Goal: Task Accomplishment & Management: Manage account settings

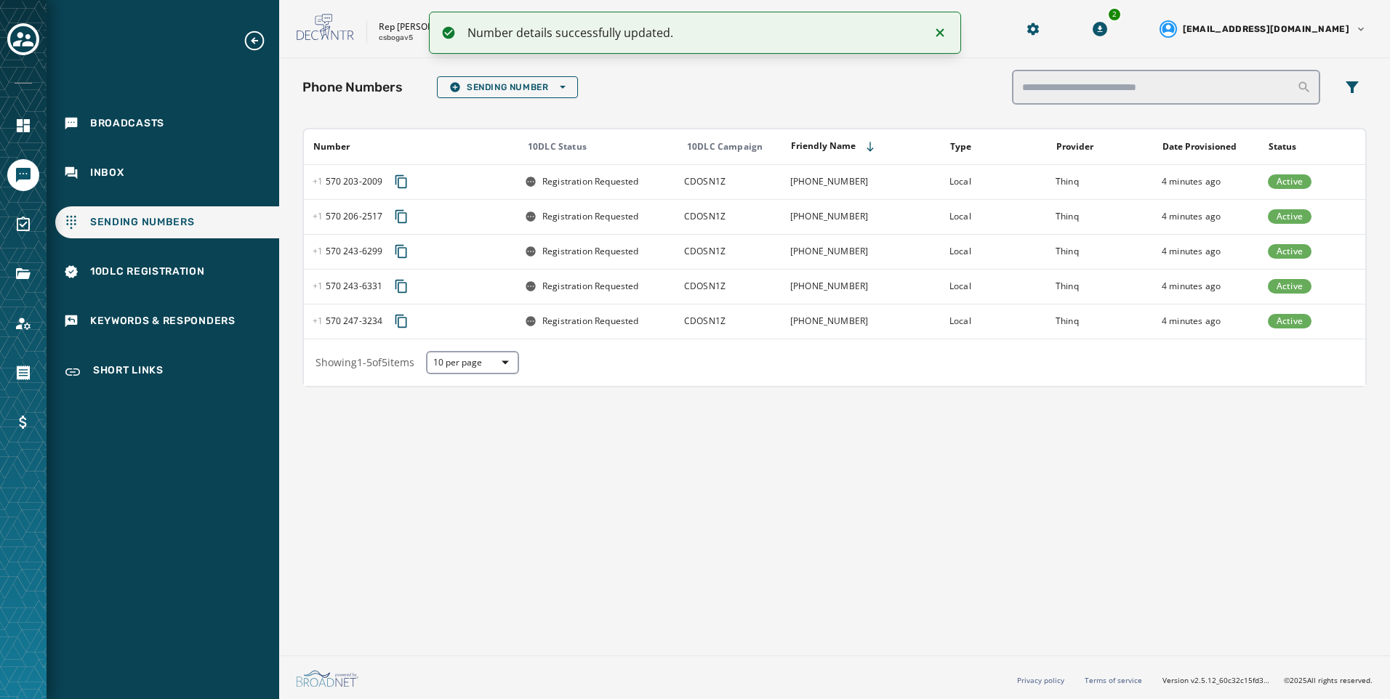
click at [12, 289] on div at bounding box center [23, 274] width 32 height 32
click at [16, 273] on icon "Navigate to Files" at bounding box center [23, 273] width 15 height 11
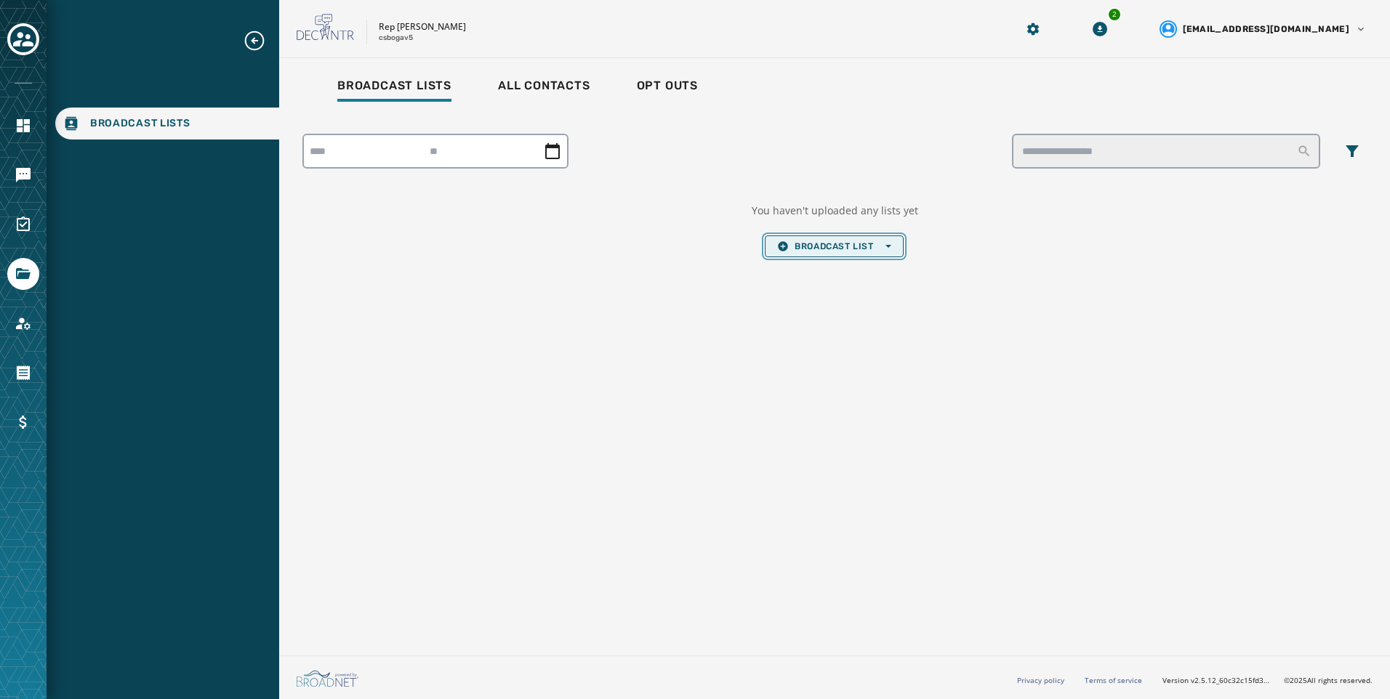
click at [820, 254] on button "Broadcast List Open options" at bounding box center [834, 247] width 138 height 22
click at [806, 276] on button "Upload List" at bounding box center [834, 268] width 137 height 20
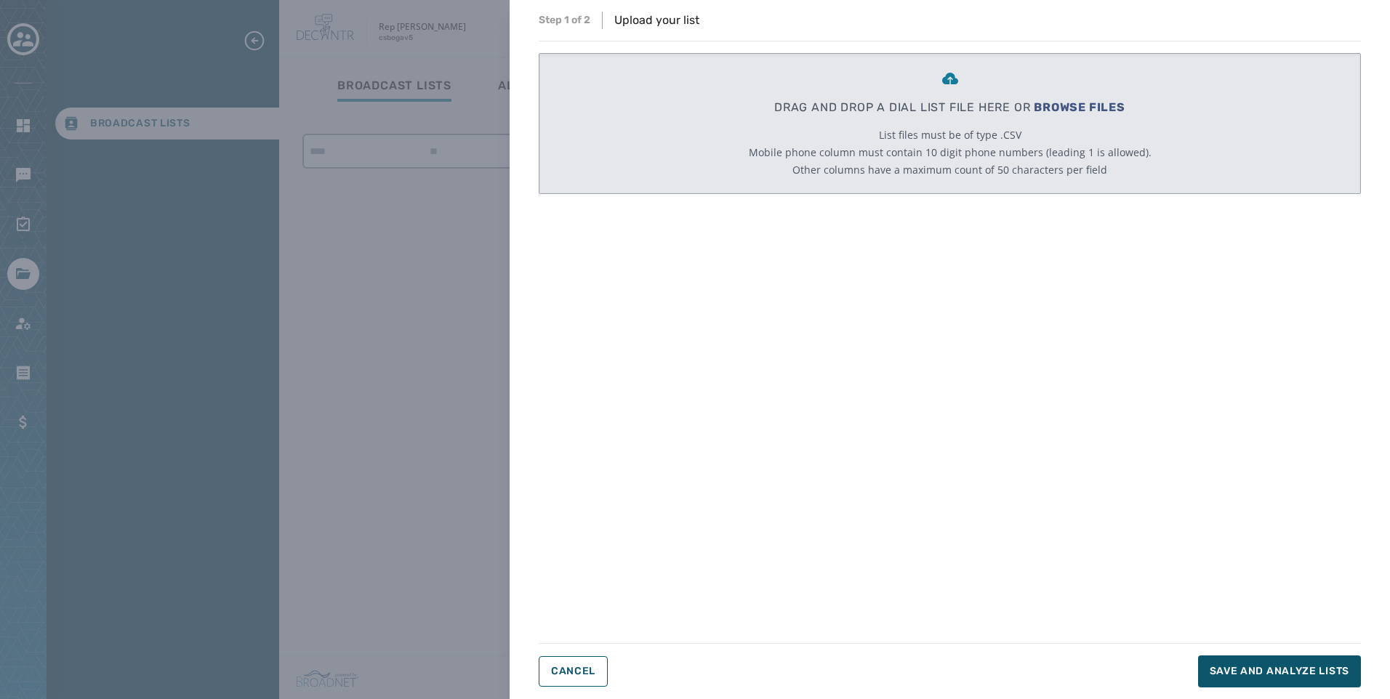
click at [1051, 103] on span "BROWSE FILES" at bounding box center [1080, 107] width 92 height 14
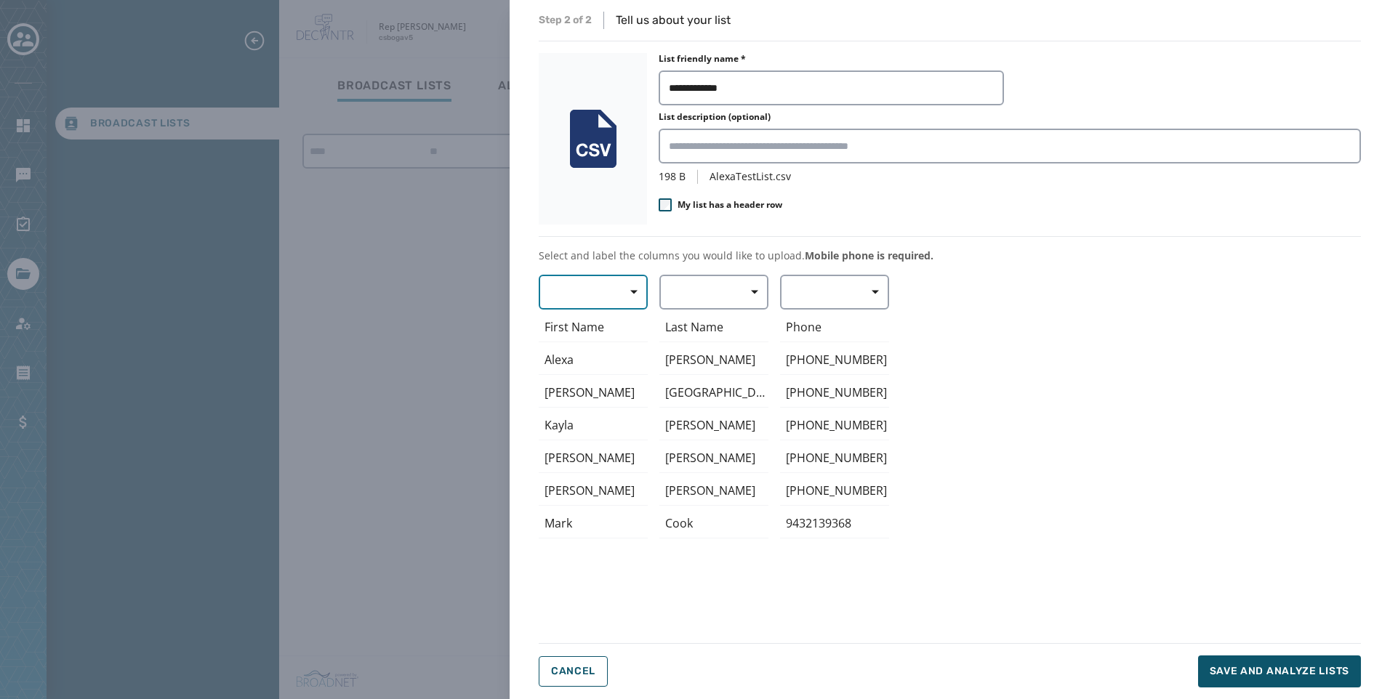
click at [598, 282] on button "button" at bounding box center [593, 292] width 109 height 35
click at [603, 383] on span "First Name" at bounding box center [589, 378] width 67 height 15
click at [706, 295] on button "button" at bounding box center [713, 292] width 109 height 35
click at [711, 382] on span "First Name" at bounding box center [710, 378] width 67 height 15
click at [577, 292] on button "button" at bounding box center [593, 292] width 109 height 35
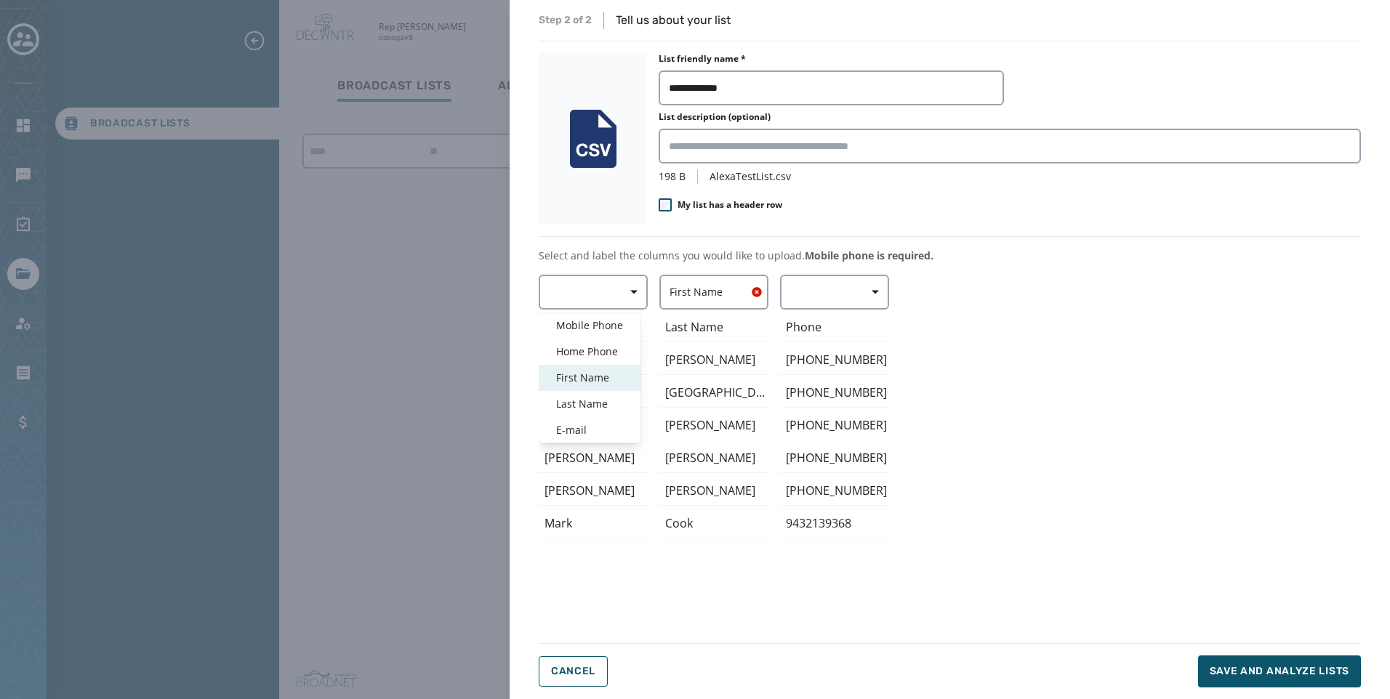
click at [594, 371] on span "First Name" at bounding box center [589, 378] width 67 height 15
click at [726, 301] on button "button" at bounding box center [713, 292] width 109 height 35
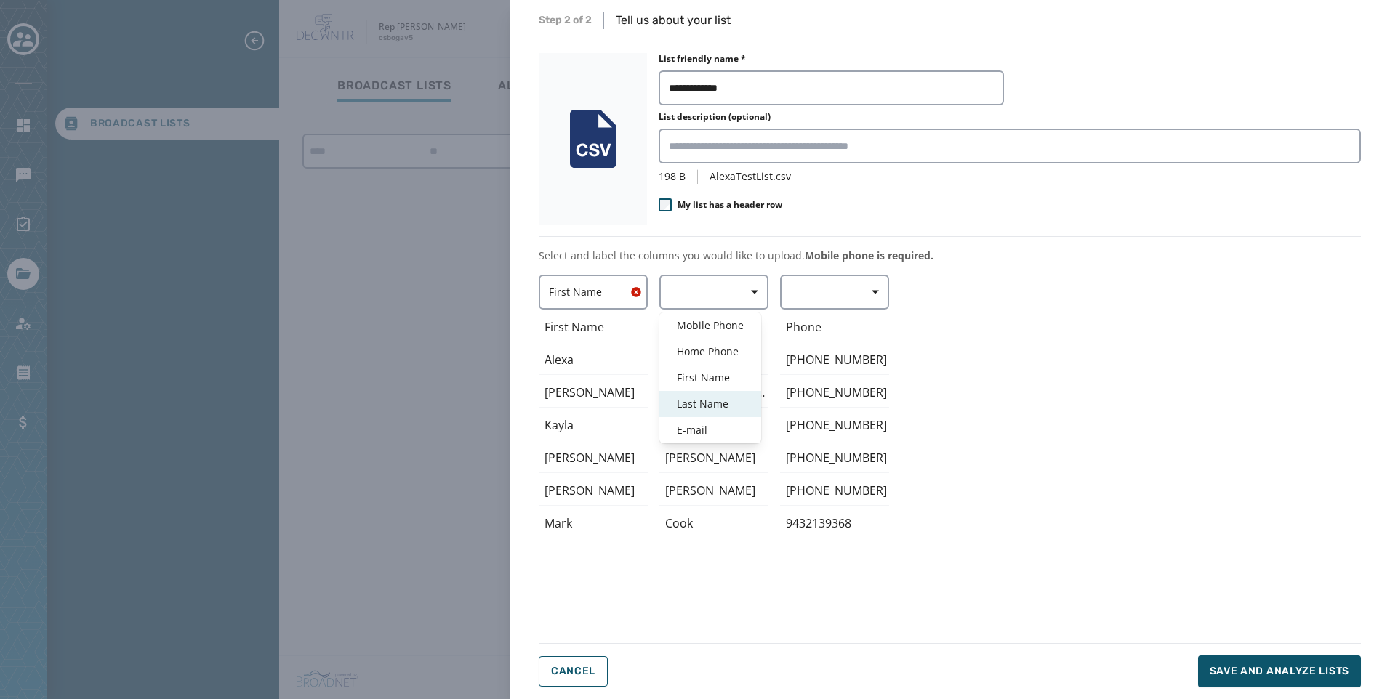
click at [729, 405] on span "Last Name" at bounding box center [710, 404] width 67 height 15
click at [843, 284] on button "button" at bounding box center [834, 292] width 109 height 35
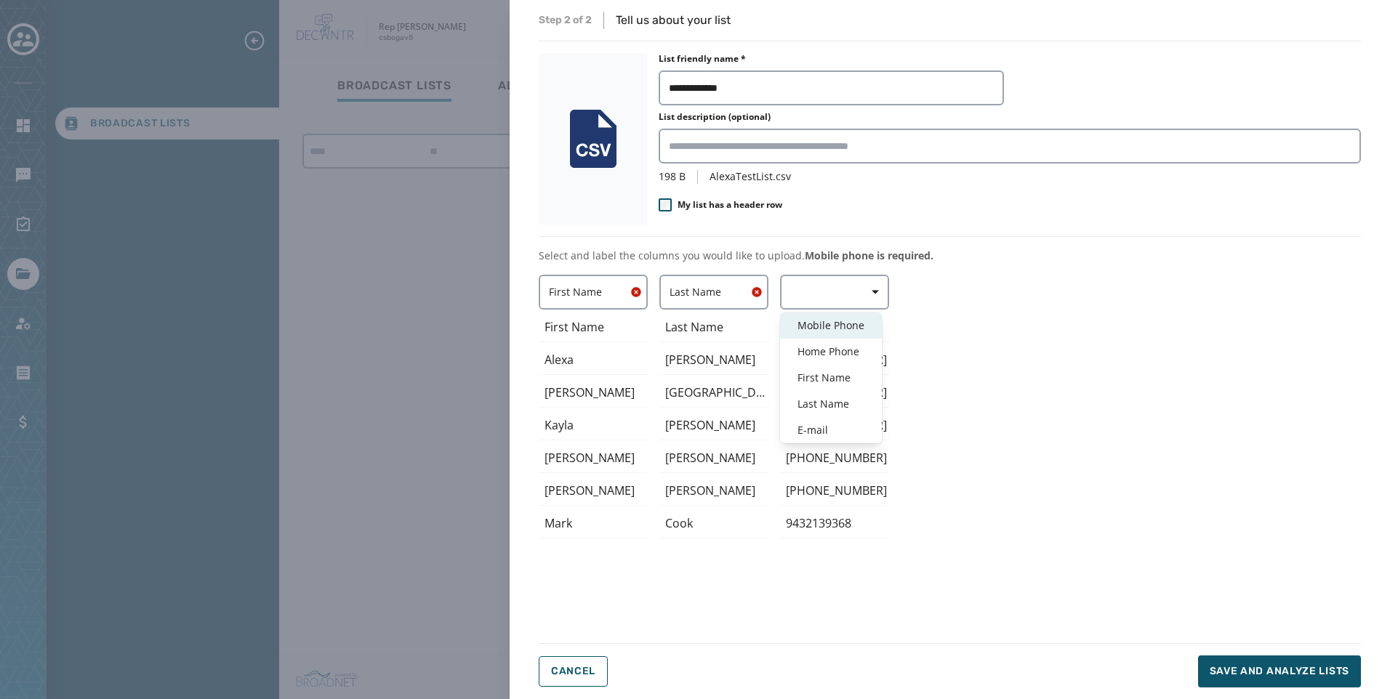
click at [839, 315] on div "Mobile Phone" at bounding box center [831, 326] width 102 height 26
click at [702, 172] on div "198 B AlexaTestList.csv" at bounding box center [1010, 176] width 702 height 15
click at [695, 213] on div "My list has a header row" at bounding box center [1010, 206] width 702 height 17
click at [697, 209] on span "My list has a header row" at bounding box center [730, 205] width 105 height 12
click at [953, 264] on div "**********" at bounding box center [950, 350] width 822 height 676
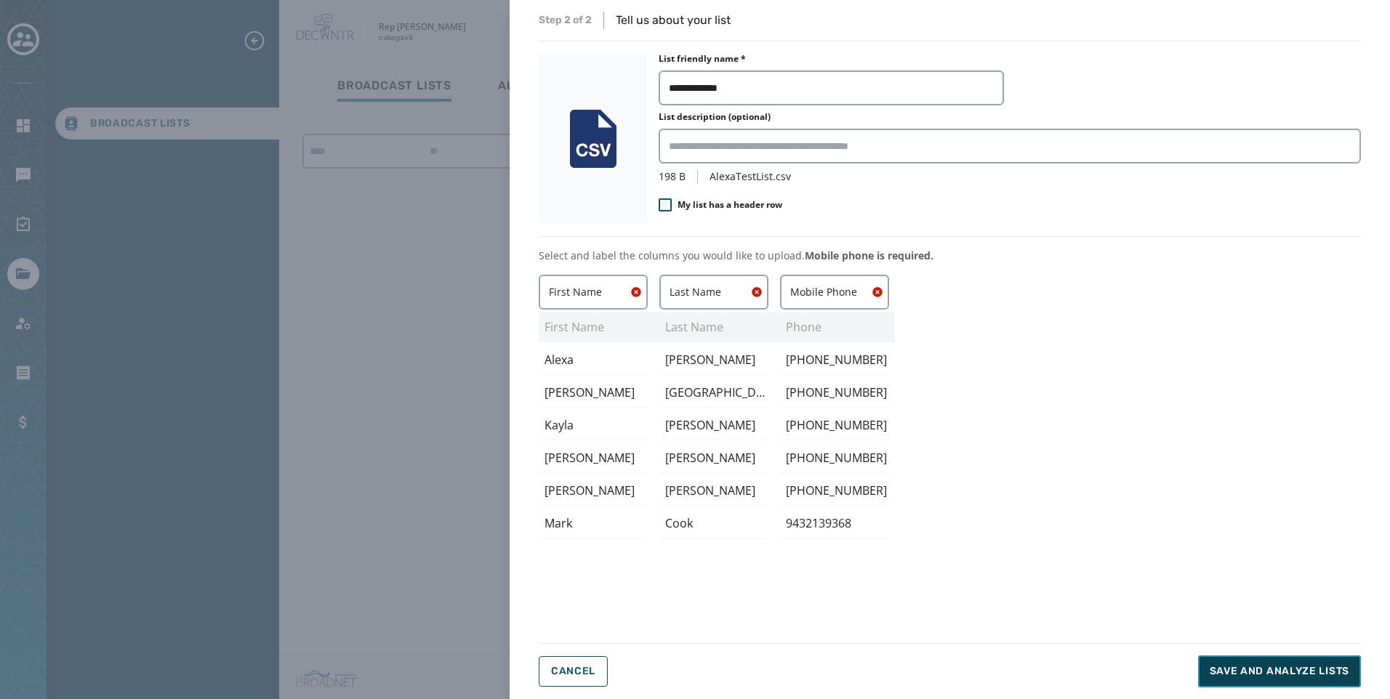
click at [1328, 672] on span "Save and analyze lists" at bounding box center [1280, 671] width 140 height 15
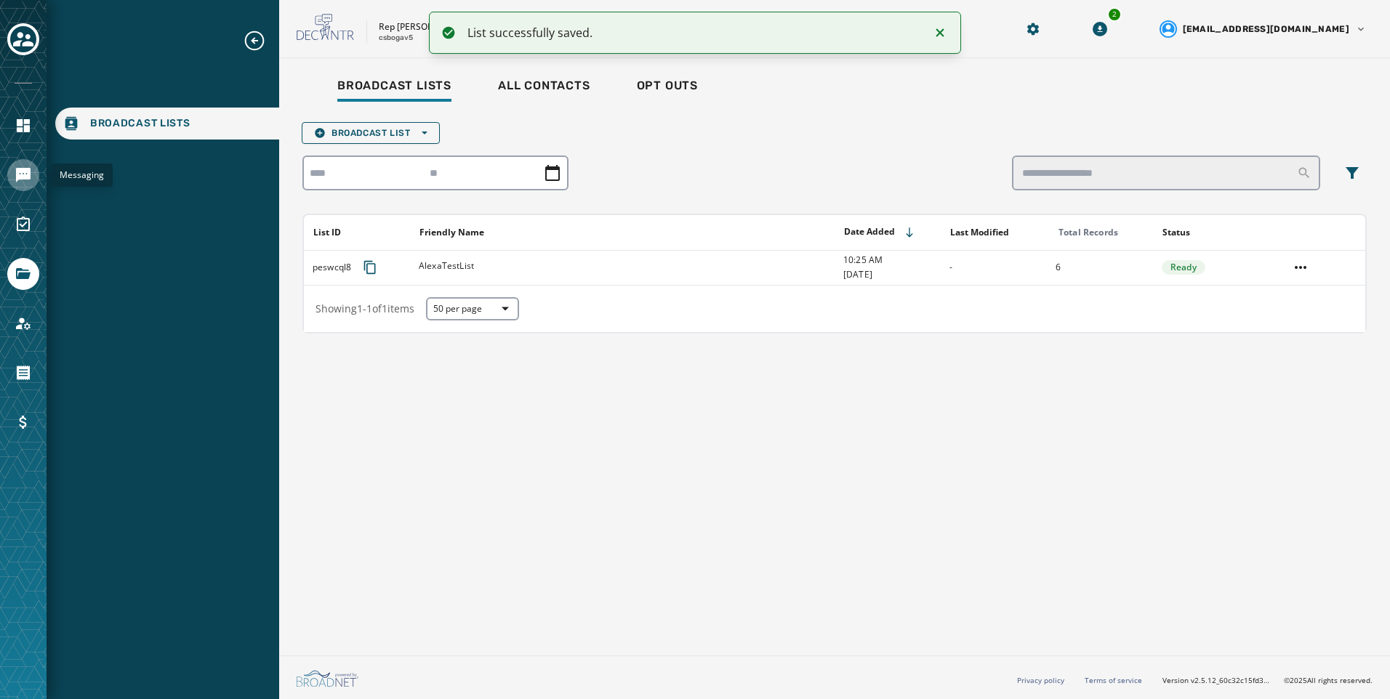
click at [22, 184] on link "Navigate to Messaging" at bounding box center [23, 175] width 32 height 32
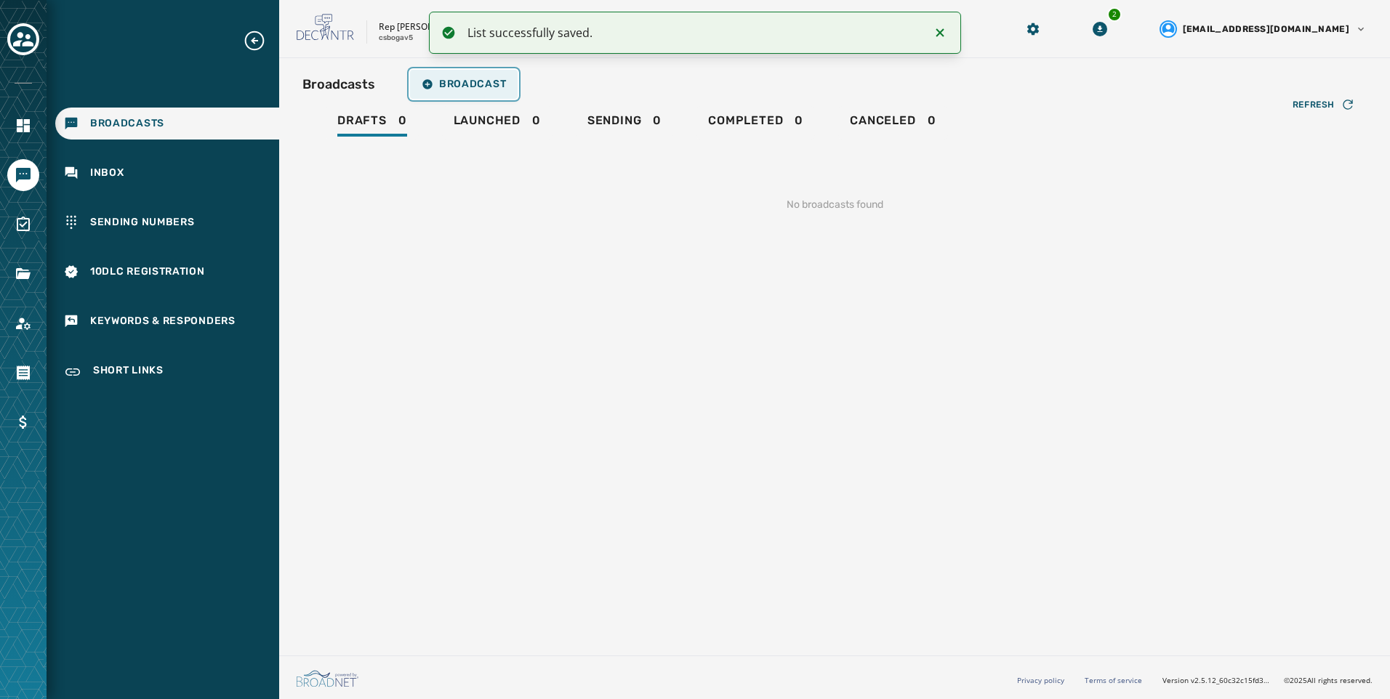
click at [505, 86] on button "Broadcast" at bounding box center [464, 84] width 108 height 29
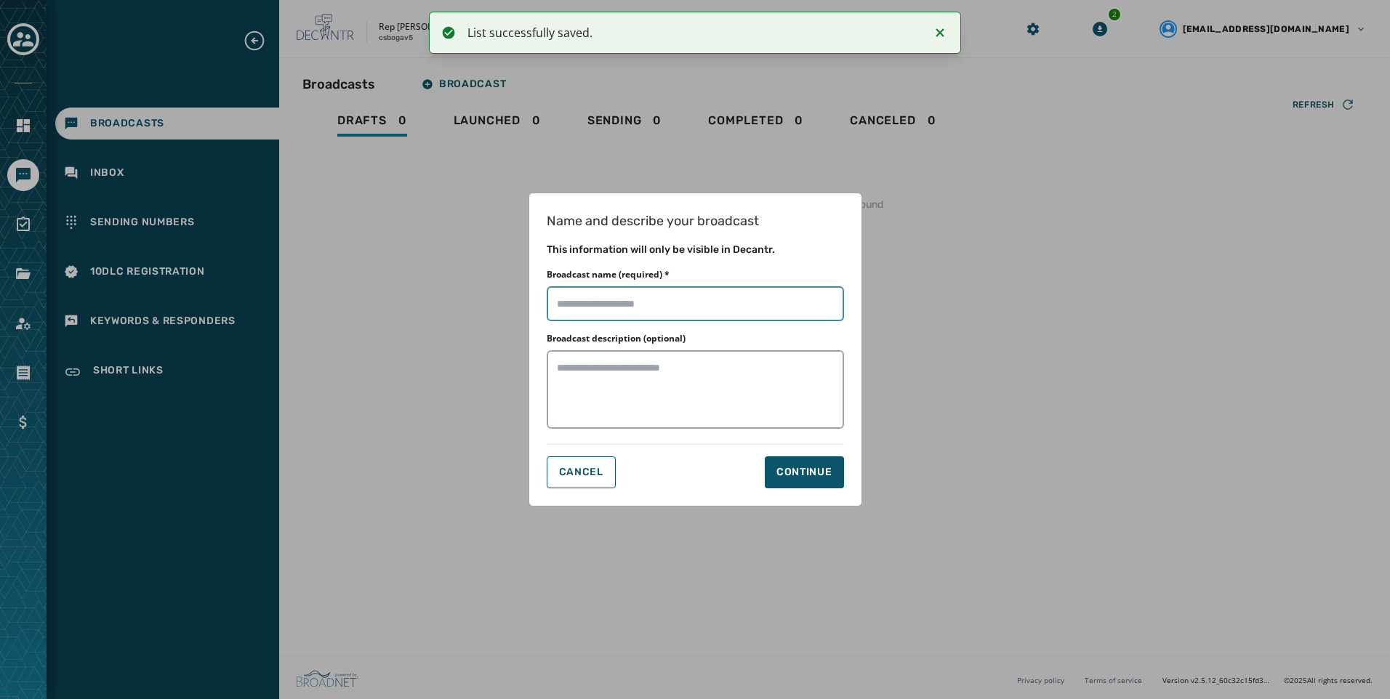
click at [699, 315] on input "Broadcast name (required) *" at bounding box center [695, 303] width 297 height 35
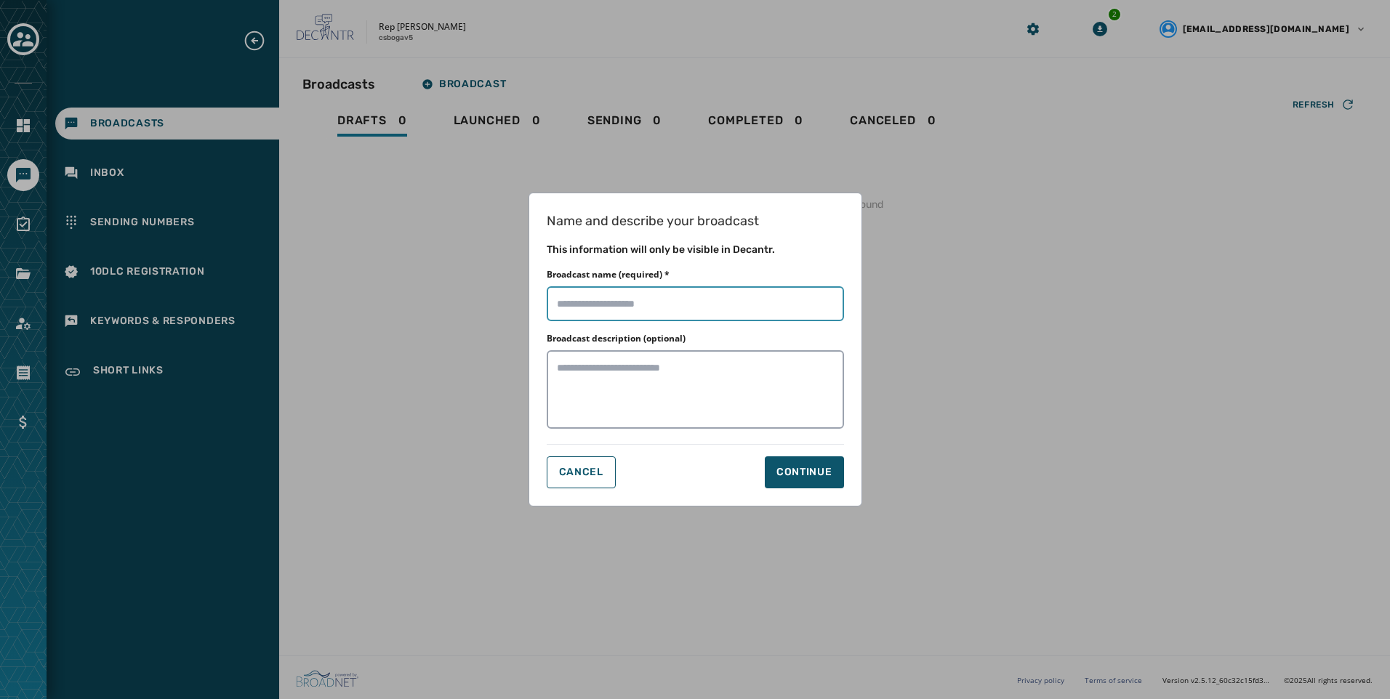
type input "**********"
click at [832, 478] on div "Continue" at bounding box center [804, 472] width 56 height 15
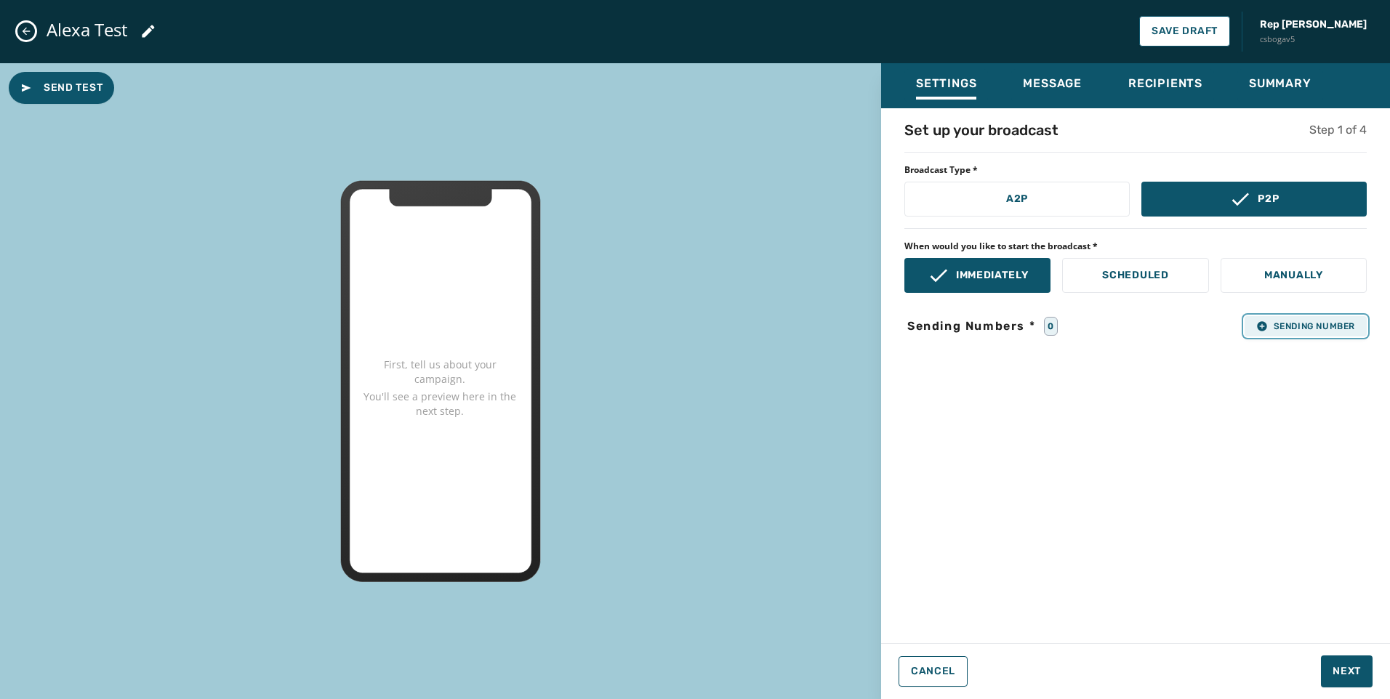
click at [1333, 335] on button "Sending Number" at bounding box center [1306, 326] width 122 height 20
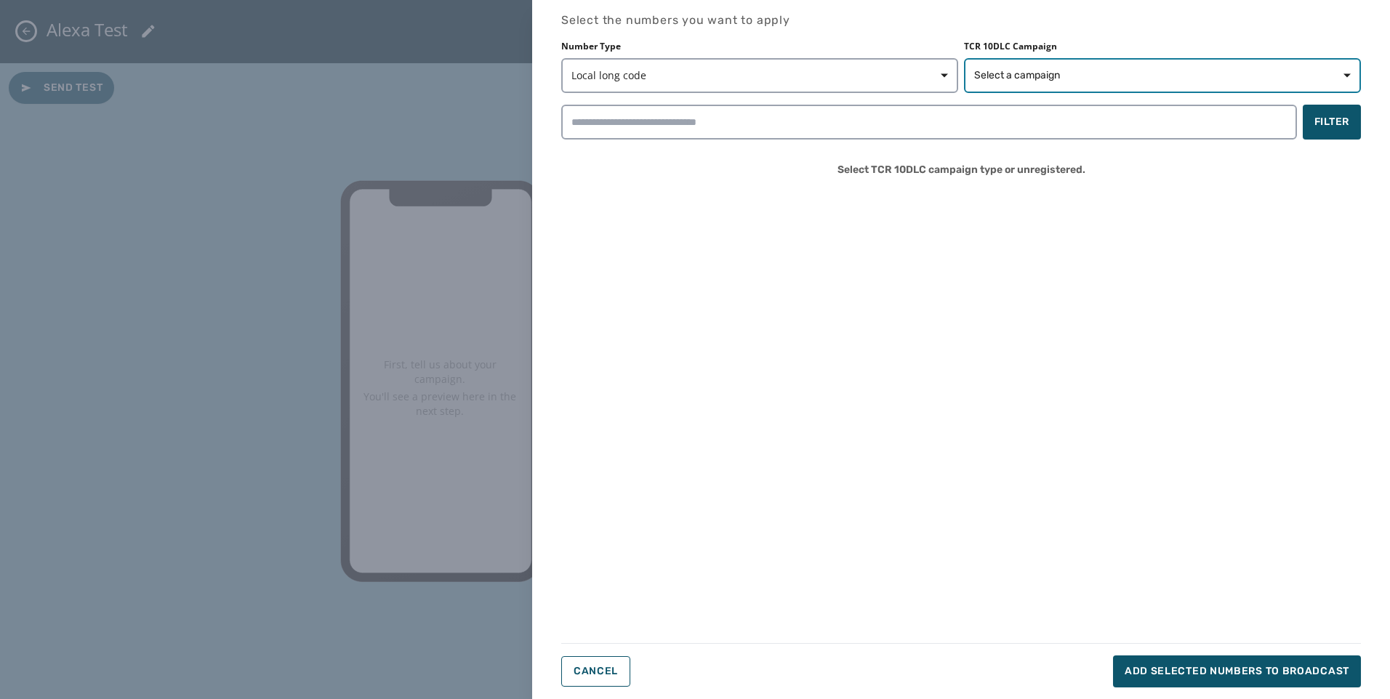
click at [1152, 85] on button "Select a campaign" at bounding box center [1162, 75] width 397 height 35
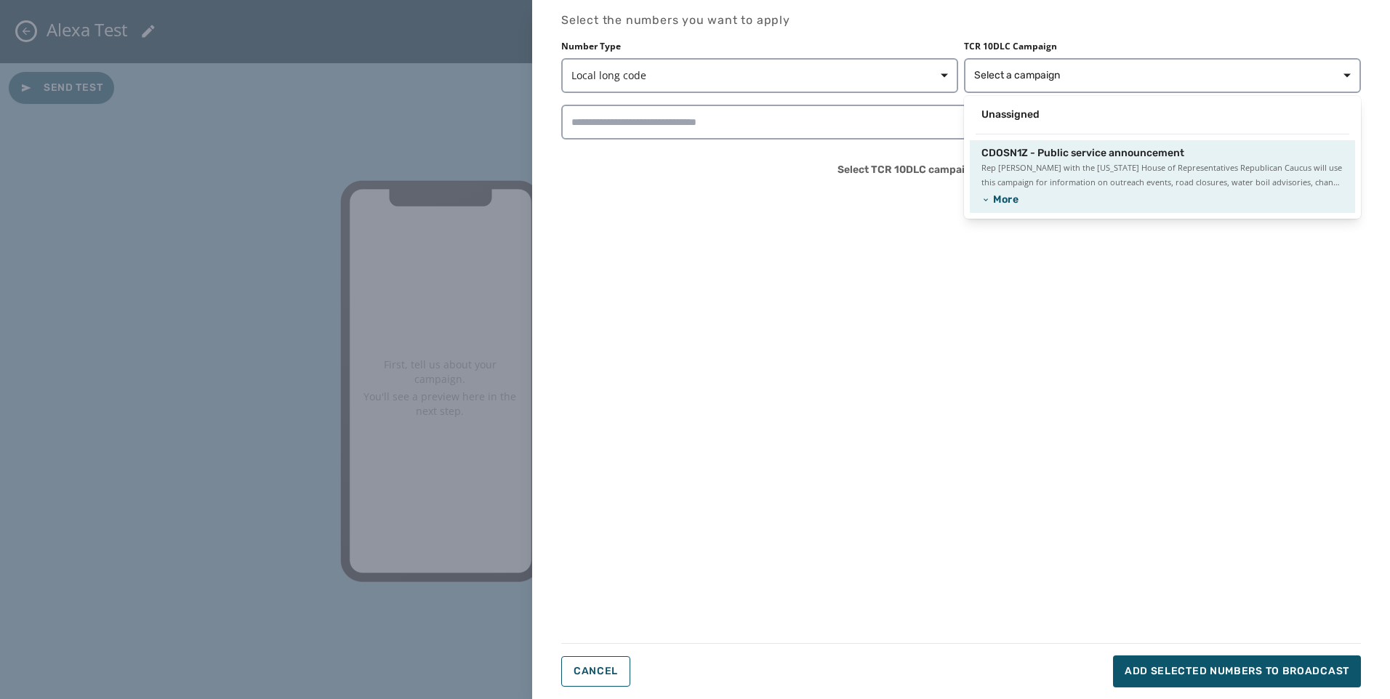
click at [1096, 142] on div "CDOSN1Z - Public service announcement Rep Joanne Stehr with the Pennsylvania Ho…" at bounding box center [1162, 176] width 385 height 73
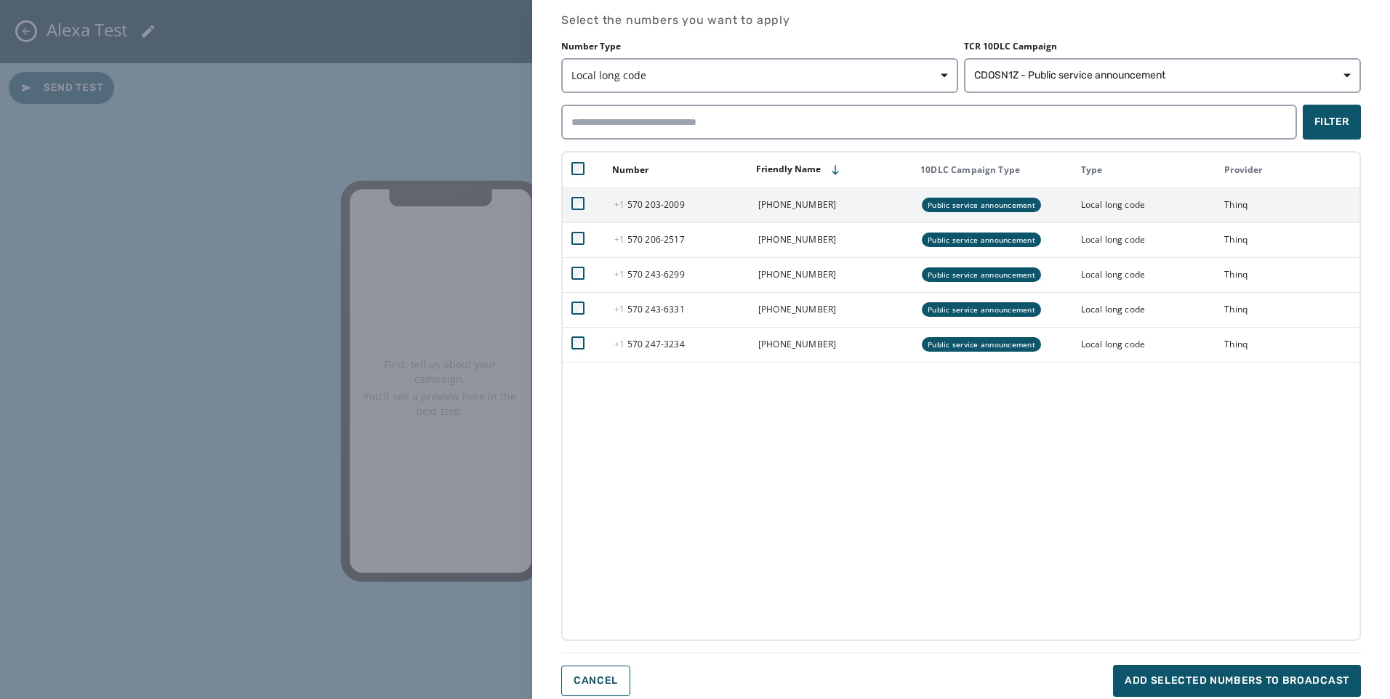
click at [695, 204] on td "+1 570 203 - 2009" at bounding box center [678, 205] width 144 height 35
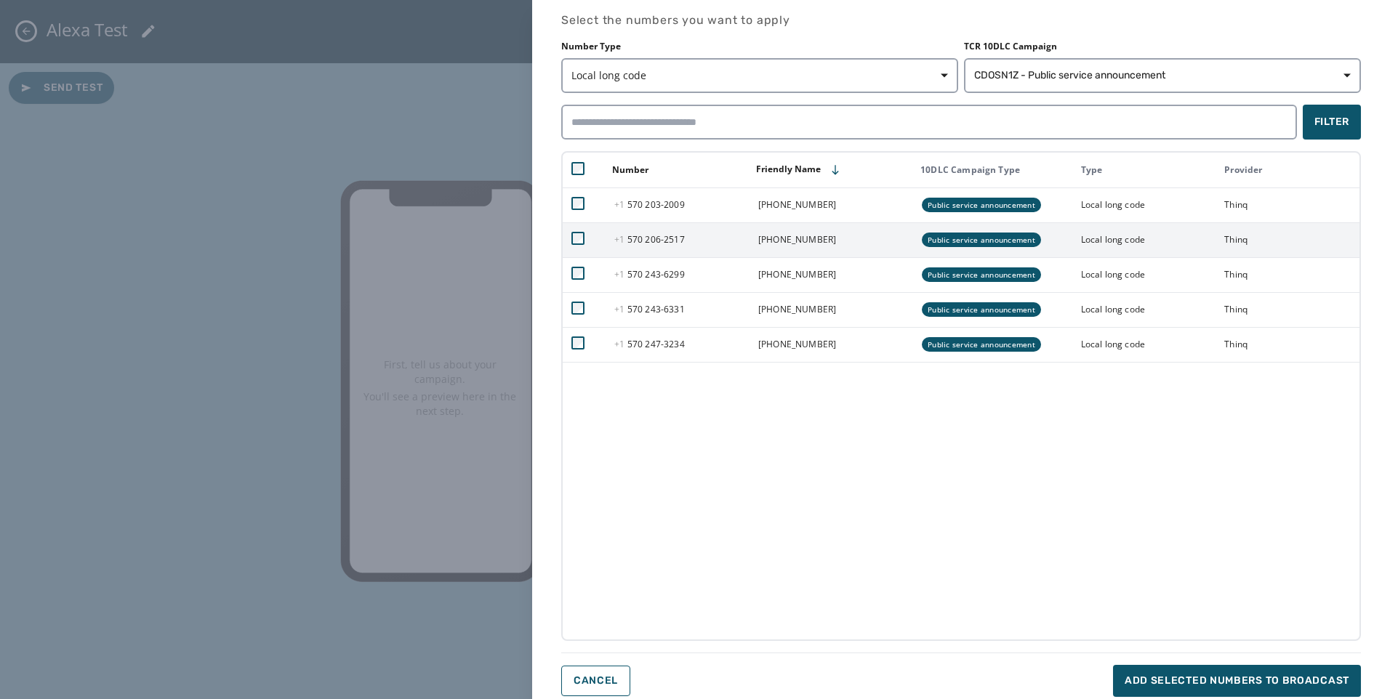
click at [648, 238] on span "+1 570 206 - 2517" at bounding box center [649, 239] width 70 height 12
click at [1266, 672] on button "Add selected numbers to broadcast" at bounding box center [1237, 681] width 248 height 32
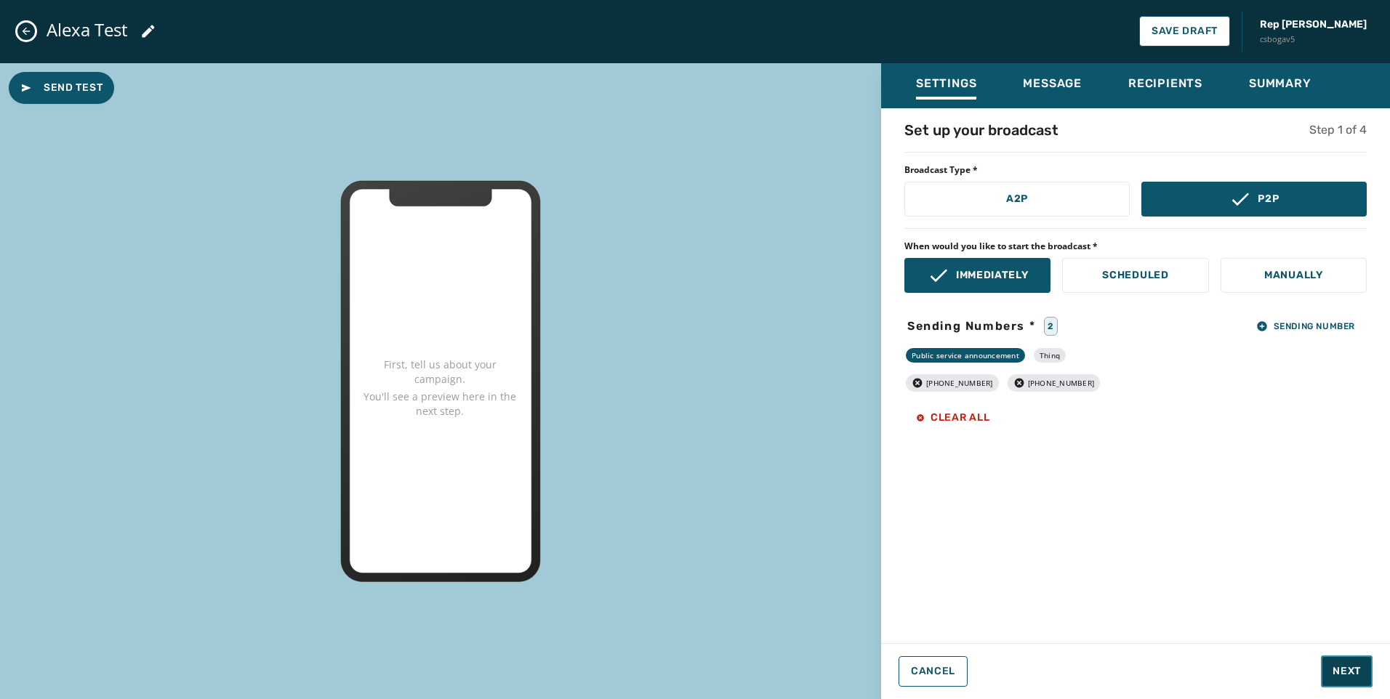
click at [1360, 686] on button "Next" at bounding box center [1347, 672] width 52 height 32
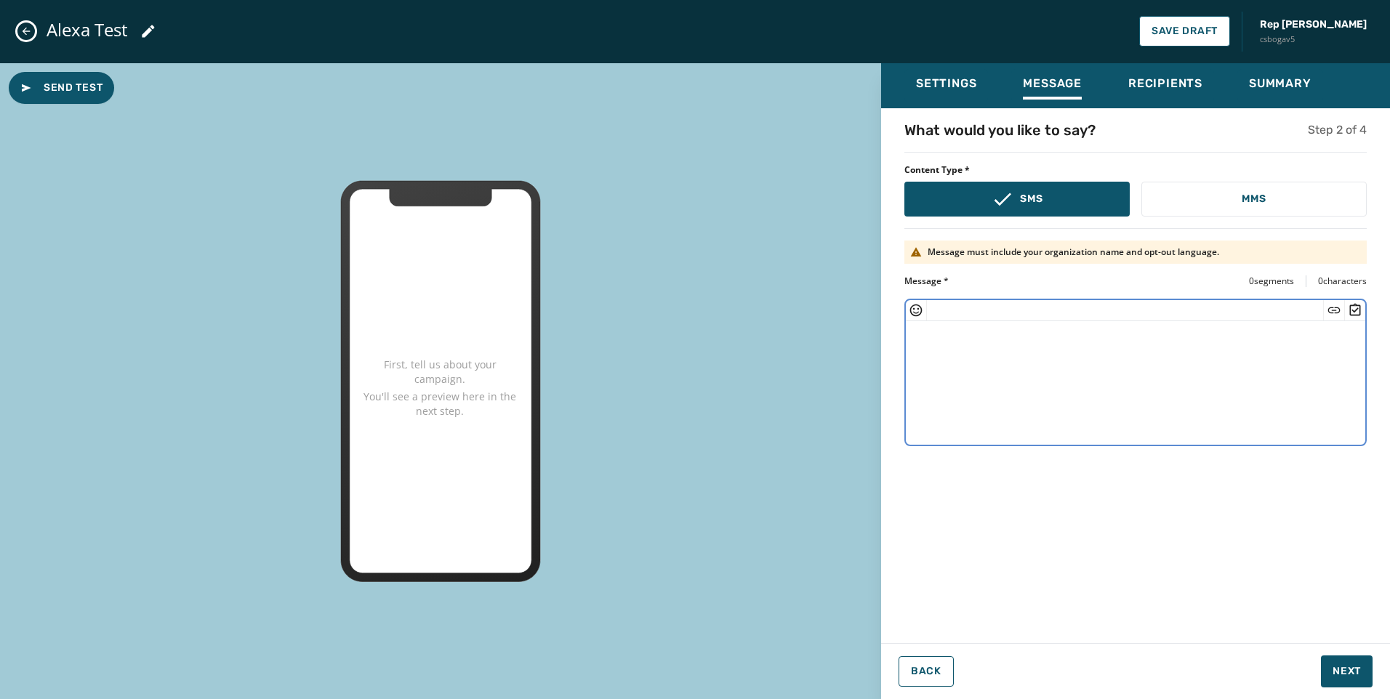
paste textarea "**********"
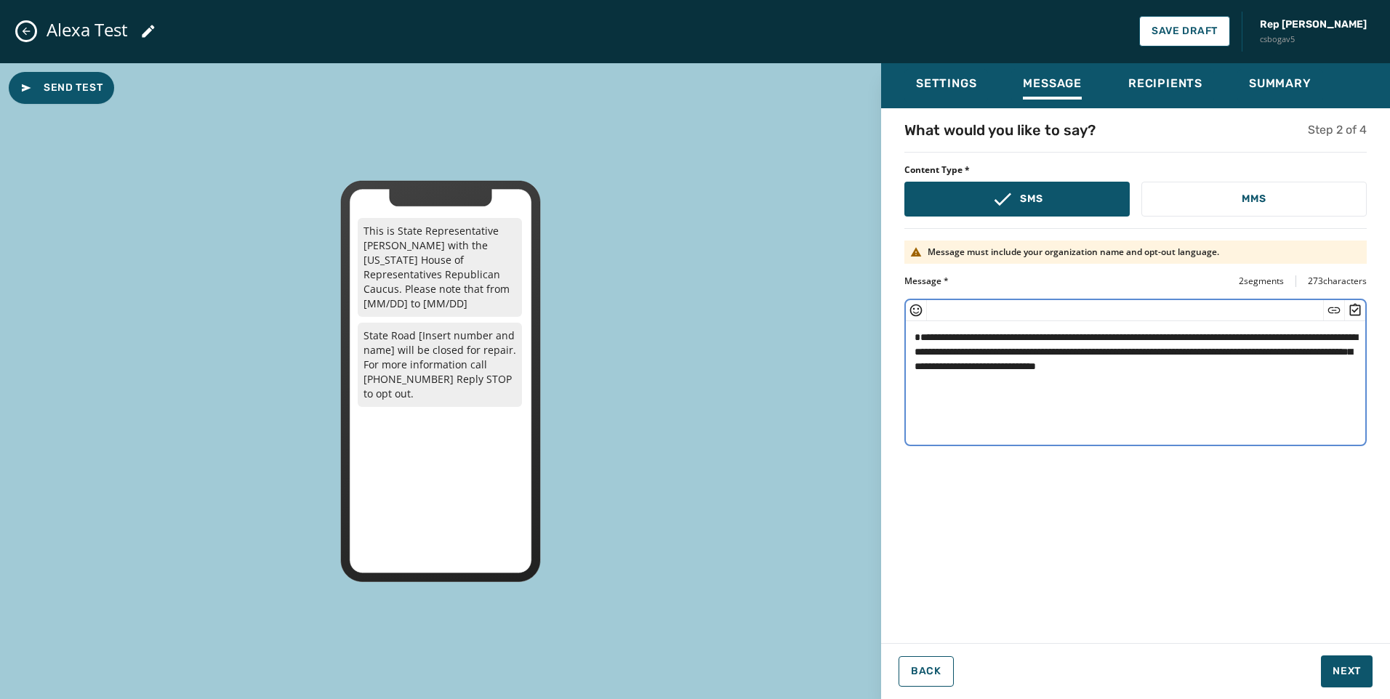
drag, startPoint x: 1011, startPoint y: 371, endPoint x: 1111, endPoint y: 350, distance: 102.5
click at [1111, 350] on textarea "**********" at bounding box center [1135, 380] width 459 height 119
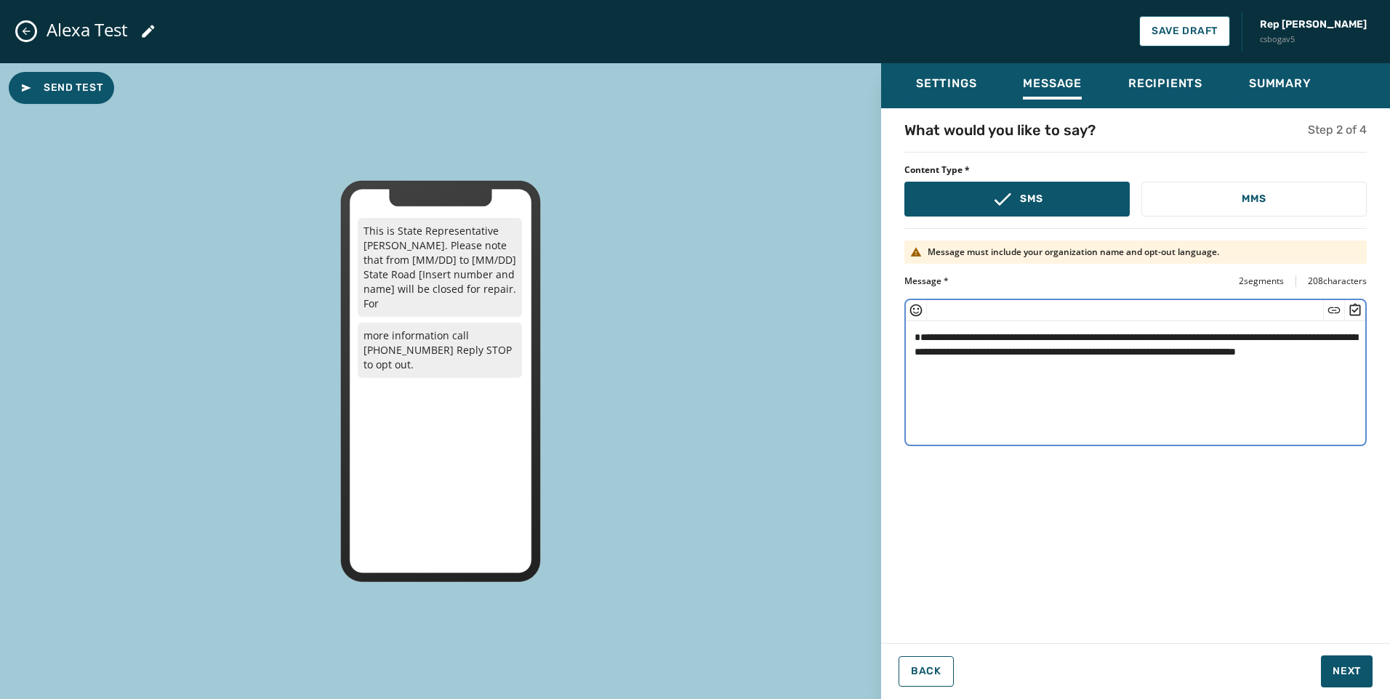
click at [910, 346] on textarea "**********" at bounding box center [1135, 380] width 459 height 119
drag, startPoint x: 941, startPoint y: 367, endPoint x: 1112, endPoint y: 342, distance: 172.7
click at [1112, 342] on textarea "**********" at bounding box center [1135, 380] width 459 height 119
paste textarea
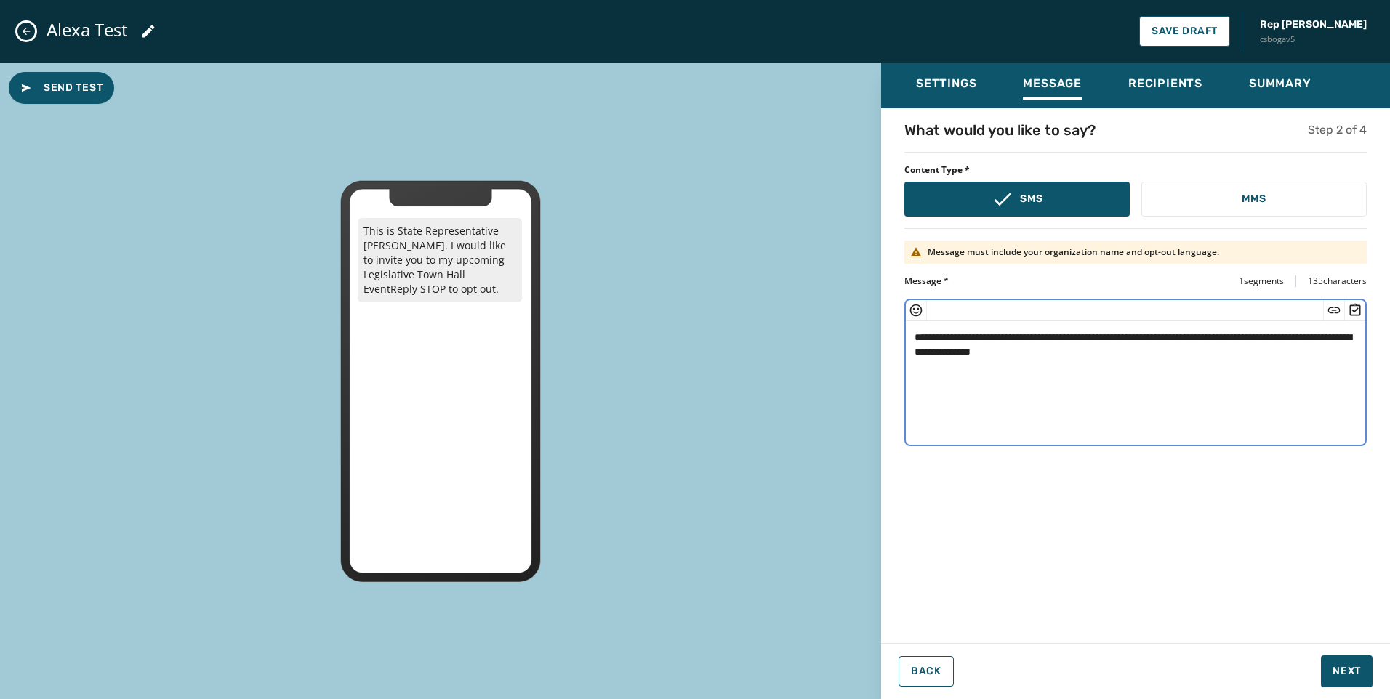
drag, startPoint x: 1115, startPoint y: 338, endPoint x: 1336, endPoint y: 414, distance: 232.9
click at [1117, 340] on textarea "**********" at bounding box center [1135, 380] width 459 height 119
click at [1248, 356] on textarea "**********" at bounding box center [1135, 380] width 459 height 119
type textarea "**********"
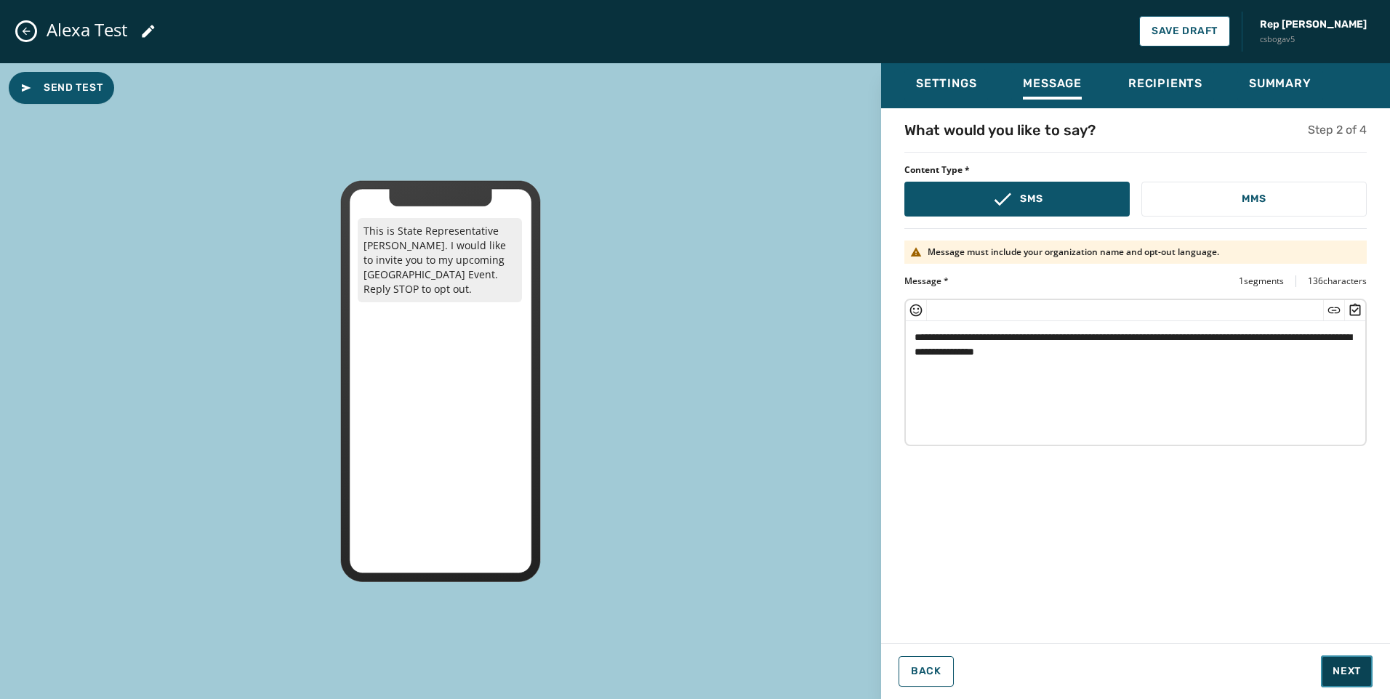
click at [1366, 673] on button "Next" at bounding box center [1347, 672] width 52 height 32
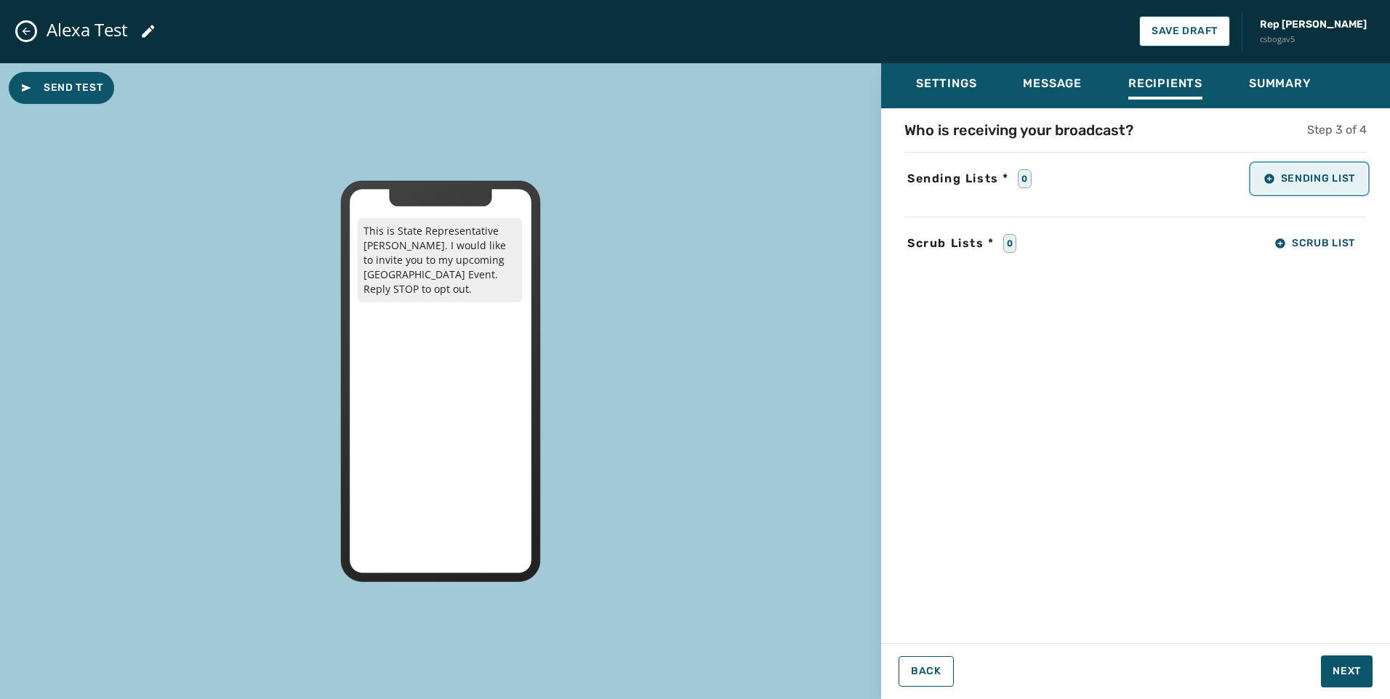
click at [1308, 172] on button "Sending List" at bounding box center [1309, 178] width 115 height 29
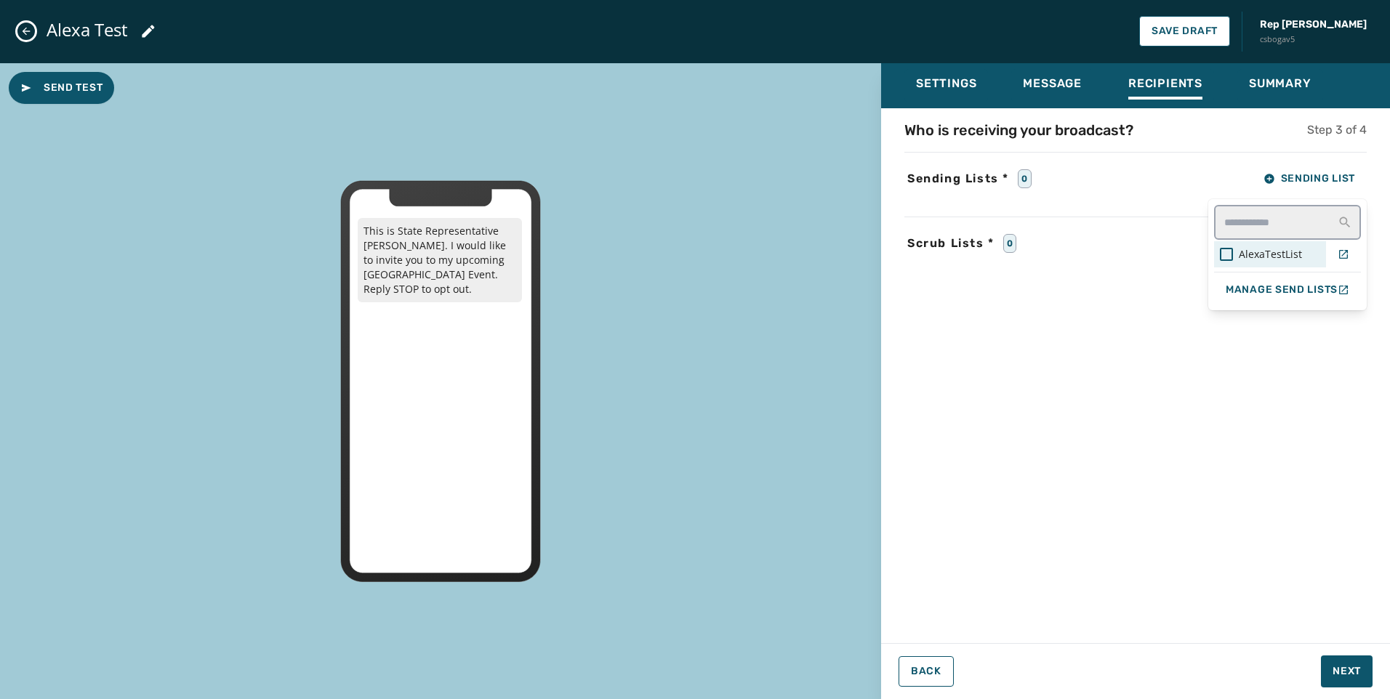
click at [1261, 263] on div "AlexaTestList" at bounding box center [1270, 254] width 112 height 26
click at [1346, 664] on div "Settings Message Recipients Summary Who is receiving your broadcast? Step 3 of …" at bounding box center [1135, 375] width 509 height 625
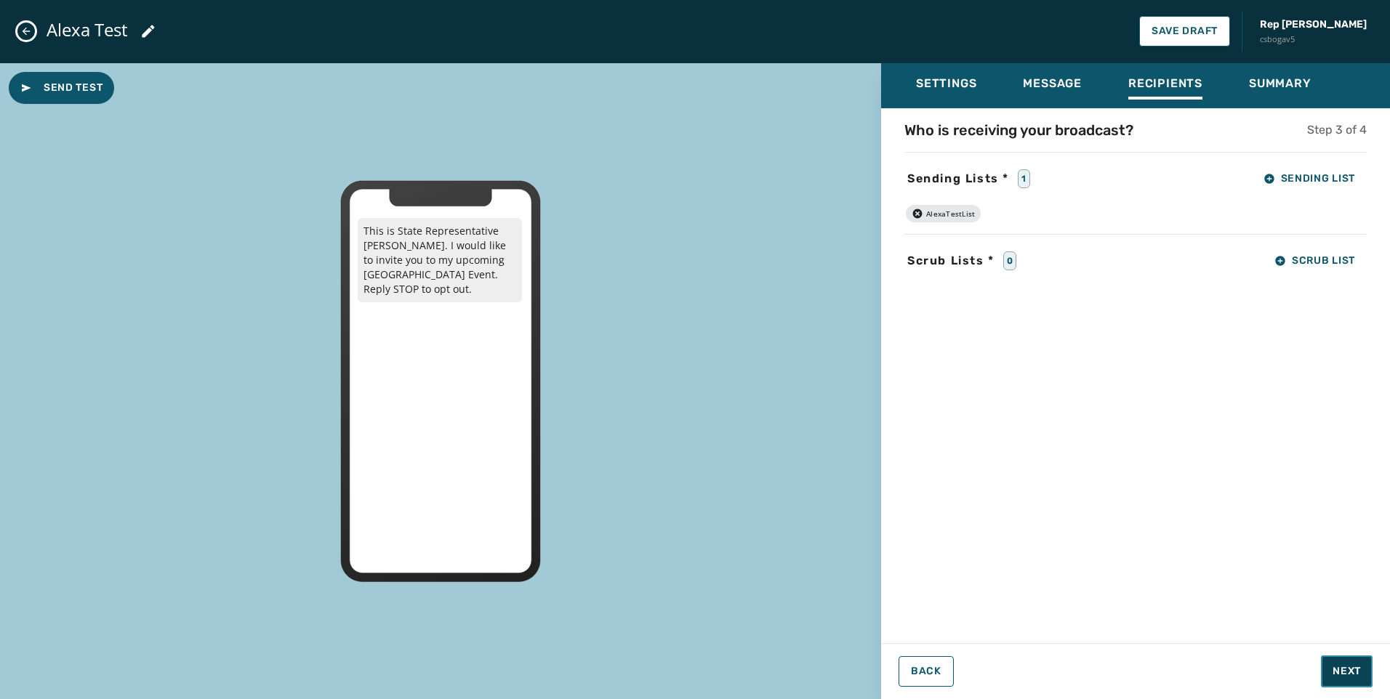
click at [1348, 676] on span "Next" at bounding box center [1347, 671] width 28 height 15
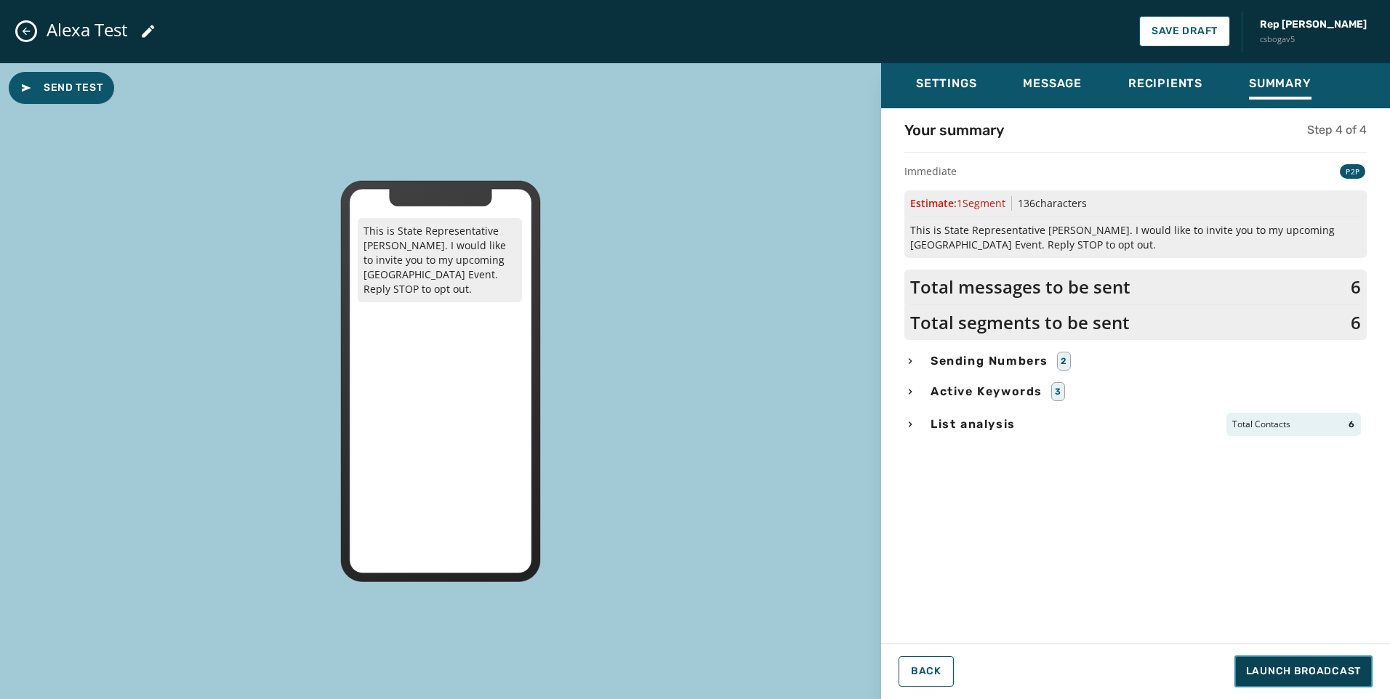
click at [1349, 674] on span "Launch Broadcast" at bounding box center [1303, 671] width 115 height 15
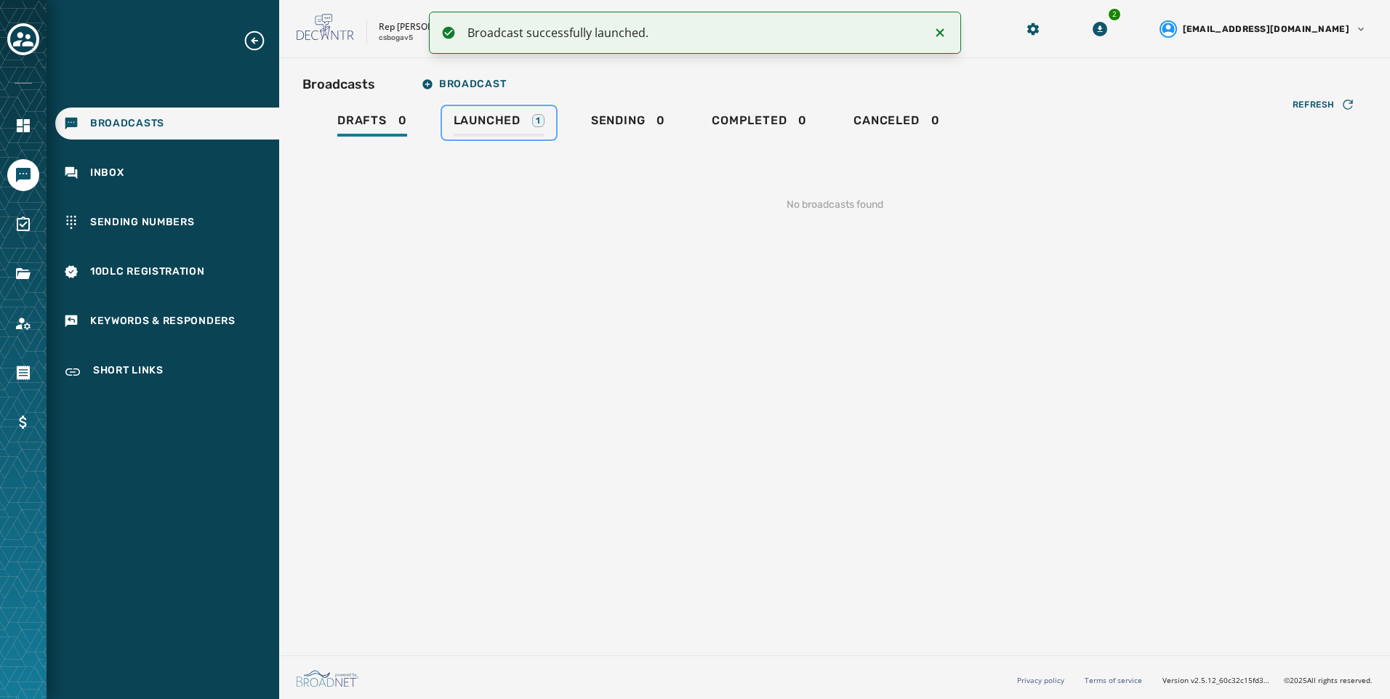
click at [540, 131] on div "Launched 1" at bounding box center [499, 124] width 91 height 23
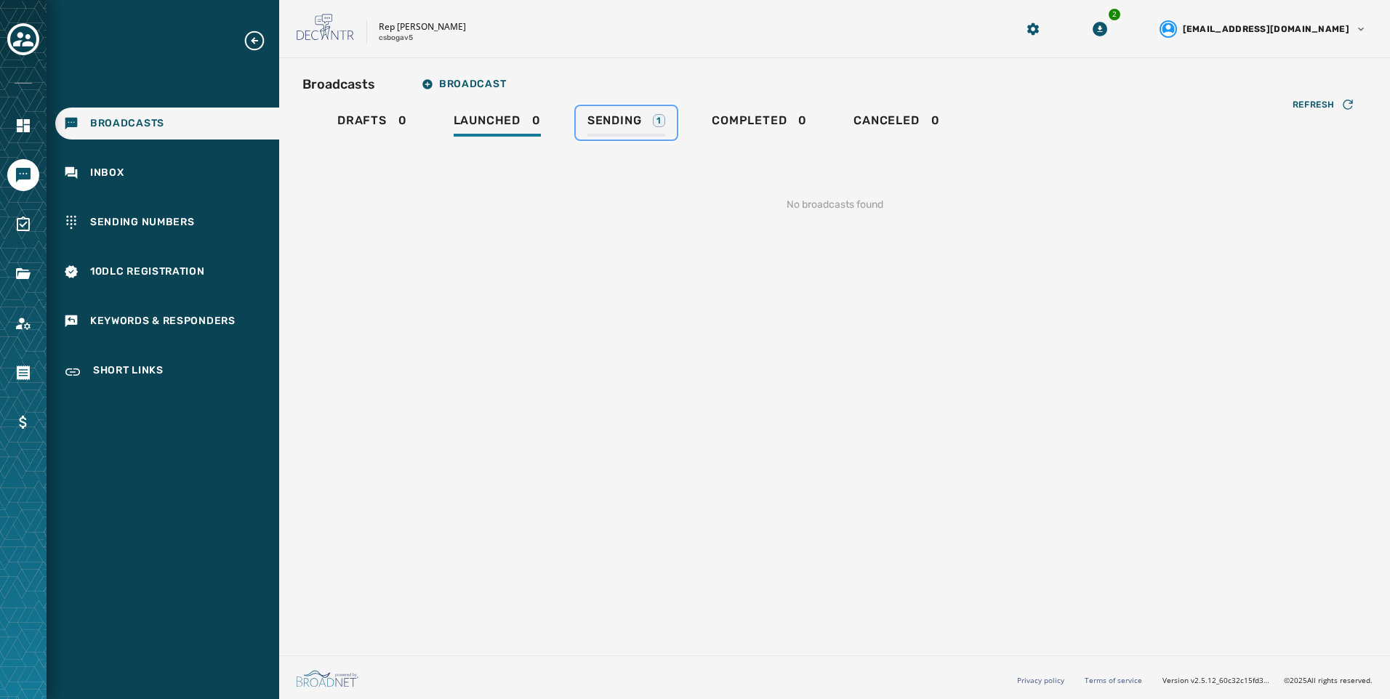
click at [644, 133] on div "Sending 1" at bounding box center [626, 124] width 78 height 23
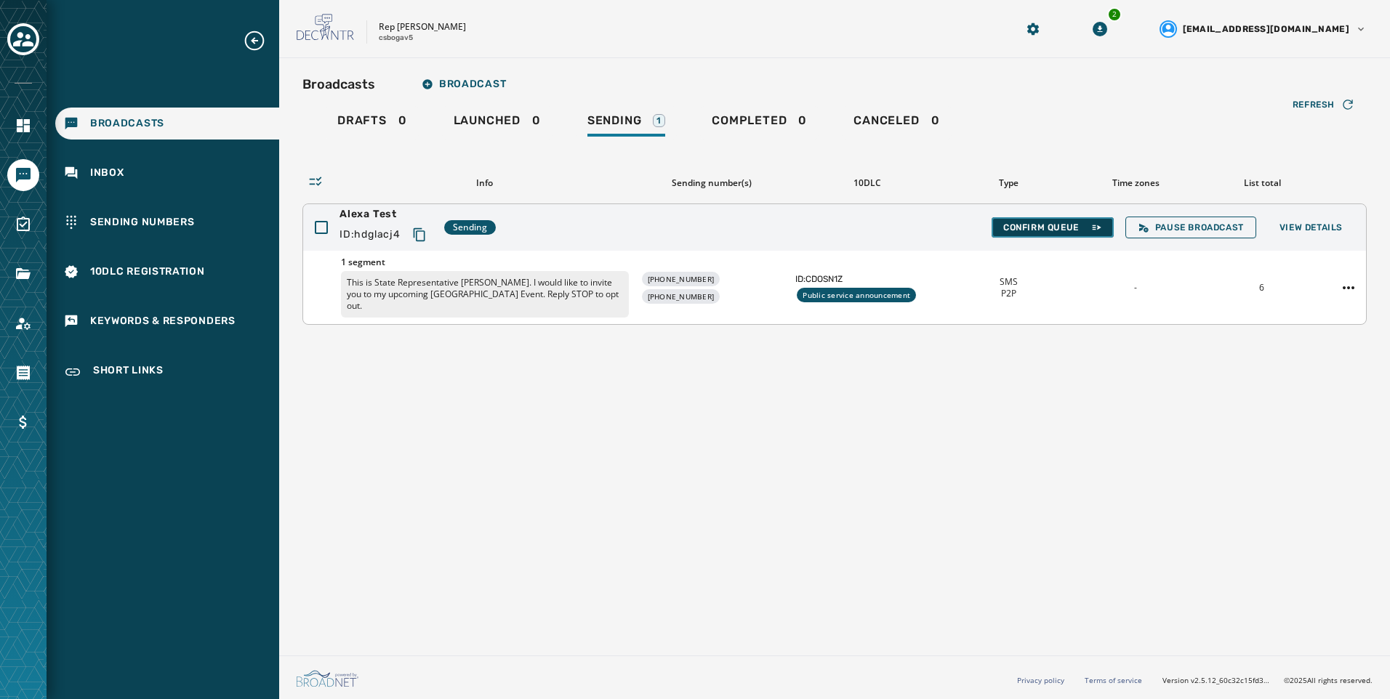
click at [1065, 228] on span "Confirm Queue" at bounding box center [1052, 228] width 99 height 12
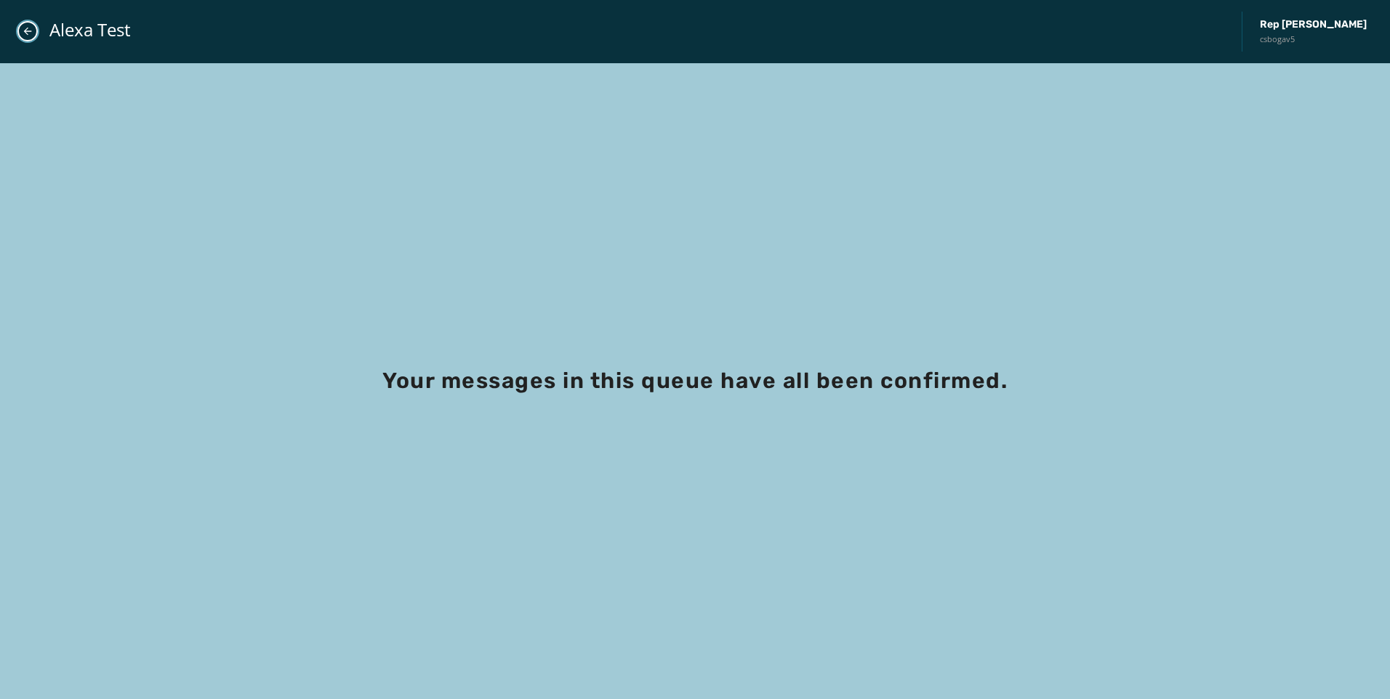
click at [25, 33] on icon "Close admin drawer" at bounding box center [28, 31] width 12 height 12
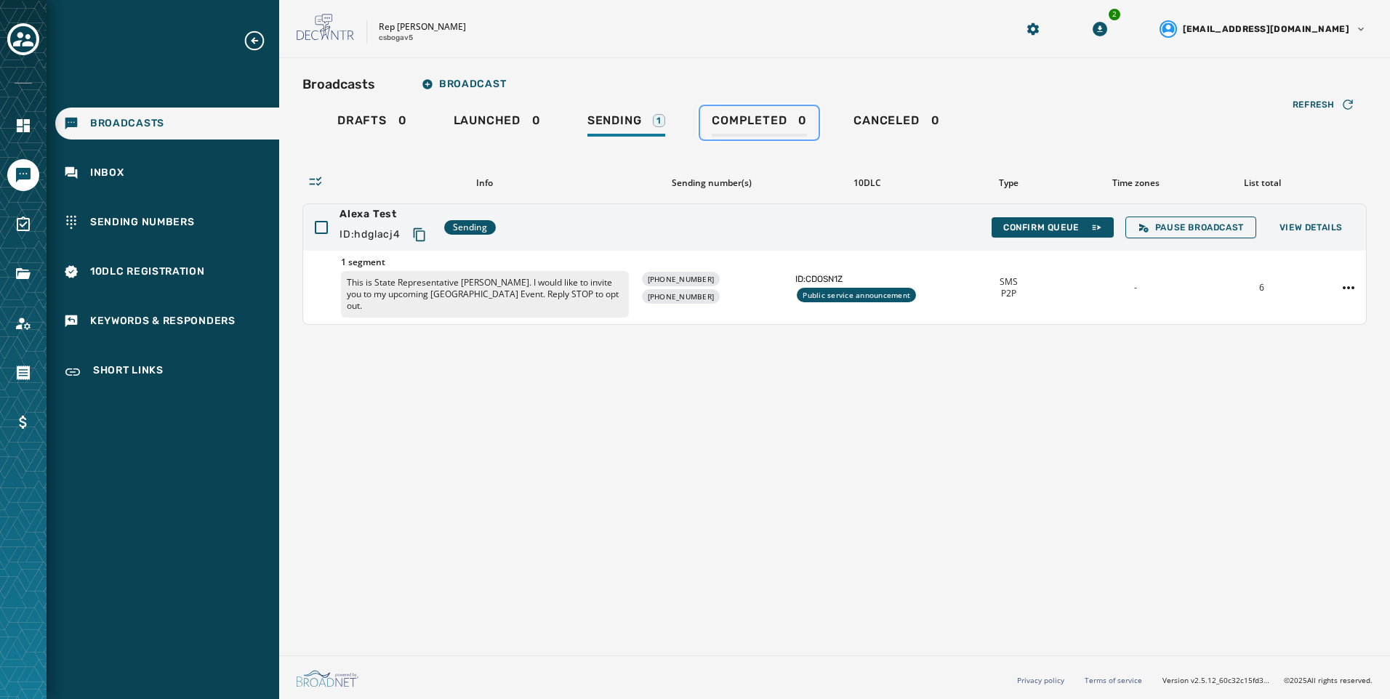
click at [752, 129] on div "Completed 0" at bounding box center [759, 124] width 95 height 23
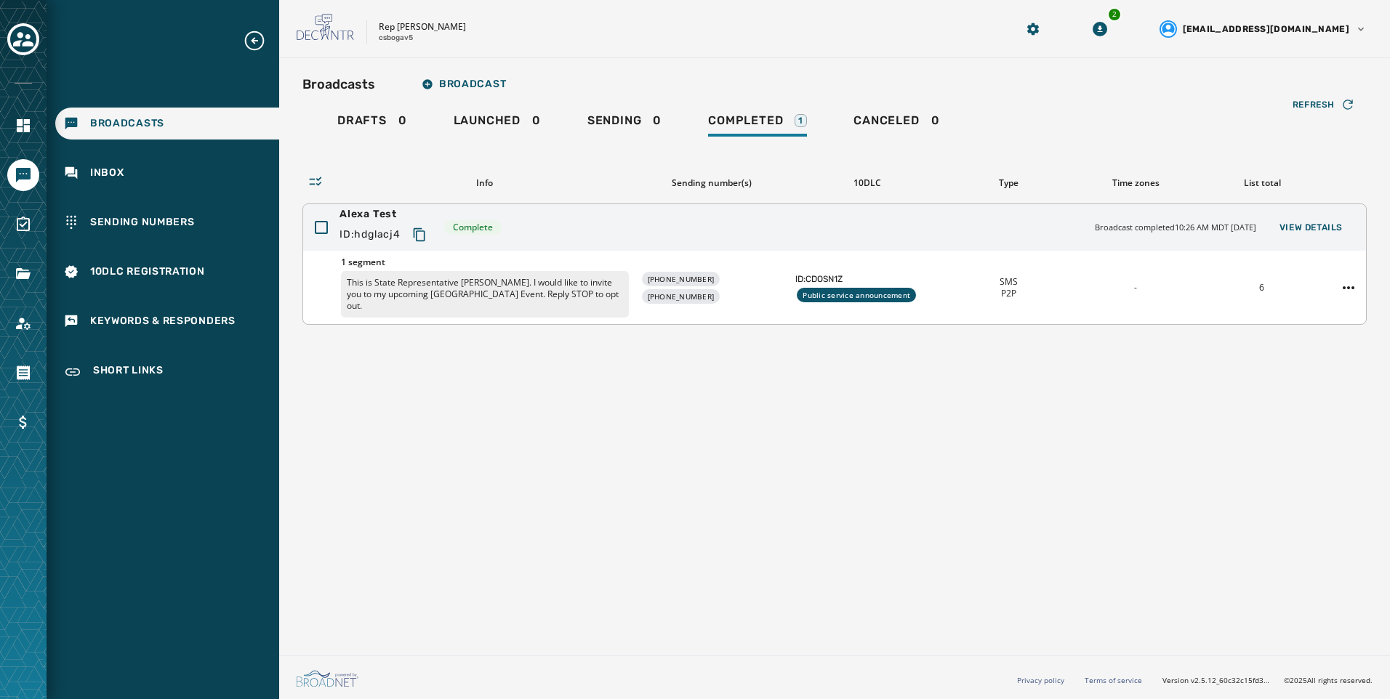
click at [1309, 238] on div "Alexa Test ID: hdglacj4 Complete Broadcast completed 10:26 AM MDT October 2, 20…" at bounding box center [834, 227] width 1063 height 47
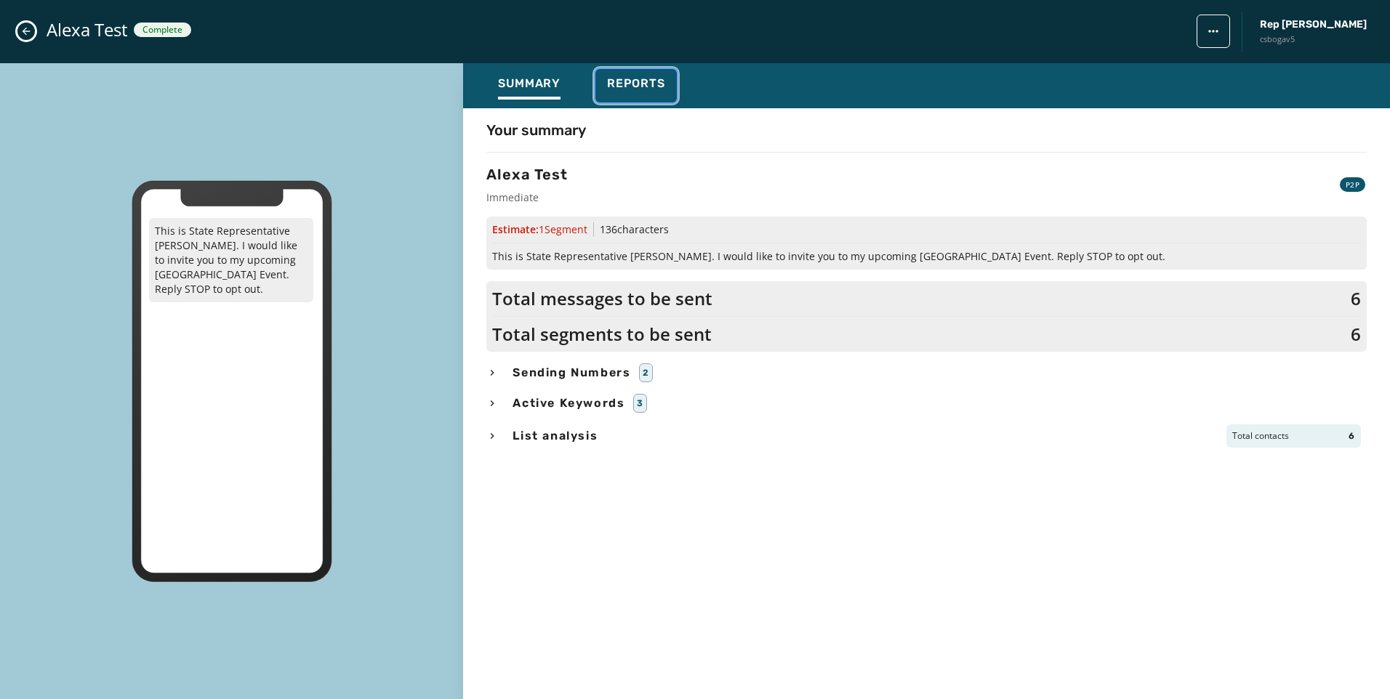
click at [657, 74] on button "Reports" at bounding box center [635, 85] width 81 height 33
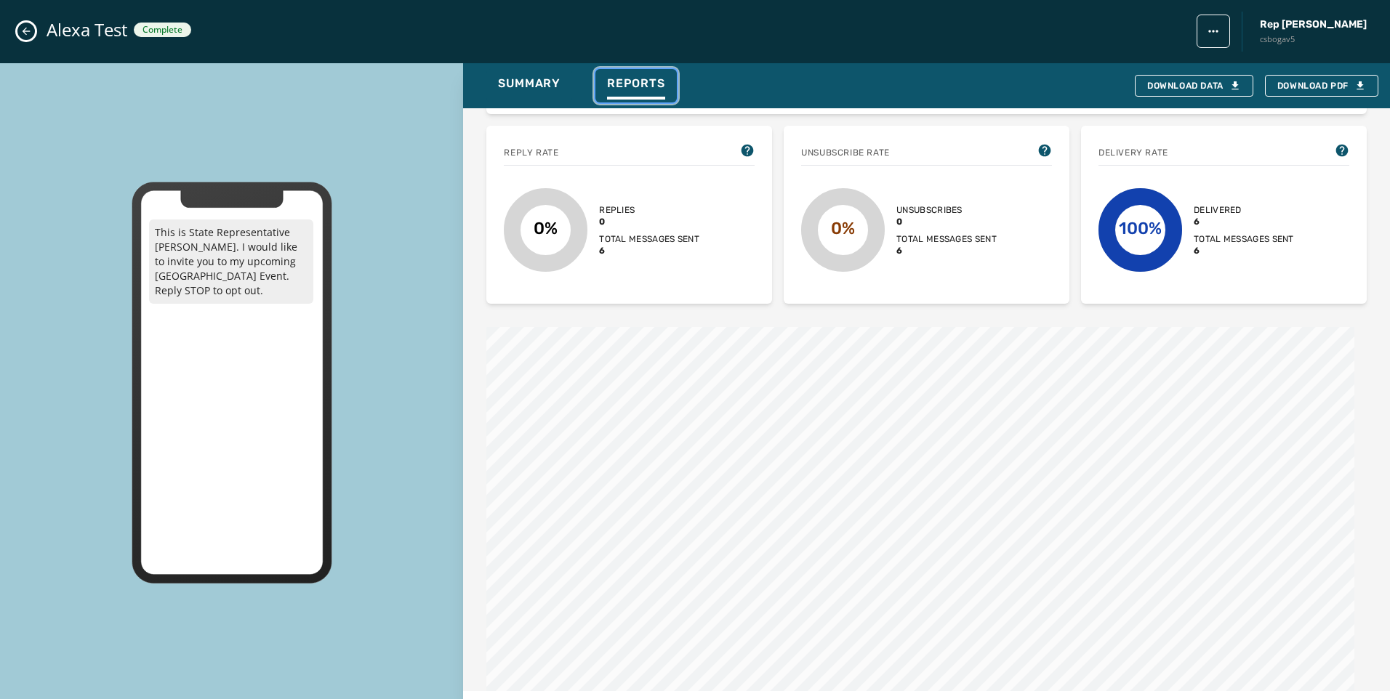
scroll to position [944, 0]
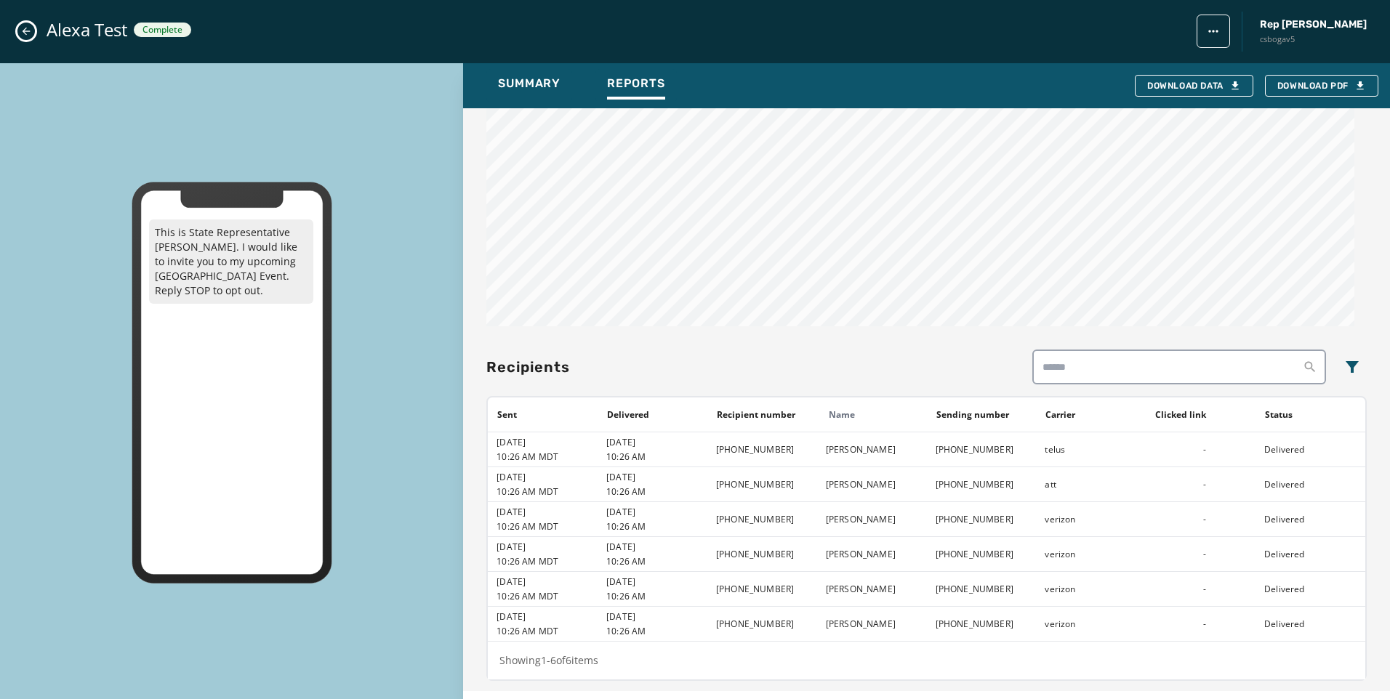
click at [33, 35] on button "Close admin drawer" at bounding box center [25, 31] width 17 height 17
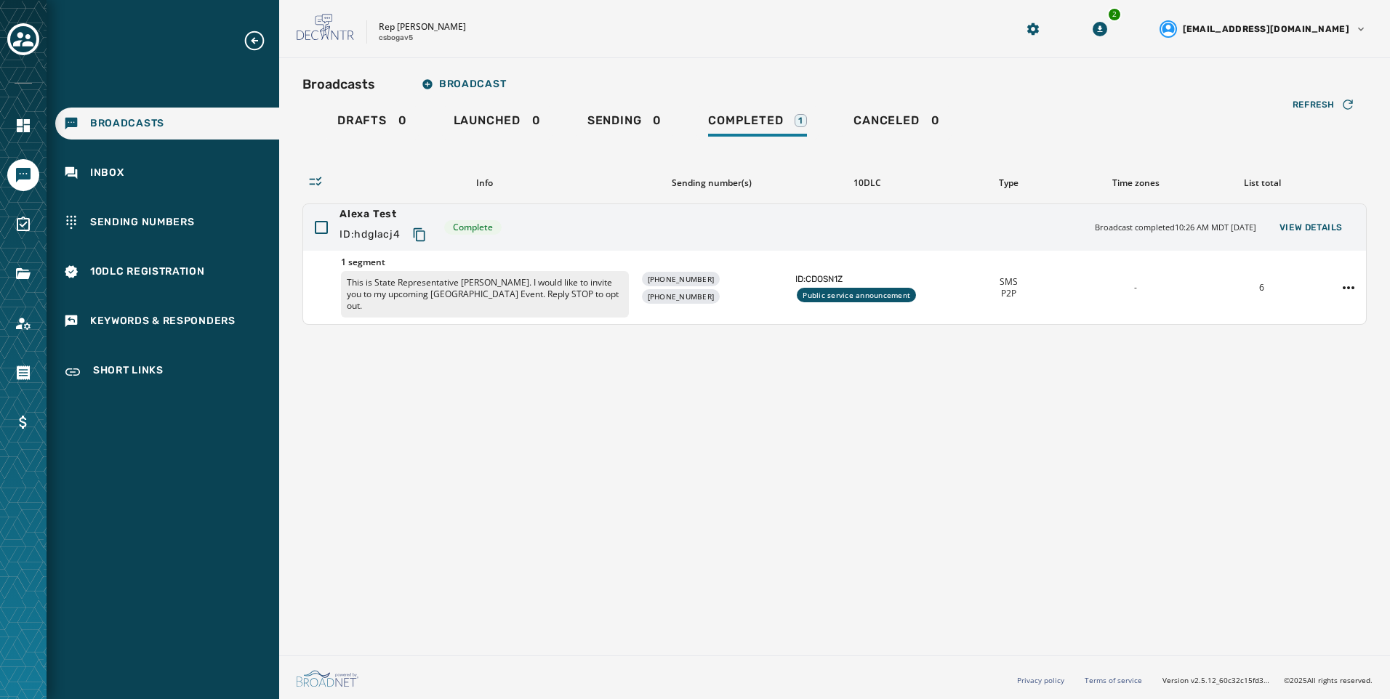
click at [718, 444] on div "Broadcasts Broadcast Drafts 0 Launched 0 Sending 0 Completed 1 Canceled 0 Refre…" at bounding box center [834, 354] width 1111 height 592
drag, startPoint x: 973, startPoint y: 564, endPoint x: 966, endPoint y: 555, distance: 11.5
click at [972, 564] on div "Broadcasts Broadcast Drafts 0 Launched 0 Sending 0 Completed 1 Canceled 0 Refre…" at bounding box center [834, 354] width 1111 height 592
click at [650, 512] on div "Broadcasts Broadcast Drafts 0 Launched 0 Sending 0 Completed 1 Canceled 0 Refre…" at bounding box center [834, 354] width 1111 height 592
click at [526, 385] on div "Broadcasts Broadcast Drafts 0 Launched 0 Sending 0 Completed 1 Canceled 0 Refre…" at bounding box center [834, 354] width 1111 height 592
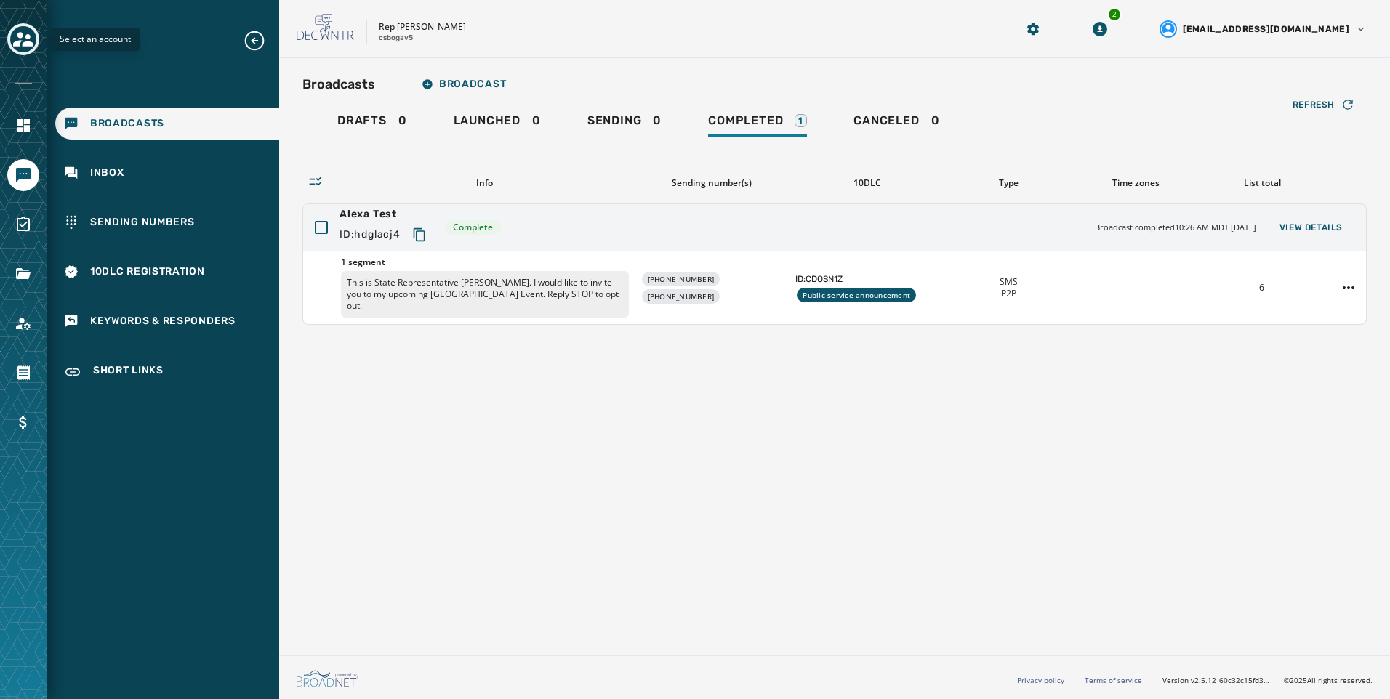
click at [11, 47] on button "Toggle account select drawer" at bounding box center [23, 39] width 32 height 32
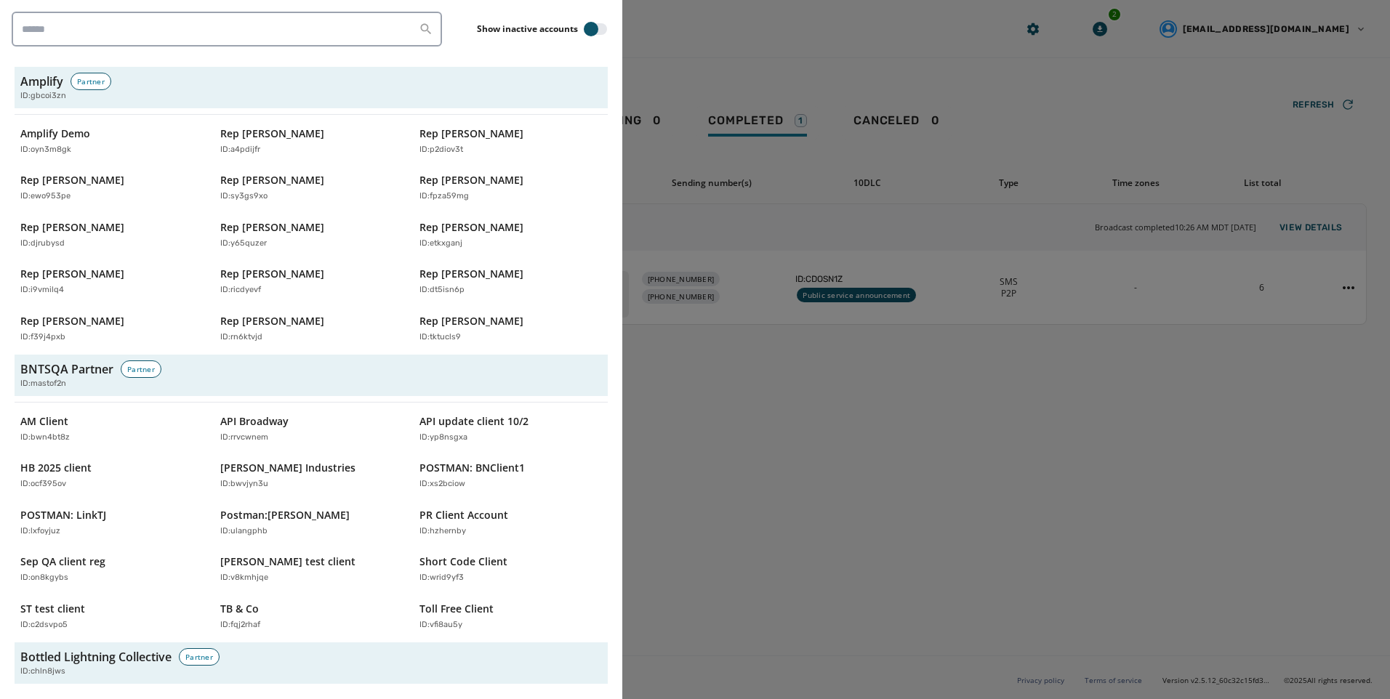
scroll to position [4800, 0]
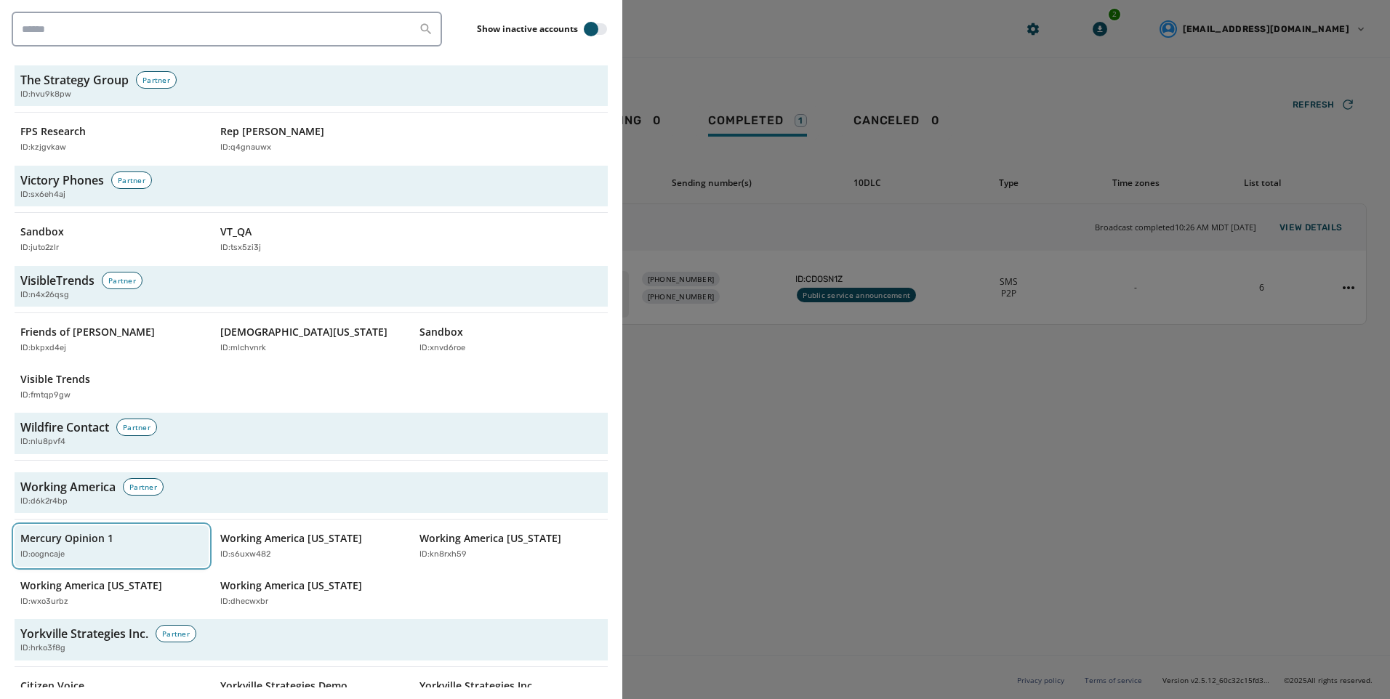
click at [105, 531] on p "Mercury Opinion 1" at bounding box center [66, 538] width 93 height 15
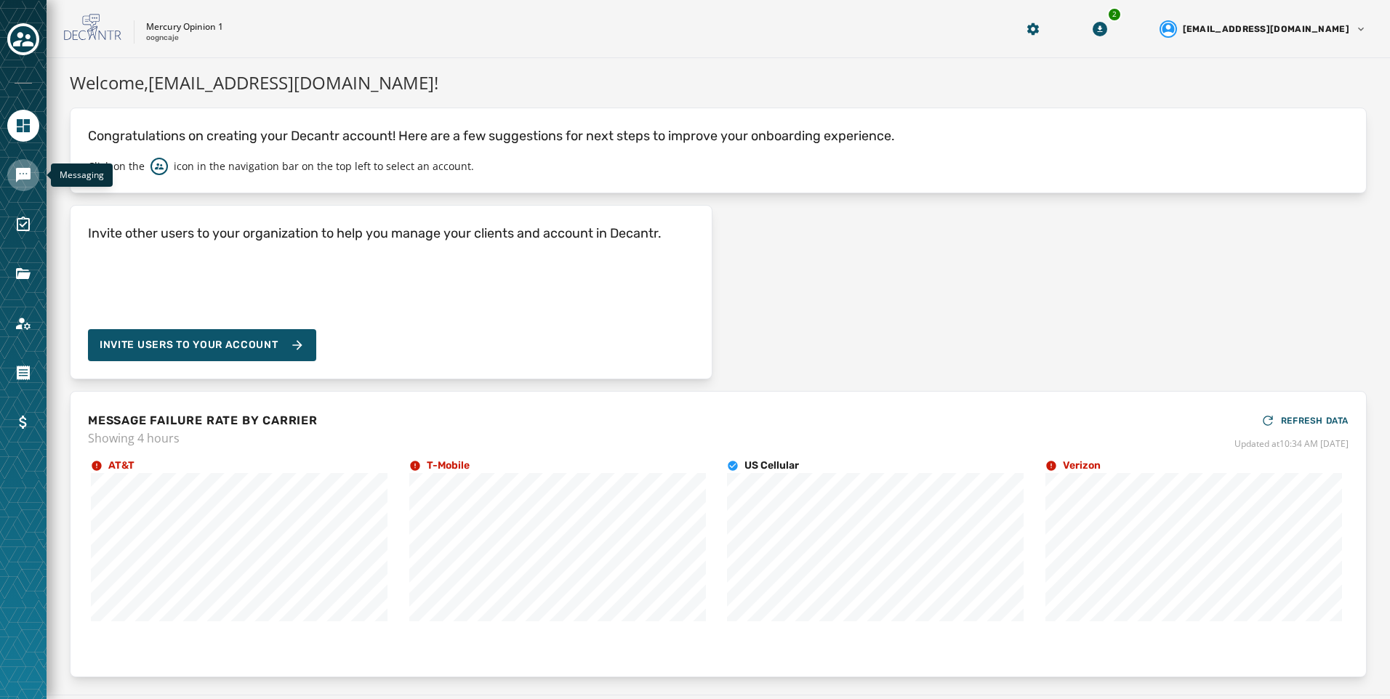
click at [24, 180] on icon "Navigate to Messaging" at bounding box center [23, 174] width 17 height 17
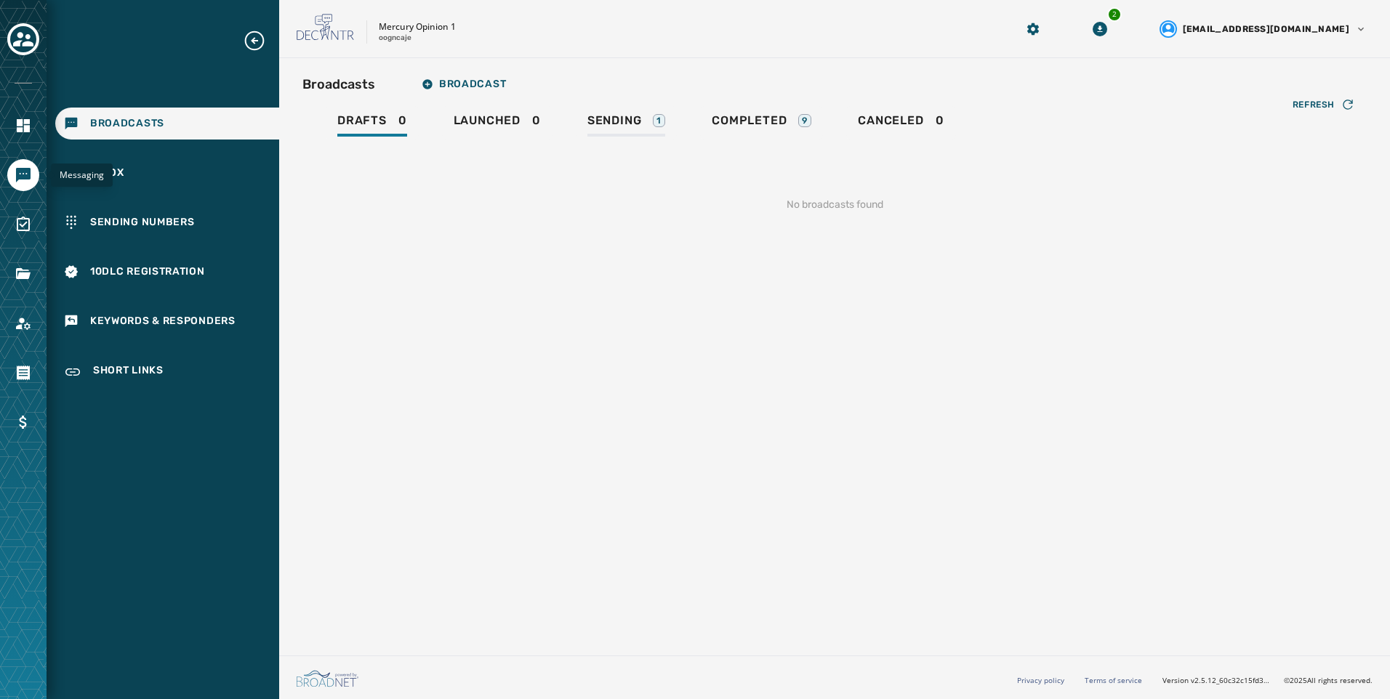
click at [640, 140] on div "Refresh No broadcasts found" at bounding box center [834, 188] width 1064 height 96
click at [640, 137] on link "Sending 1" at bounding box center [626, 122] width 101 height 33
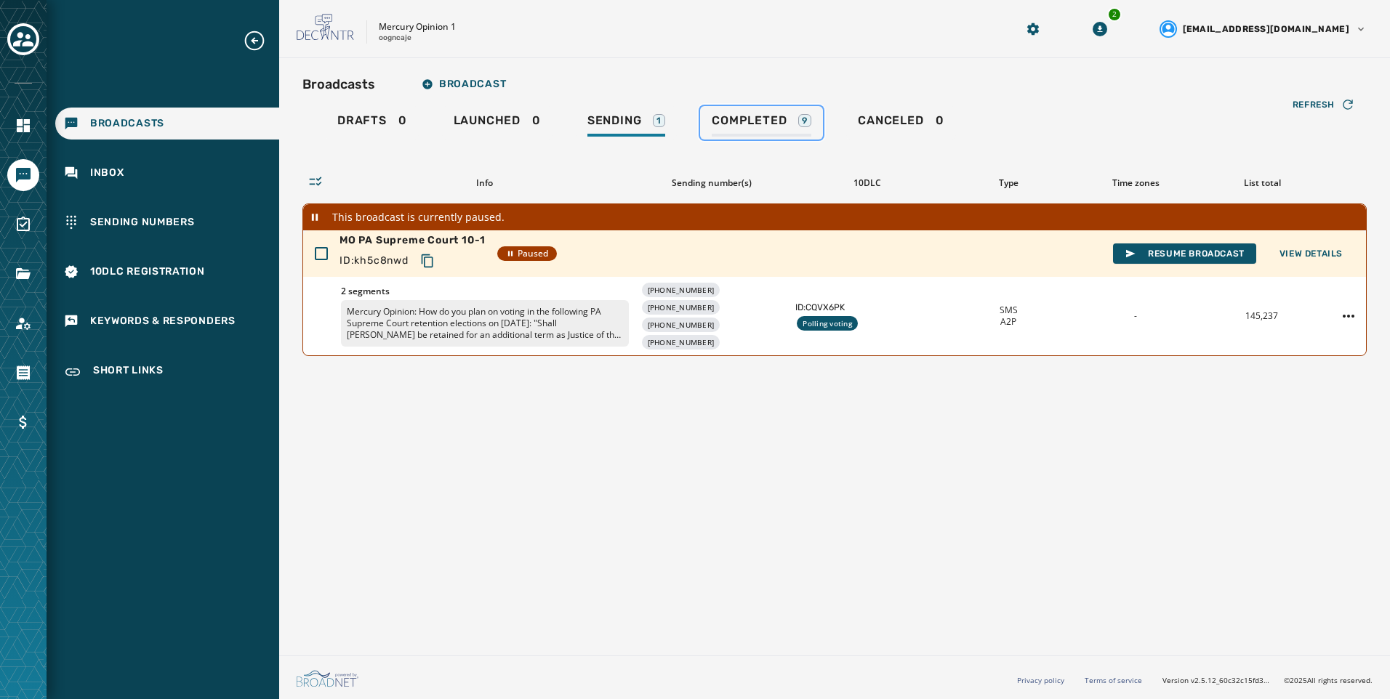
click at [795, 127] on div "Completed 9" at bounding box center [762, 124] width 100 height 23
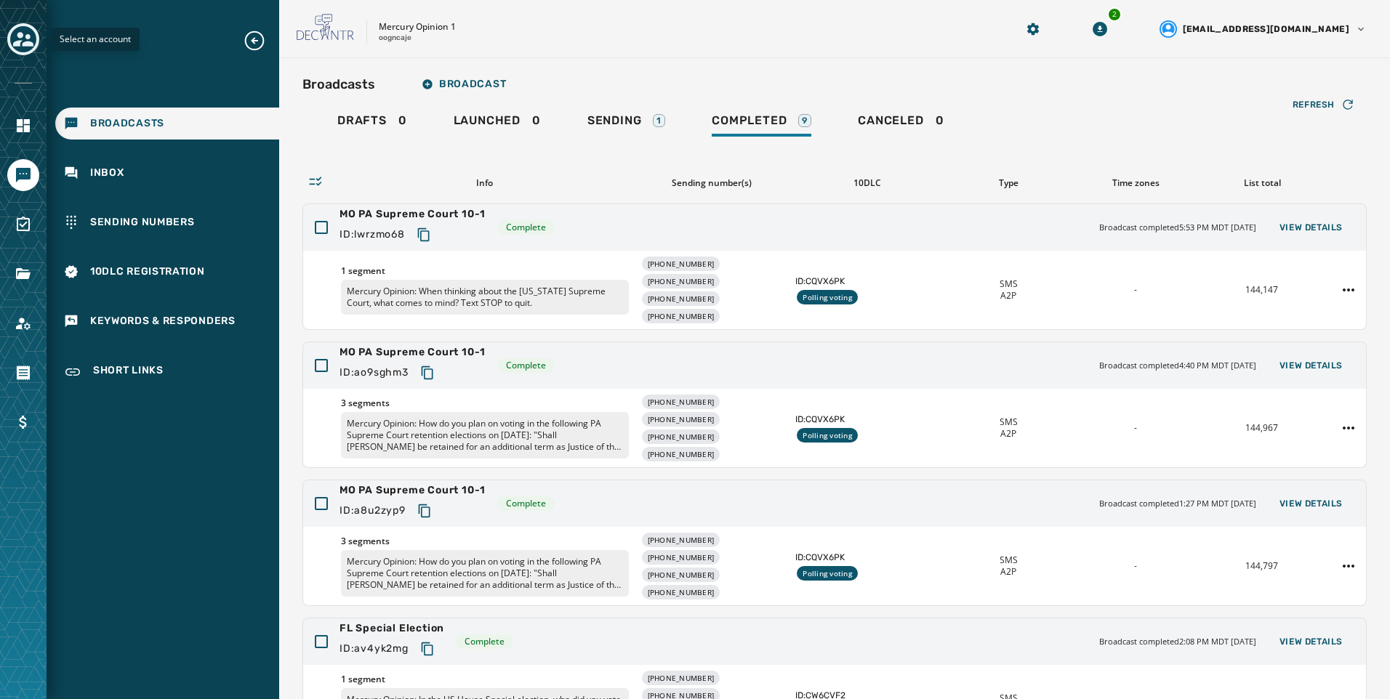
click at [29, 33] on icon "Toggle account select drawer" at bounding box center [23, 39] width 20 height 20
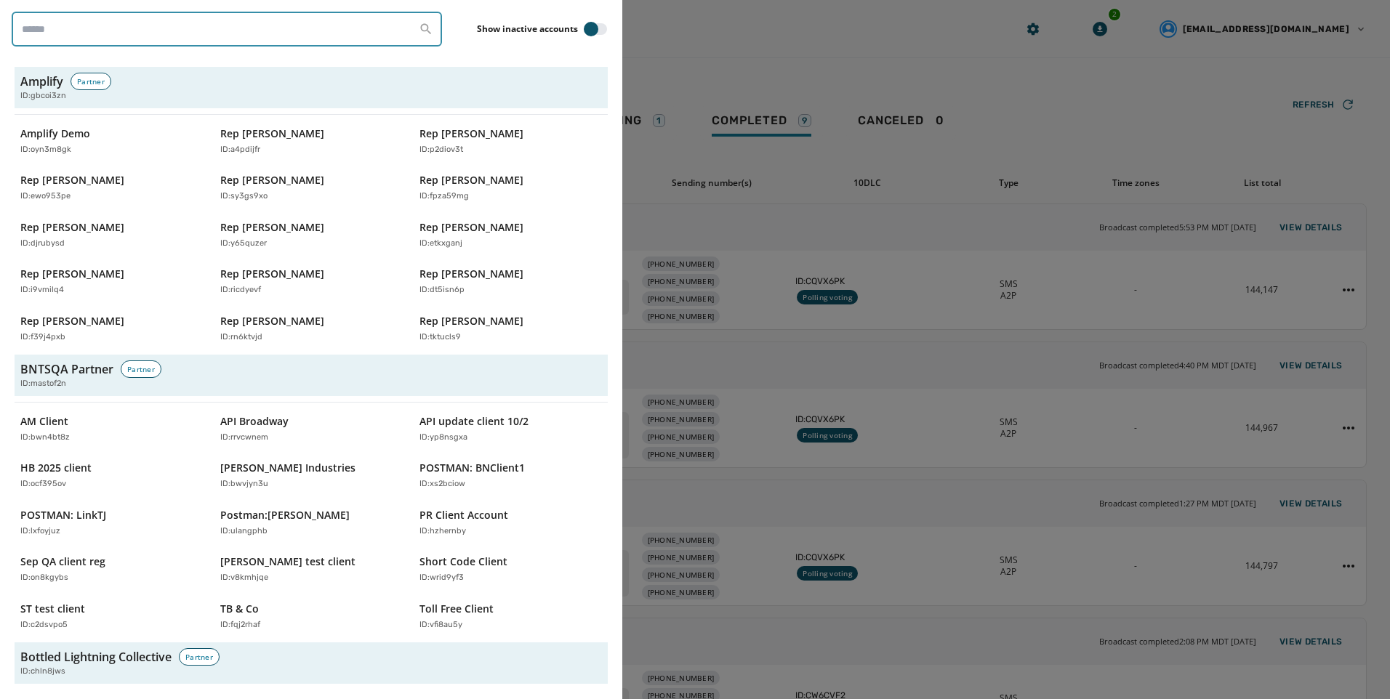
click at [67, 29] on input "search" at bounding box center [227, 29] width 430 height 35
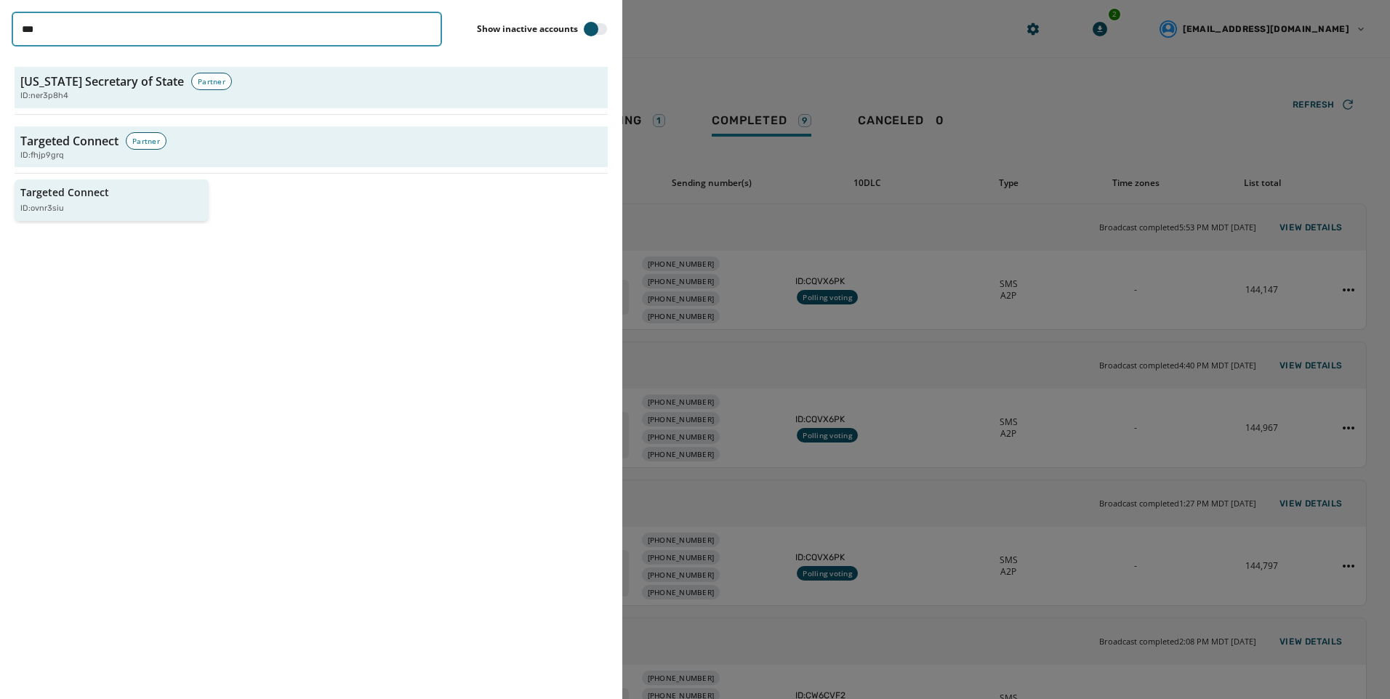
type input "***"
click at [41, 201] on div "Targeted Connect ID: ovnr3siu" at bounding box center [104, 200] width 168 height 30
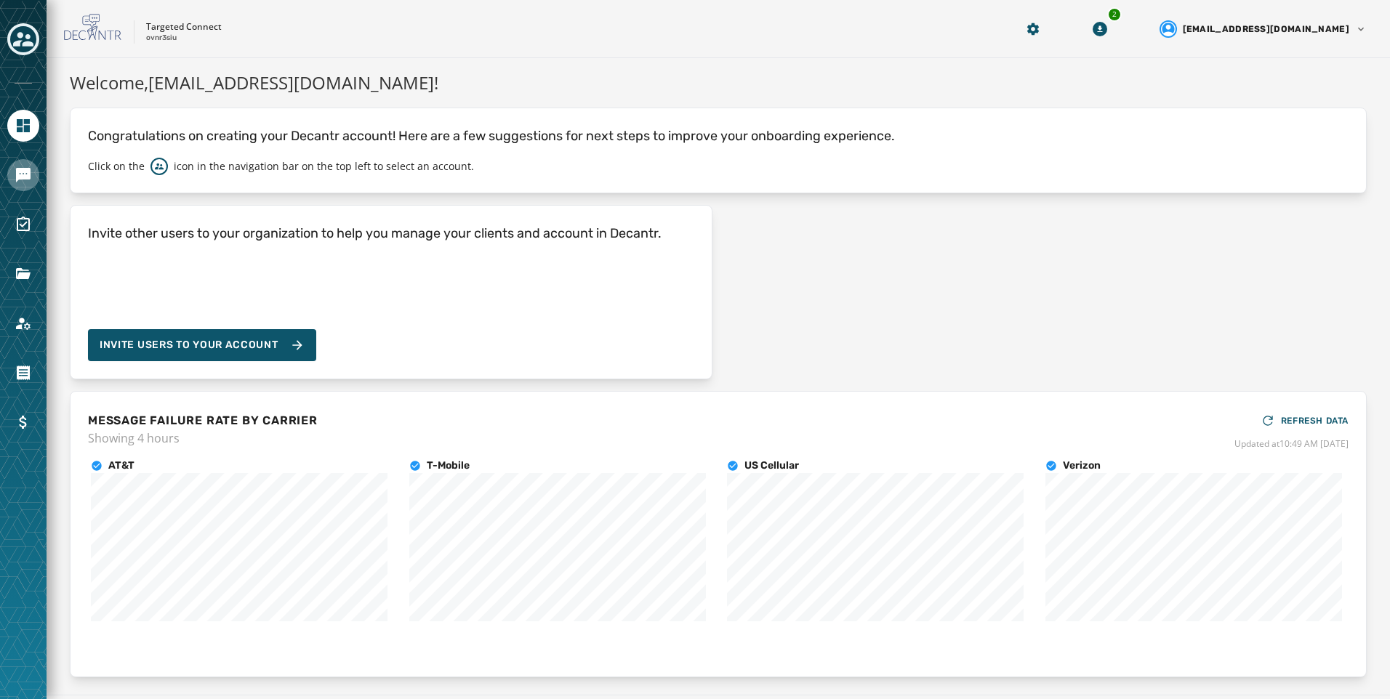
click at [35, 180] on link "Navigate to Messaging" at bounding box center [23, 175] width 32 height 32
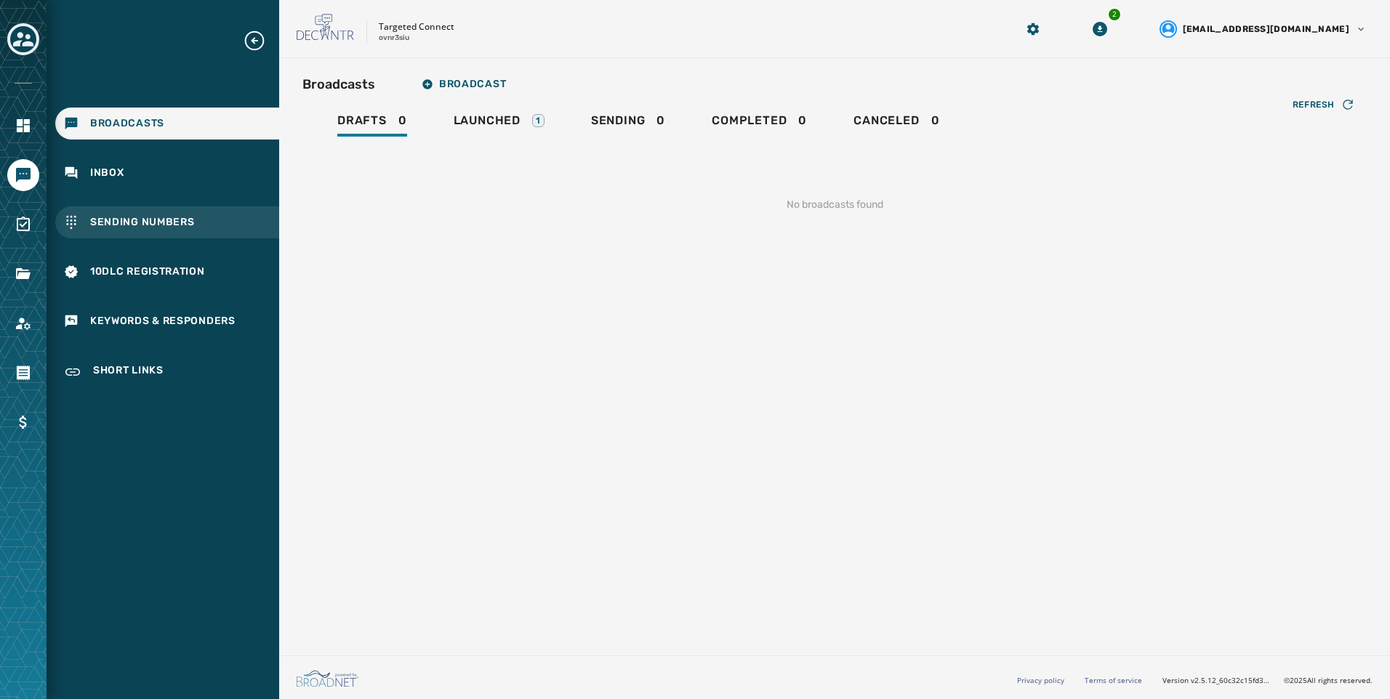
click at [201, 223] on div "Sending Numbers" at bounding box center [167, 222] width 224 height 32
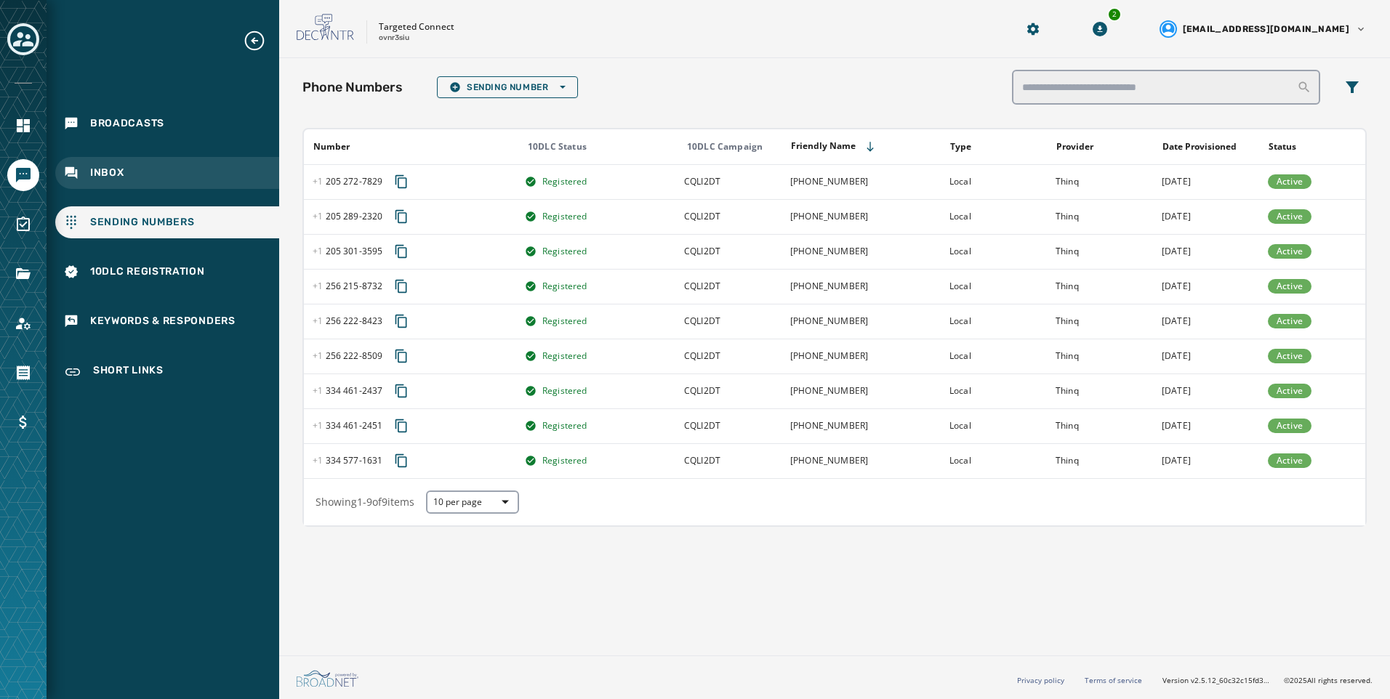
click at [144, 158] on div "Inbox" at bounding box center [167, 173] width 224 height 32
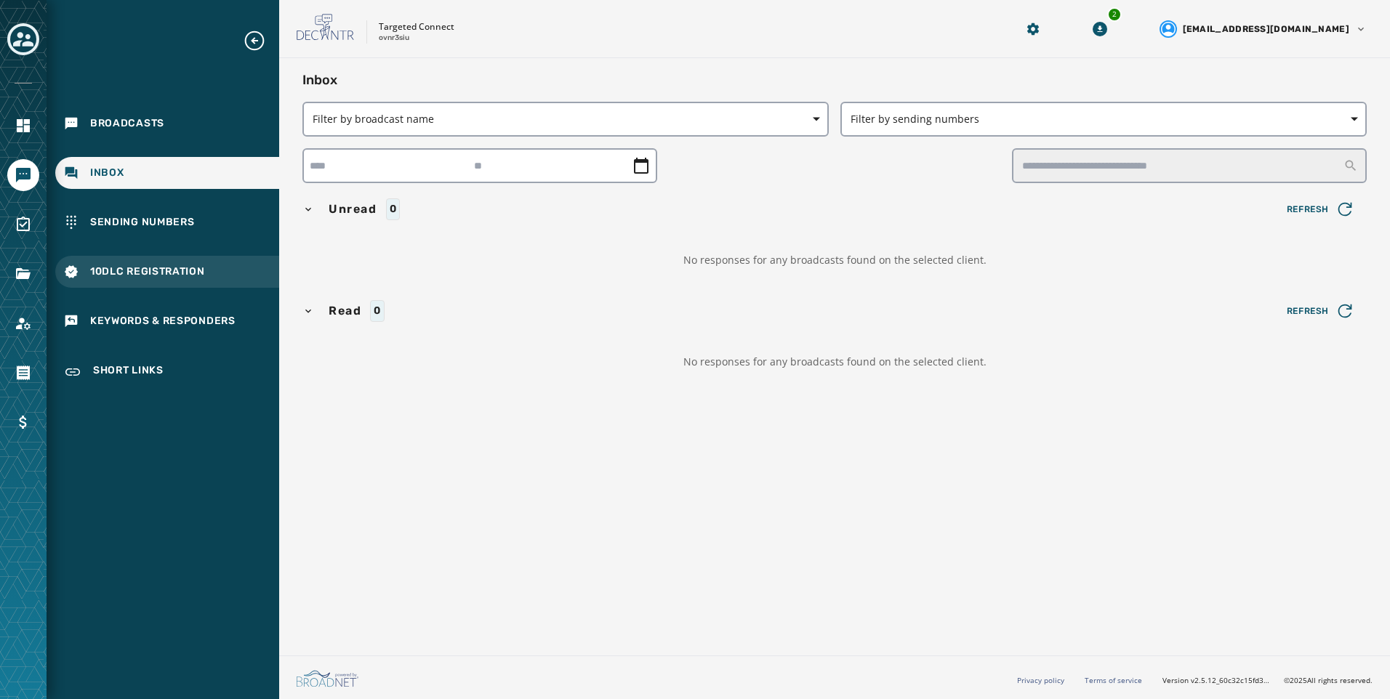
click at [179, 279] on div "10DLC Registration" at bounding box center [167, 272] width 224 height 32
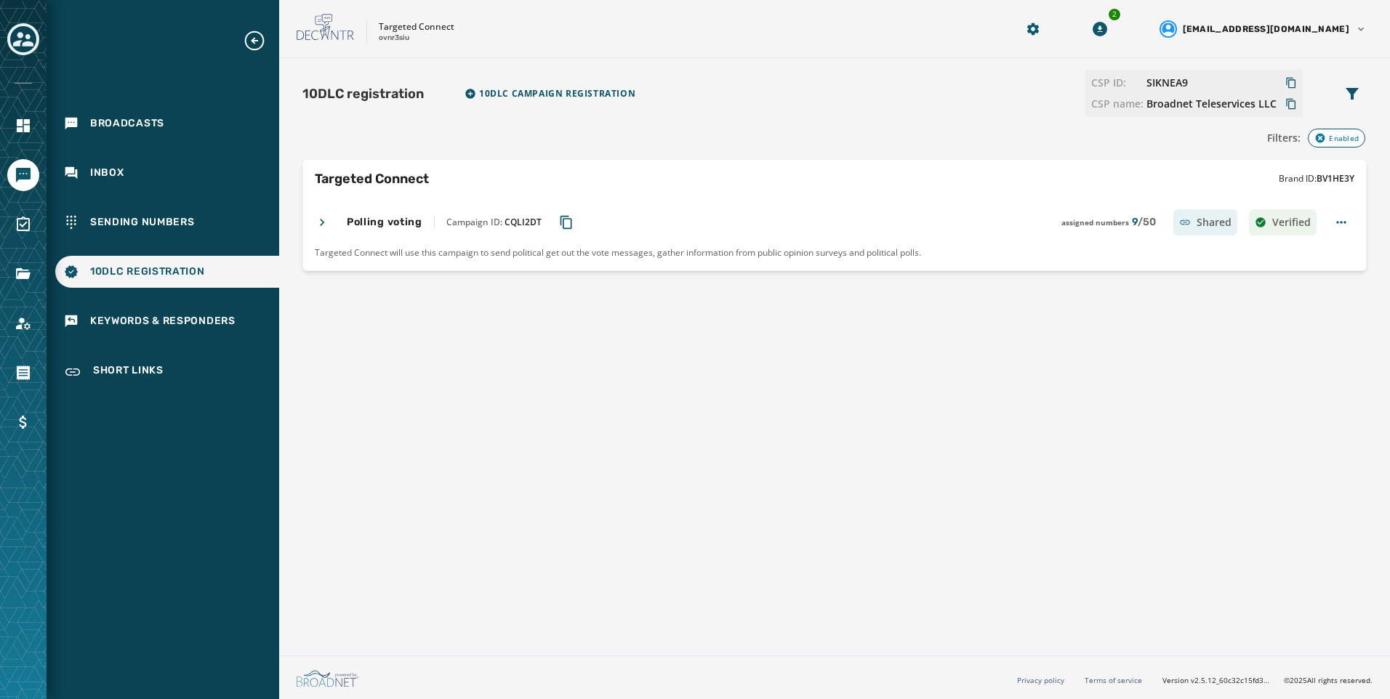
click at [328, 222] on icon at bounding box center [322, 222] width 15 height 15
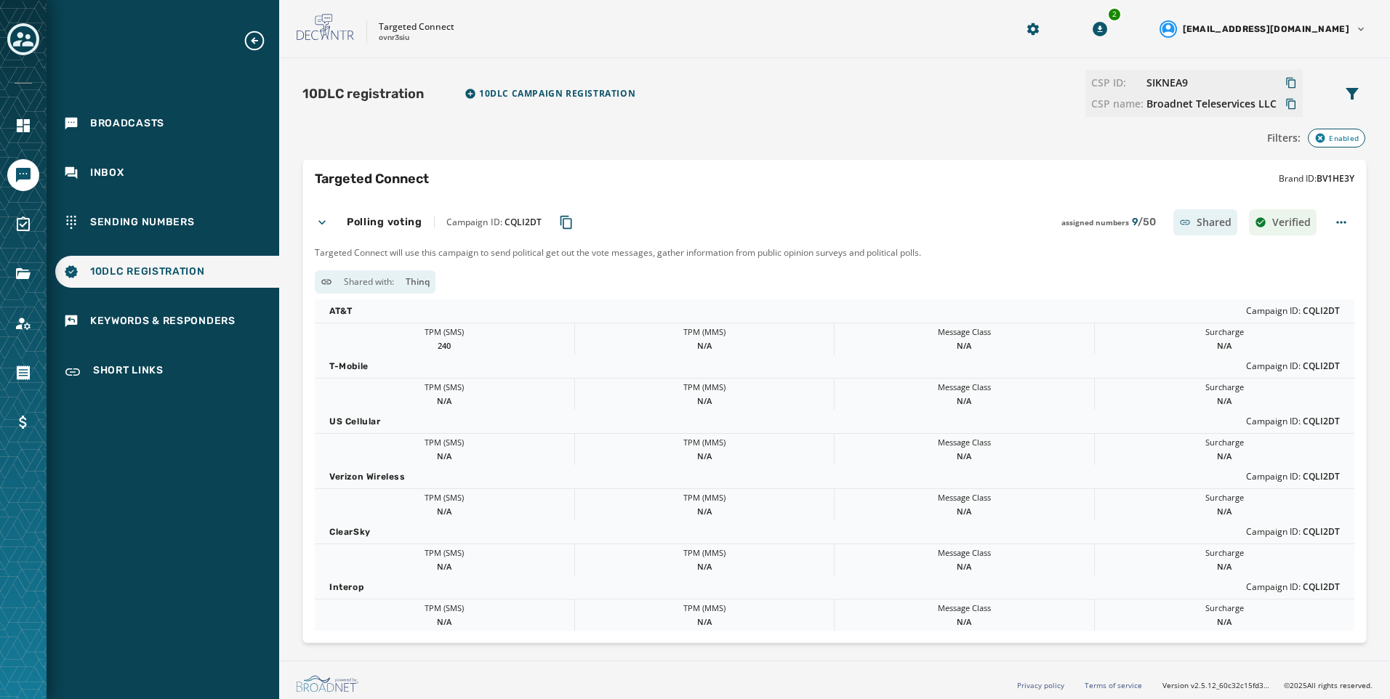
click at [328, 222] on icon at bounding box center [322, 222] width 15 height 15
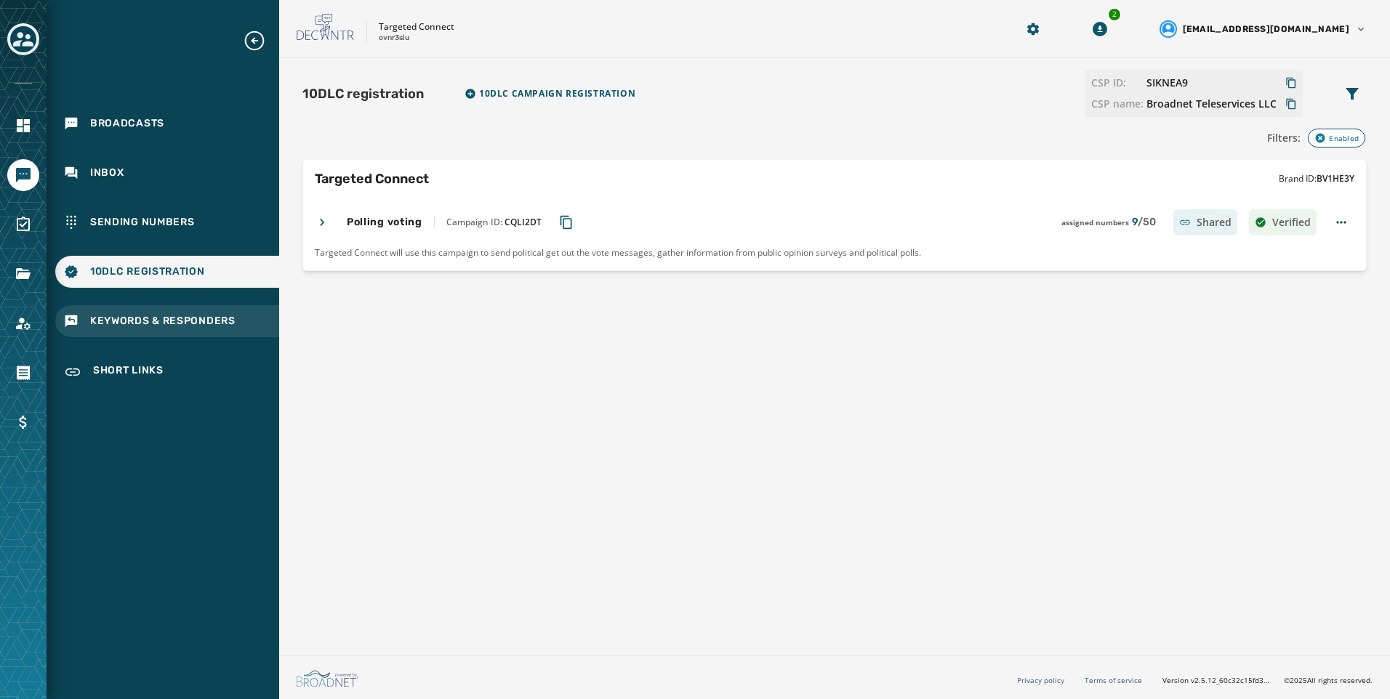
click at [178, 322] on span "Keywords & Responders" at bounding box center [162, 321] width 145 height 15
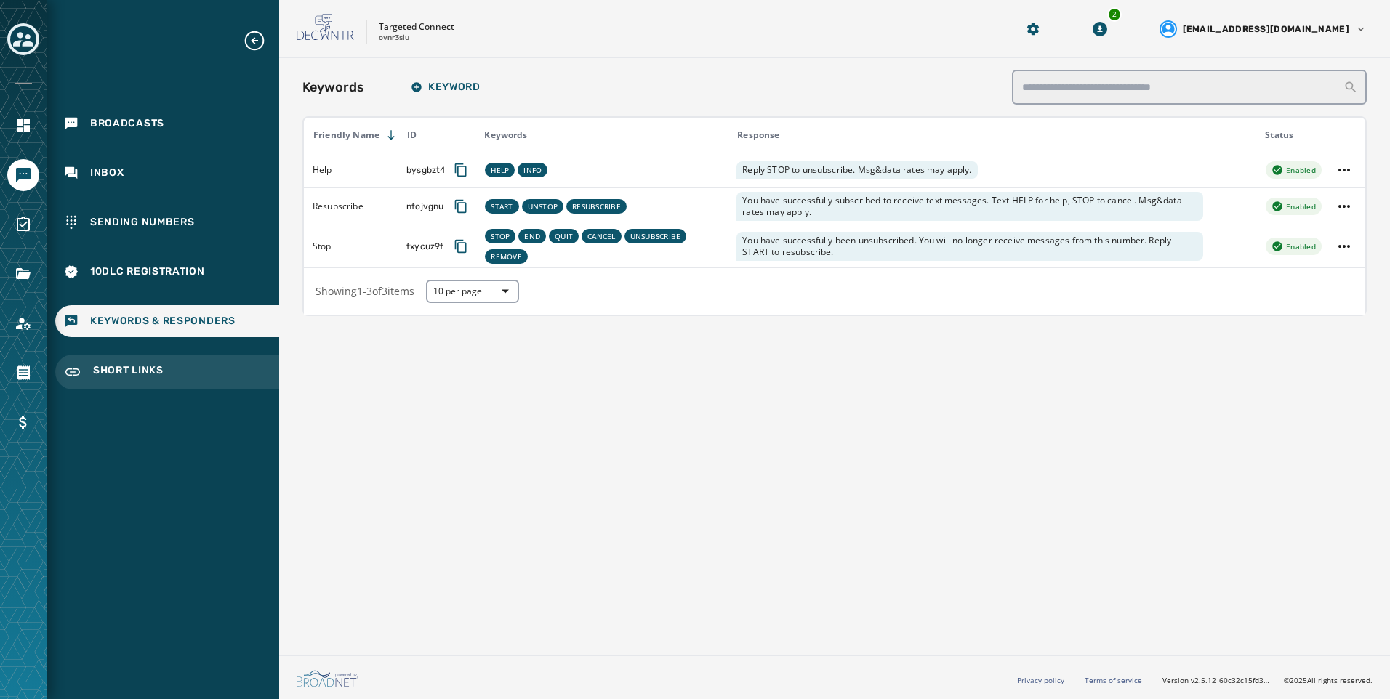
click at [181, 362] on div "Short Links" at bounding box center [167, 372] width 224 height 35
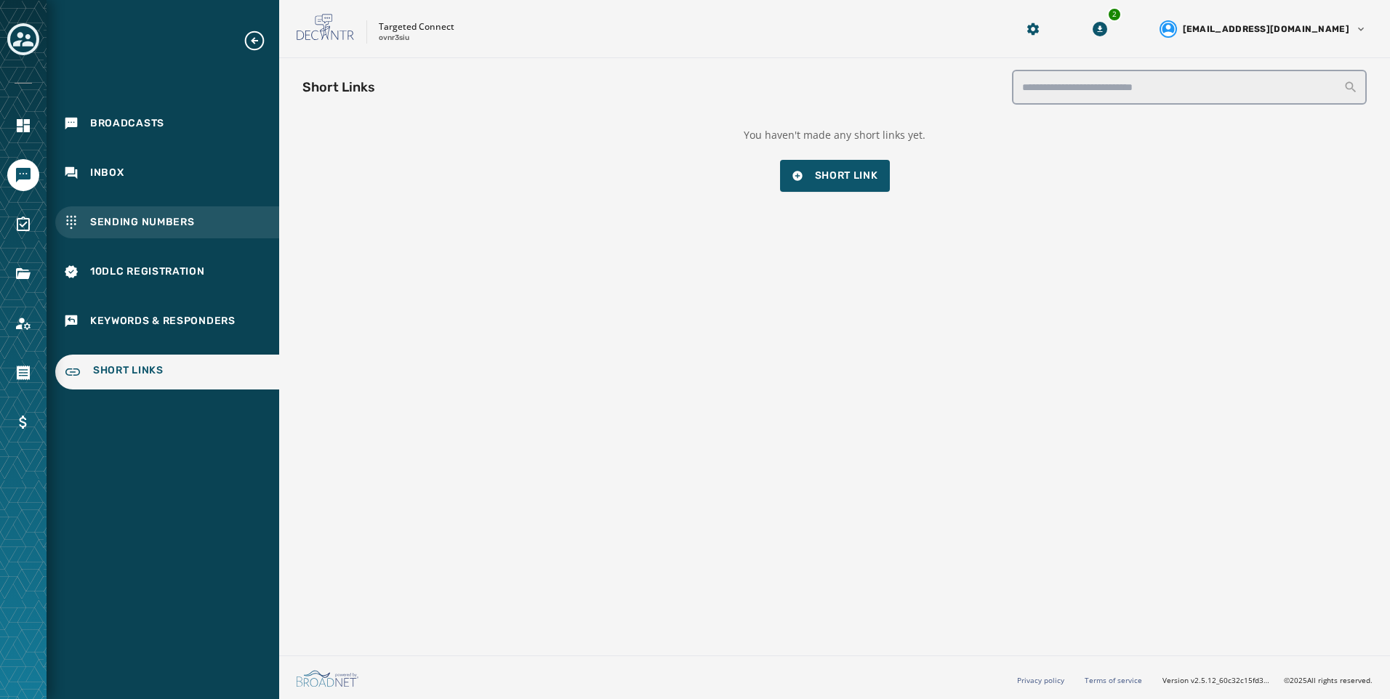
click at [163, 224] on span "Sending Numbers" at bounding box center [142, 222] width 105 height 15
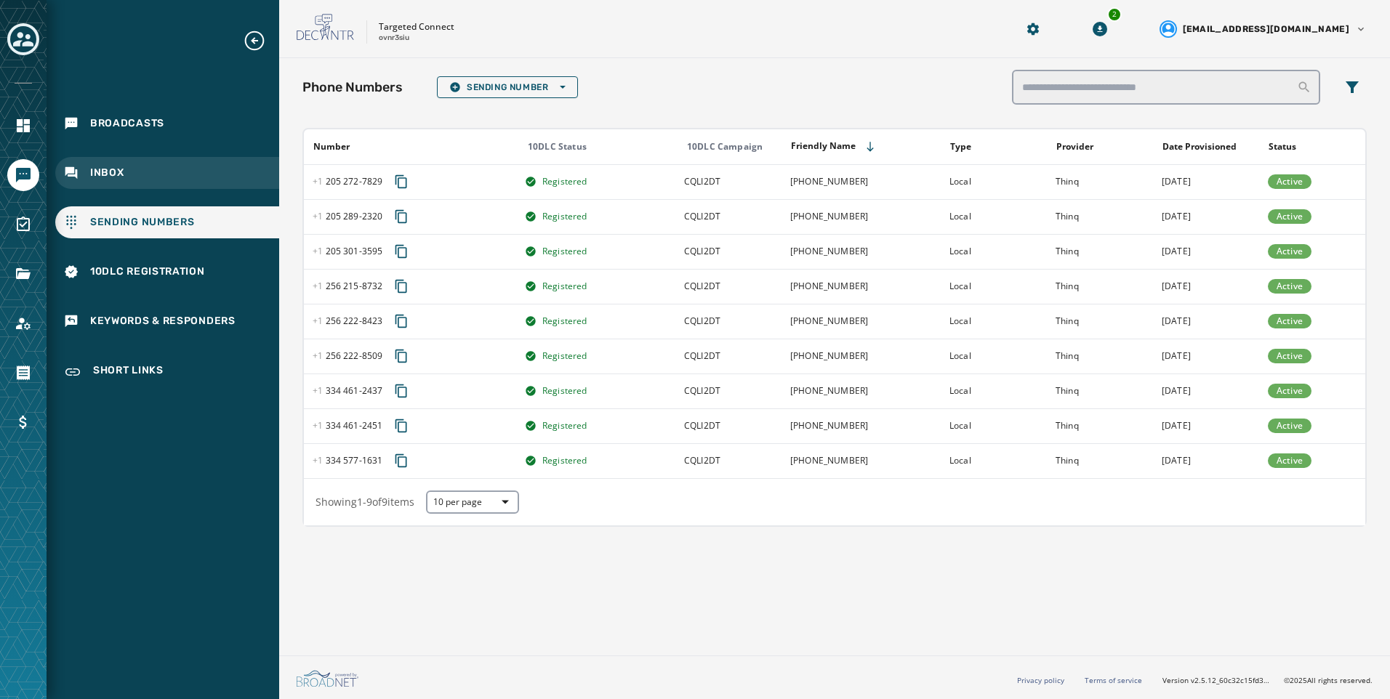
click at [157, 158] on div "Inbox" at bounding box center [167, 173] width 224 height 32
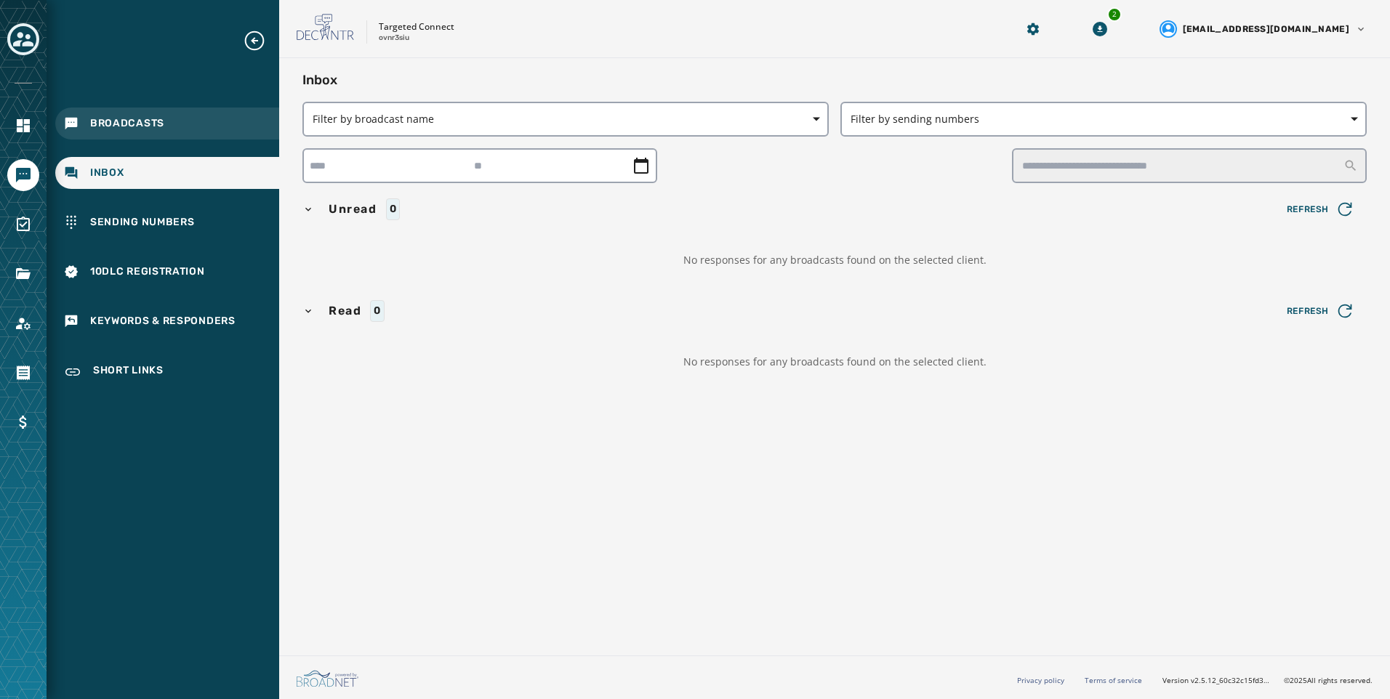
click at [158, 114] on div "Broadcasts" at bounding box center [167, 124] width 224 height 32
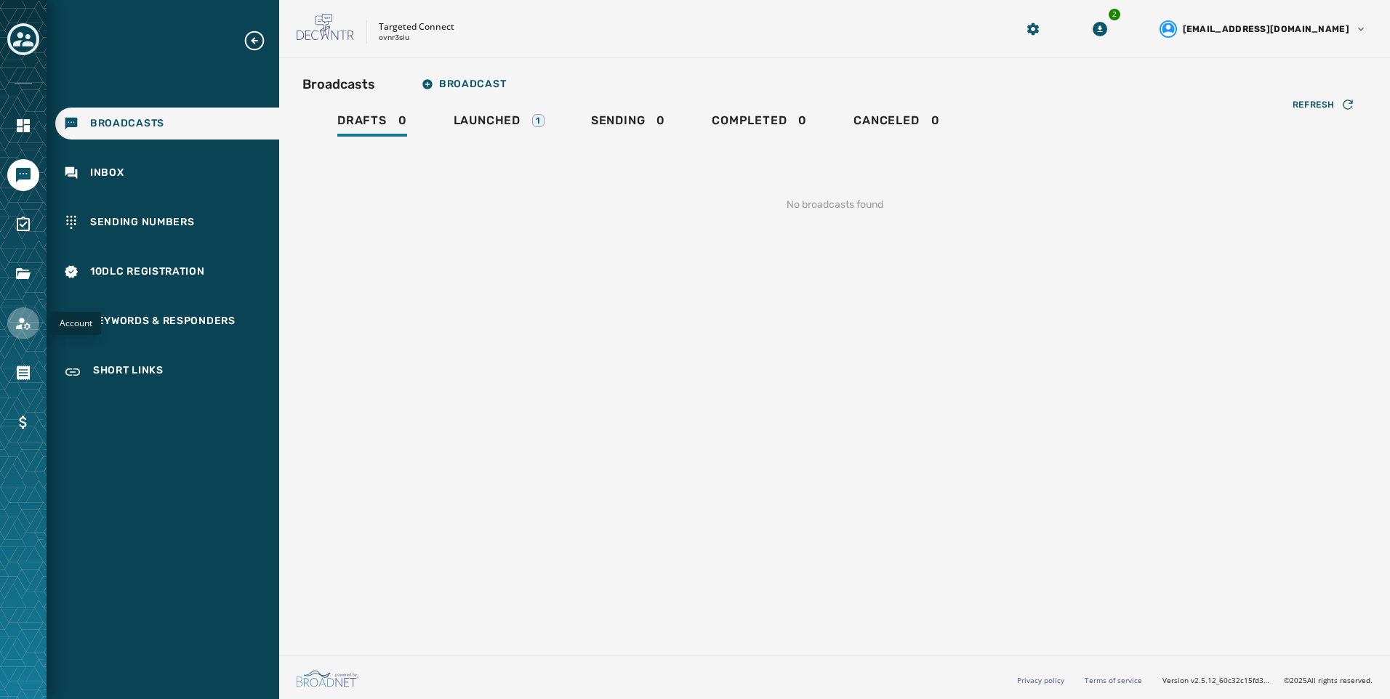
click at [35, 326] on link "Navigate to Account" at bounding box center [23, 324] width 32 height 32
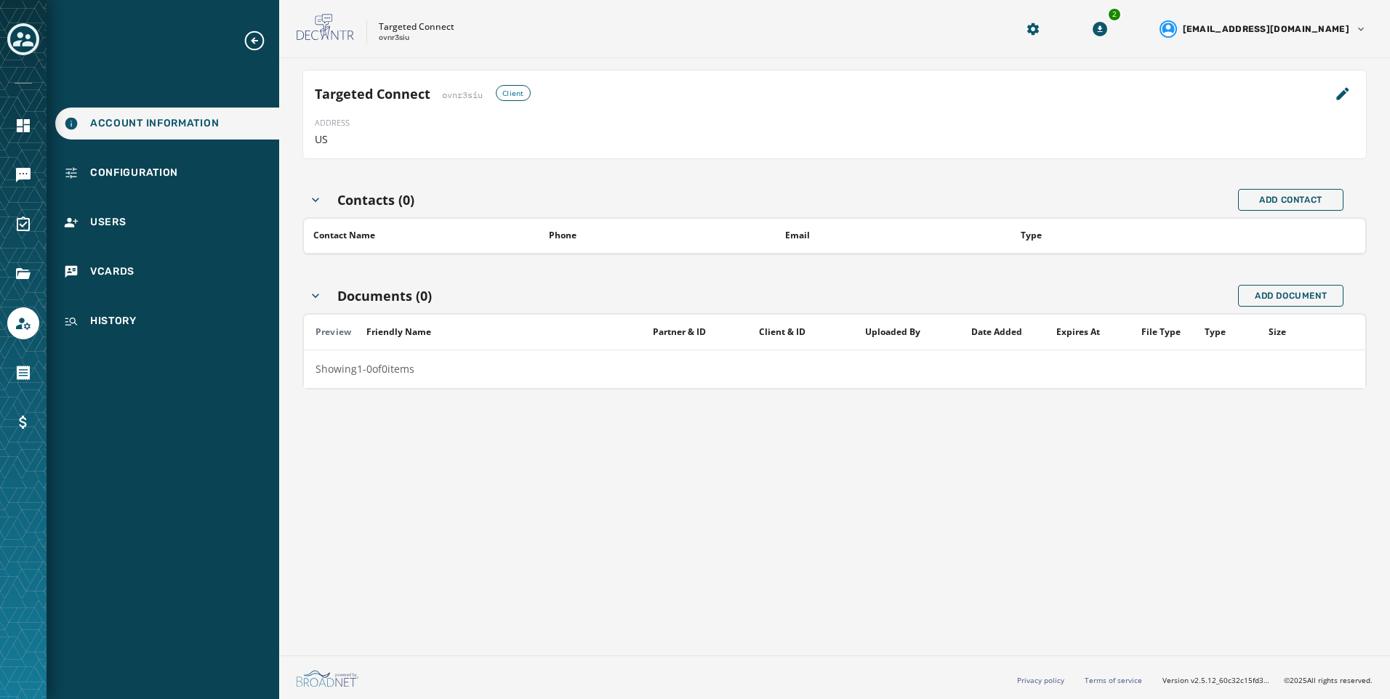
click at [728, 515] on div "Targeted Connect ovnr3siu Client ADDRESS US Contacts (0) Add Contact Contact Na…" at bounding box center [834, 354] width 1111 height 592
click at [199, 299] on div "Account Information Configuration Users vCards History" at bounding box center [163, 183] width 233 height 308
click at [208, 181] on div "Configuration" at bounding box center [167, 173] width 224 height 32
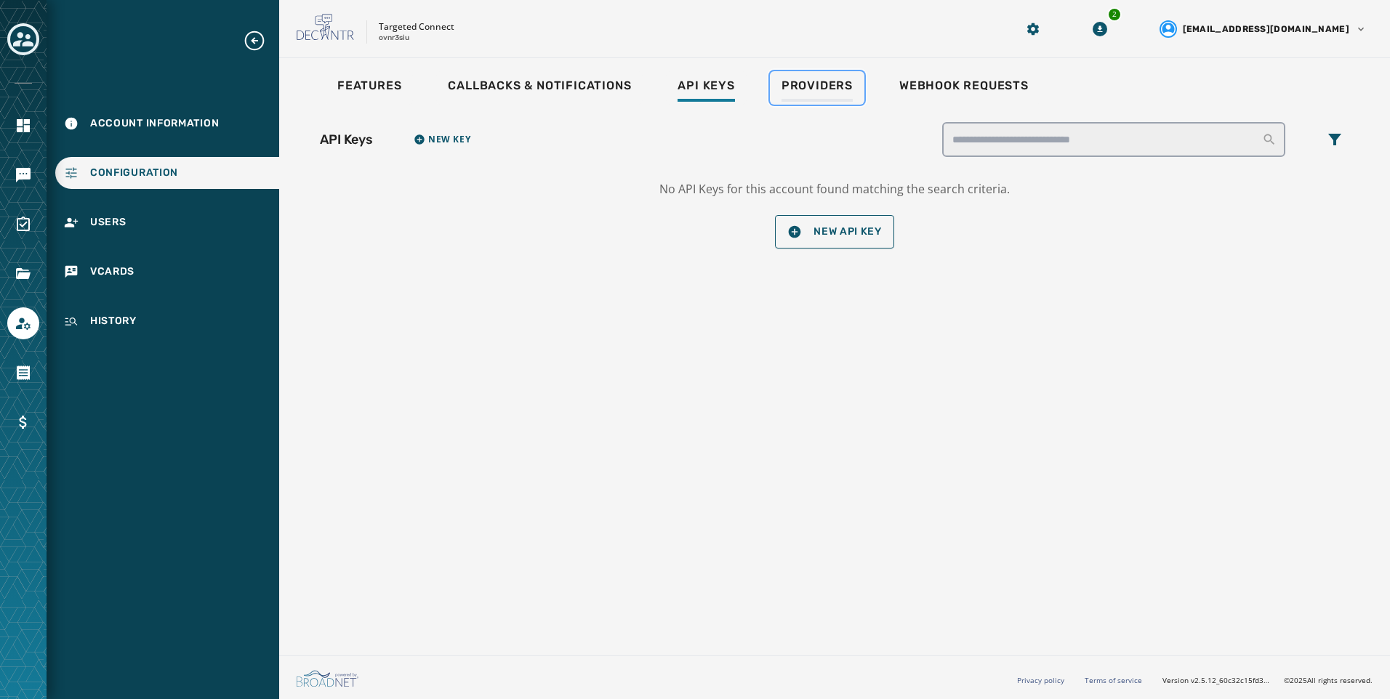
click at [817, 95] on div "Providers" at bounding box center [817, 90] width 71 height 23
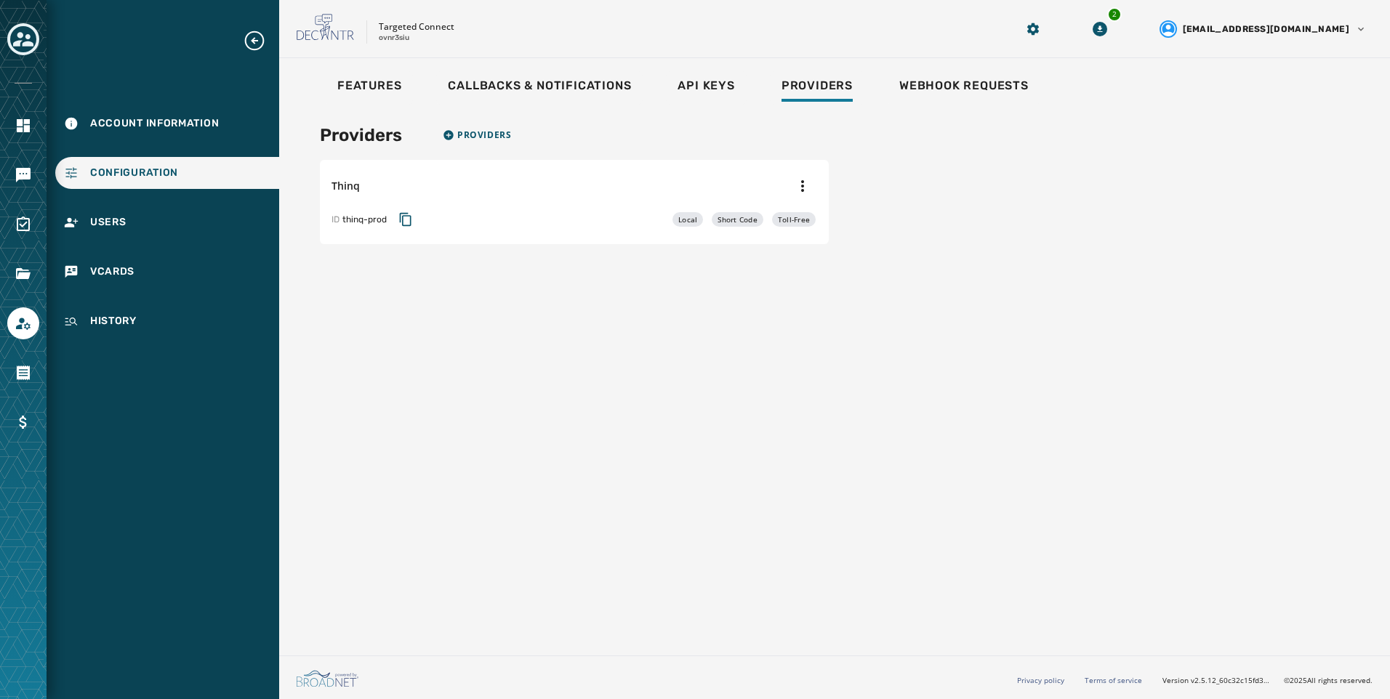
click at [576, 108] on div "Providers Providers Thinq ID thinq-prod Local Short Code Toll-Free" at bounding box center [834, 183] width 1064 height 157
click at [579, 94] on div "Callbacks & Notifications" at bounding box center [539, 90] width 183 height 23
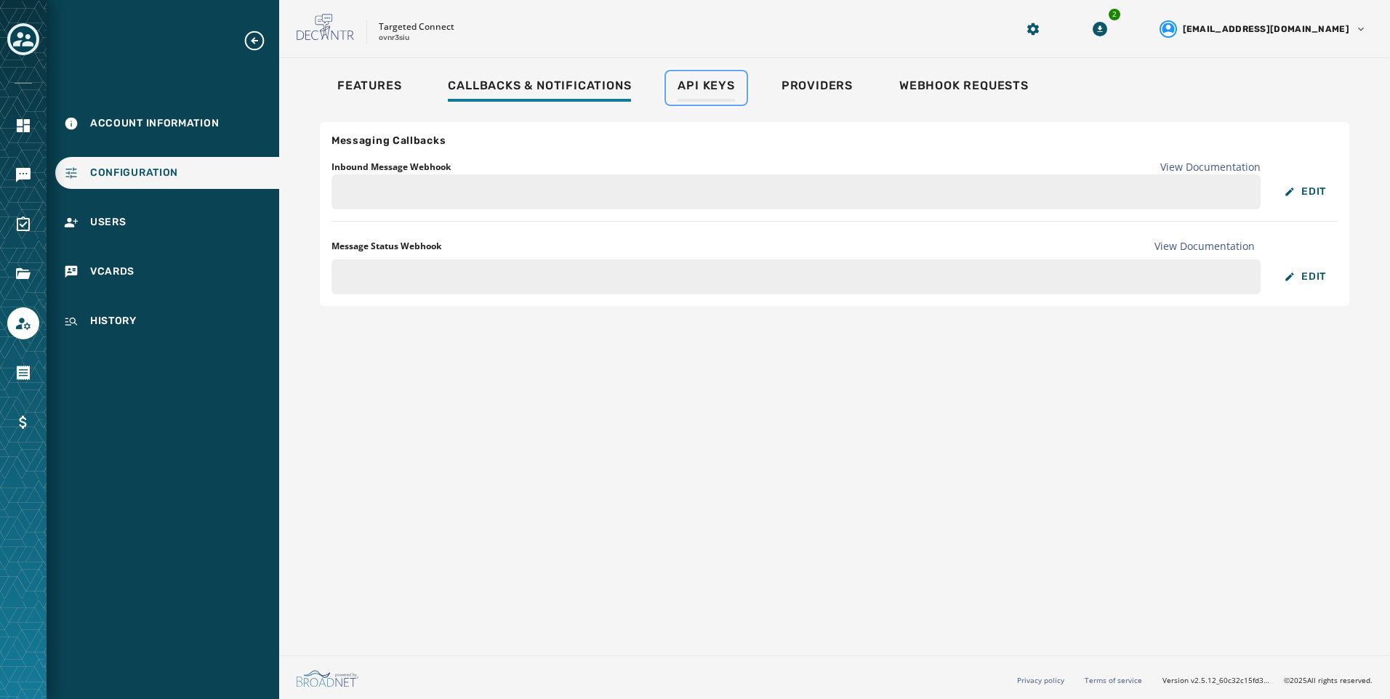
click at [691, 103] on link "Api Keys" at bounding box center [706, 87] width 80 height 33
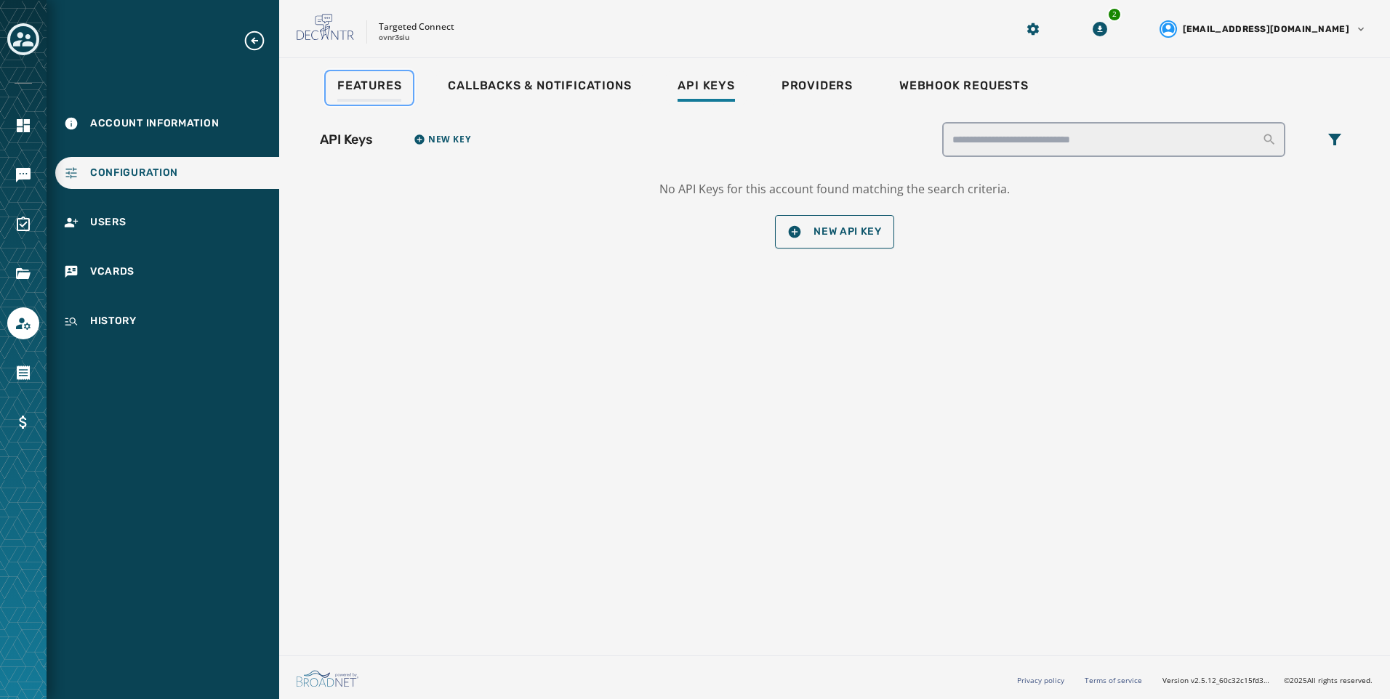
click at [404, 103] on link "Features" at bounding box center [369, 87] width 87 height 33
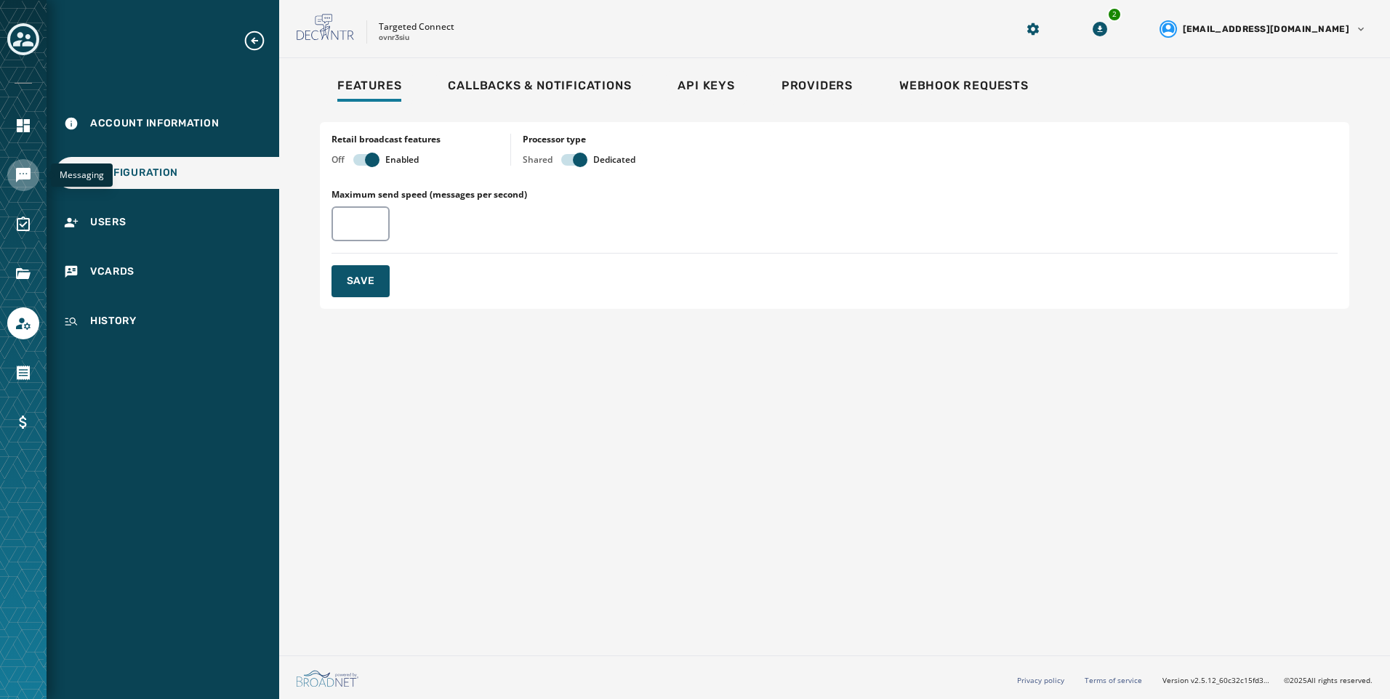
click at [28, 166] on icon "Navigate to Messaging" at bounding box center [23, 174] width 17 height 17
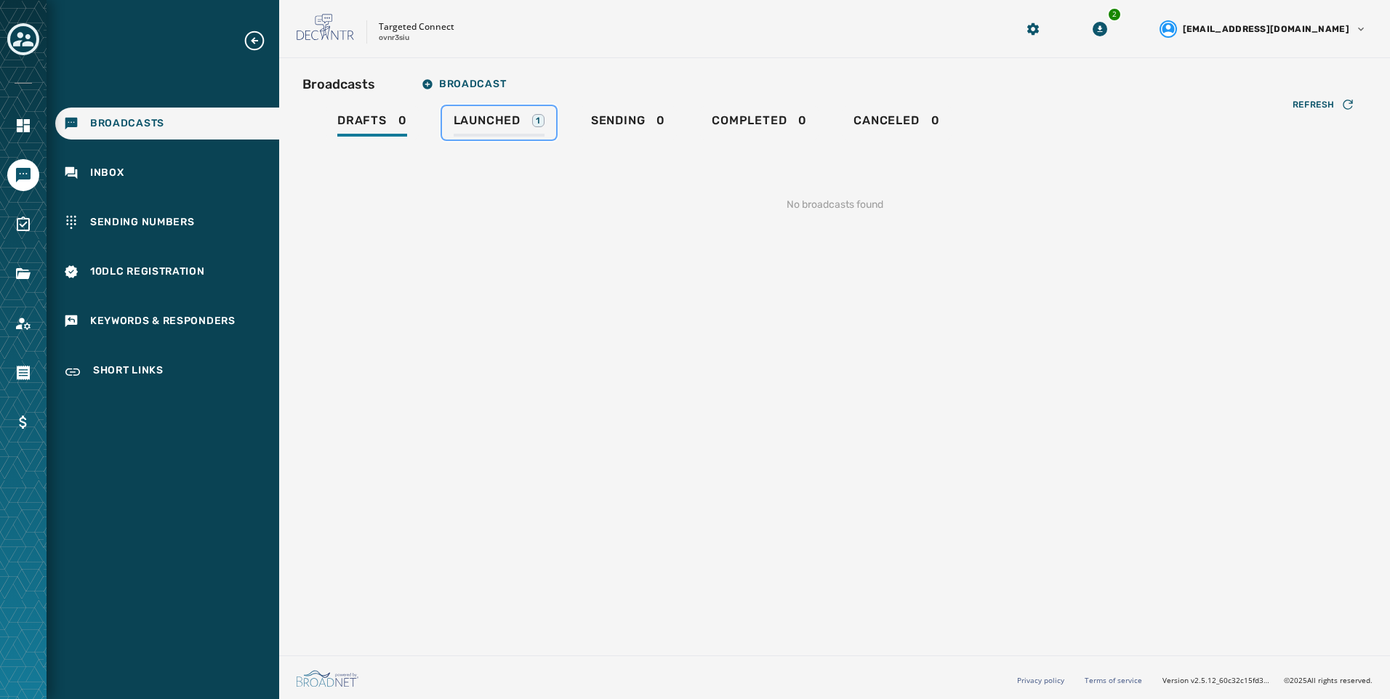
click at [515, 122] on span "Launched" at bounding box center [487, 120] width 67 height 15
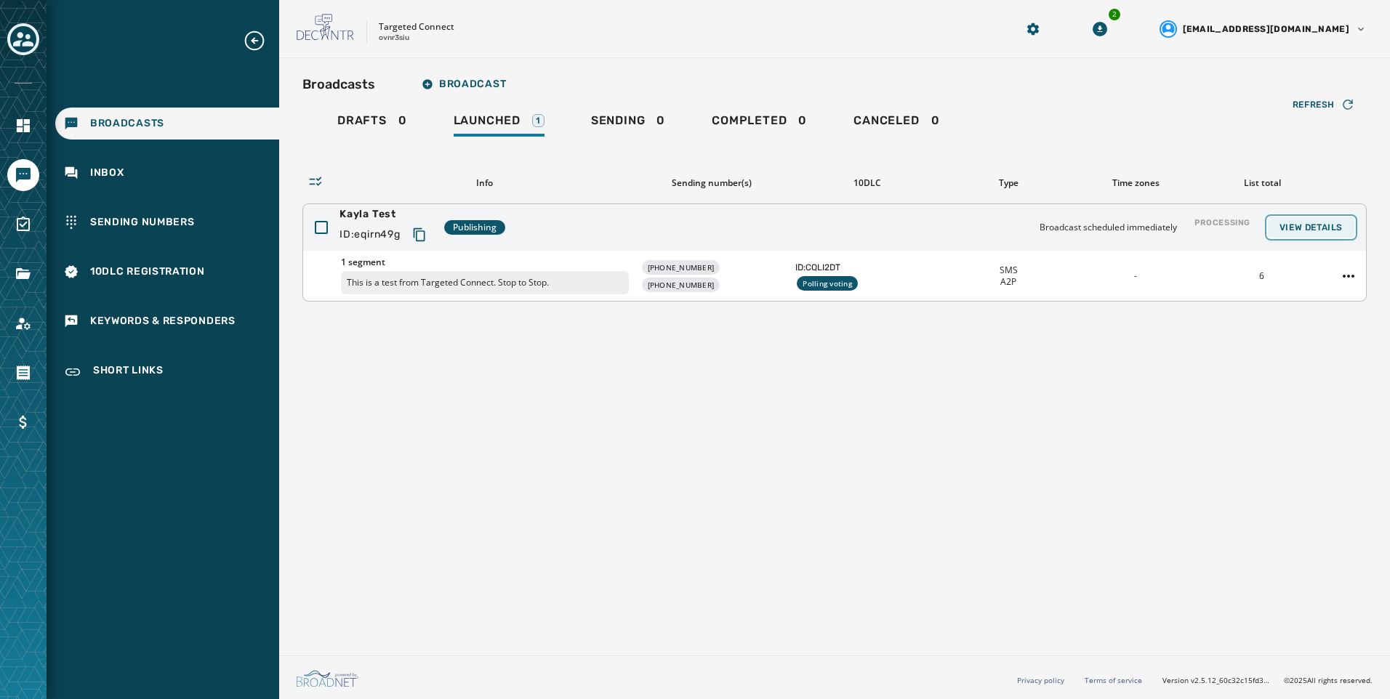
click at [1336, 227] on span "View Details" at bounding box center [1311, 228] width 63 height 12
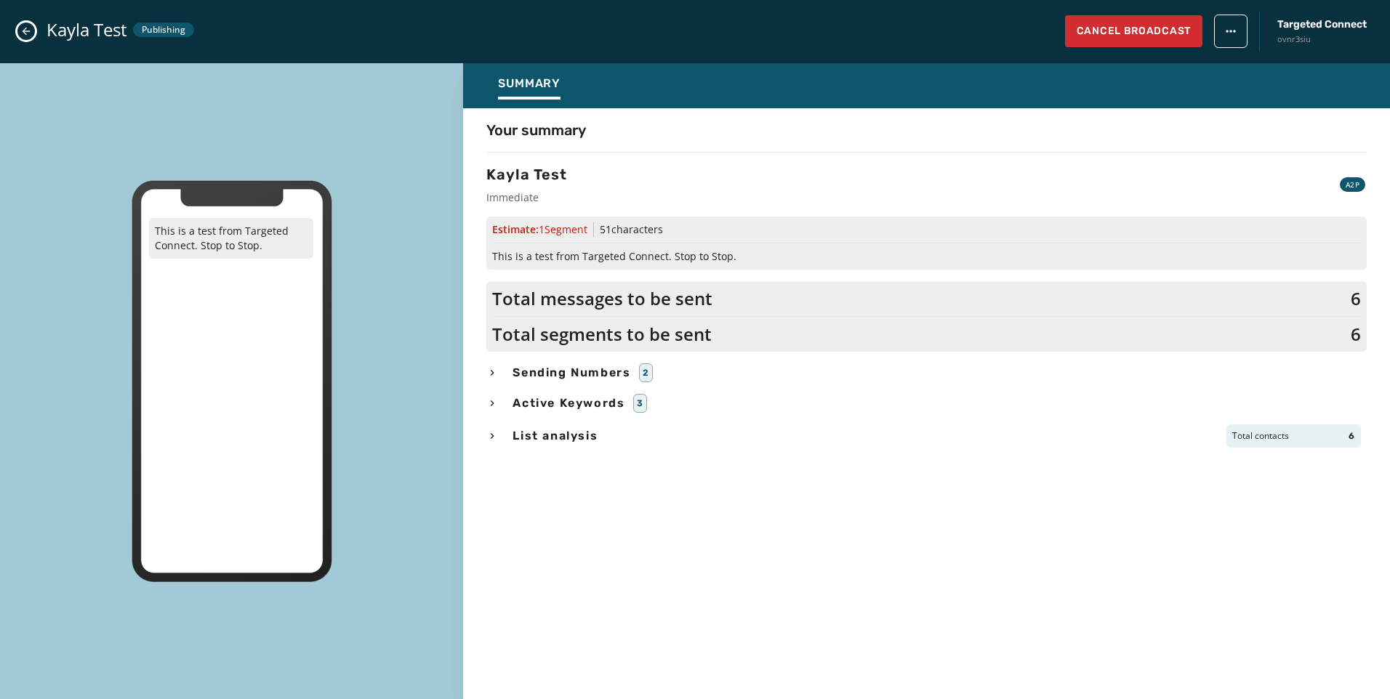
click at [557, 442] on span "List analysis" at bounding box center [555, 435] width 91 height 17
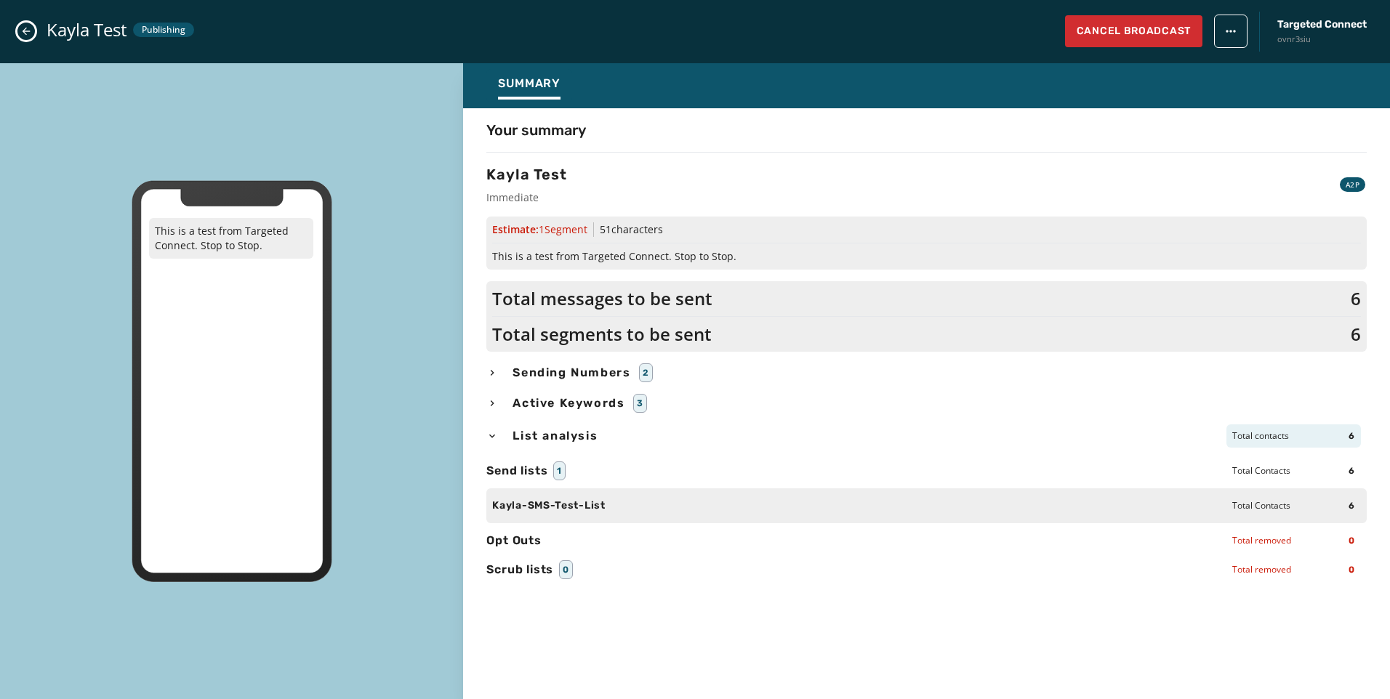
click at [557, 442] on span "List analysis" at bounding box center [555, 435] width 91 height 17
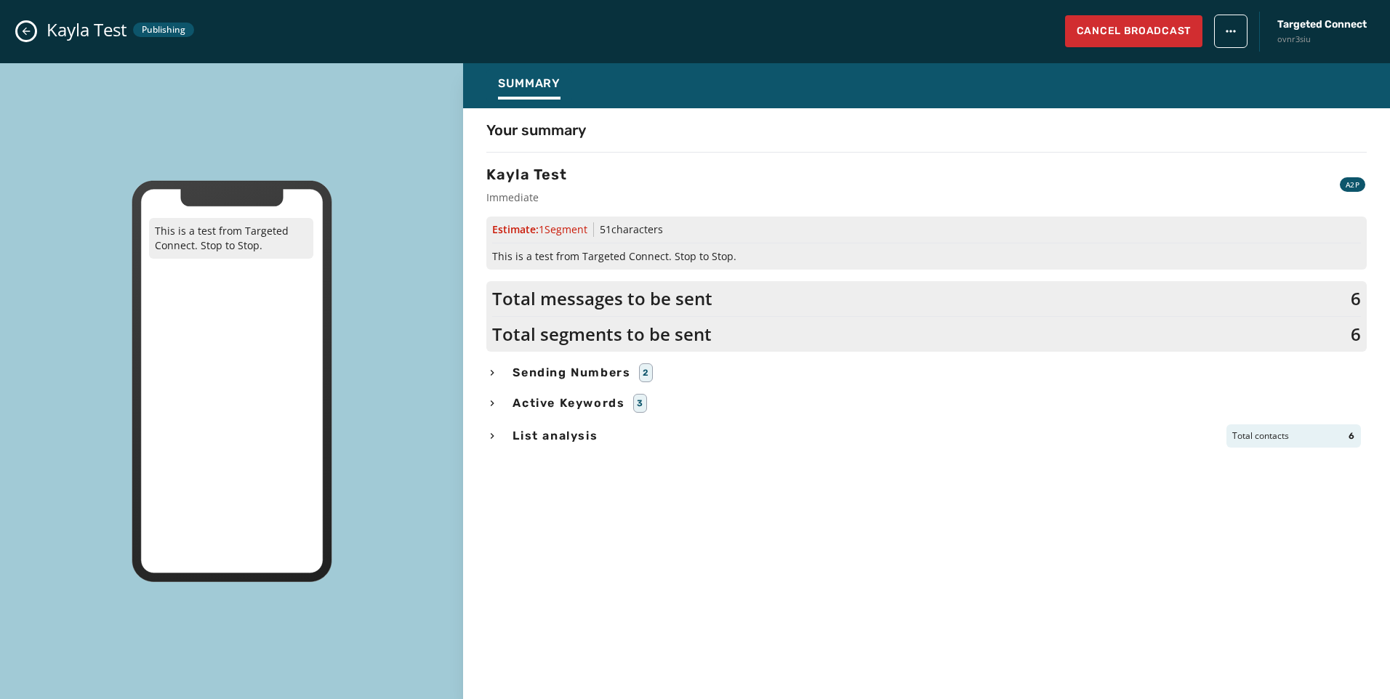
click at [31, 33] on icon "Close admin drawer" at bounding box center [26, 31] width 12 height 12
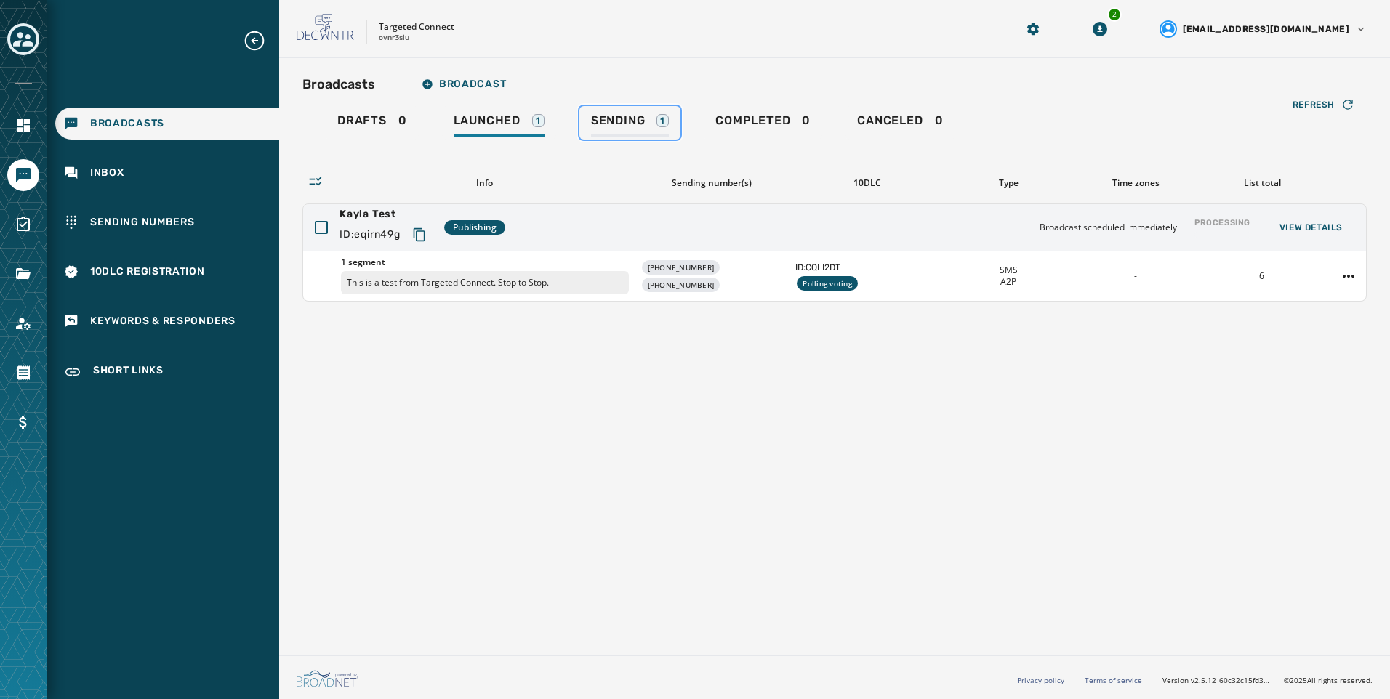
click at [601, 124] on span "Sending" at bounding box center [618, 120] width 55 height 15
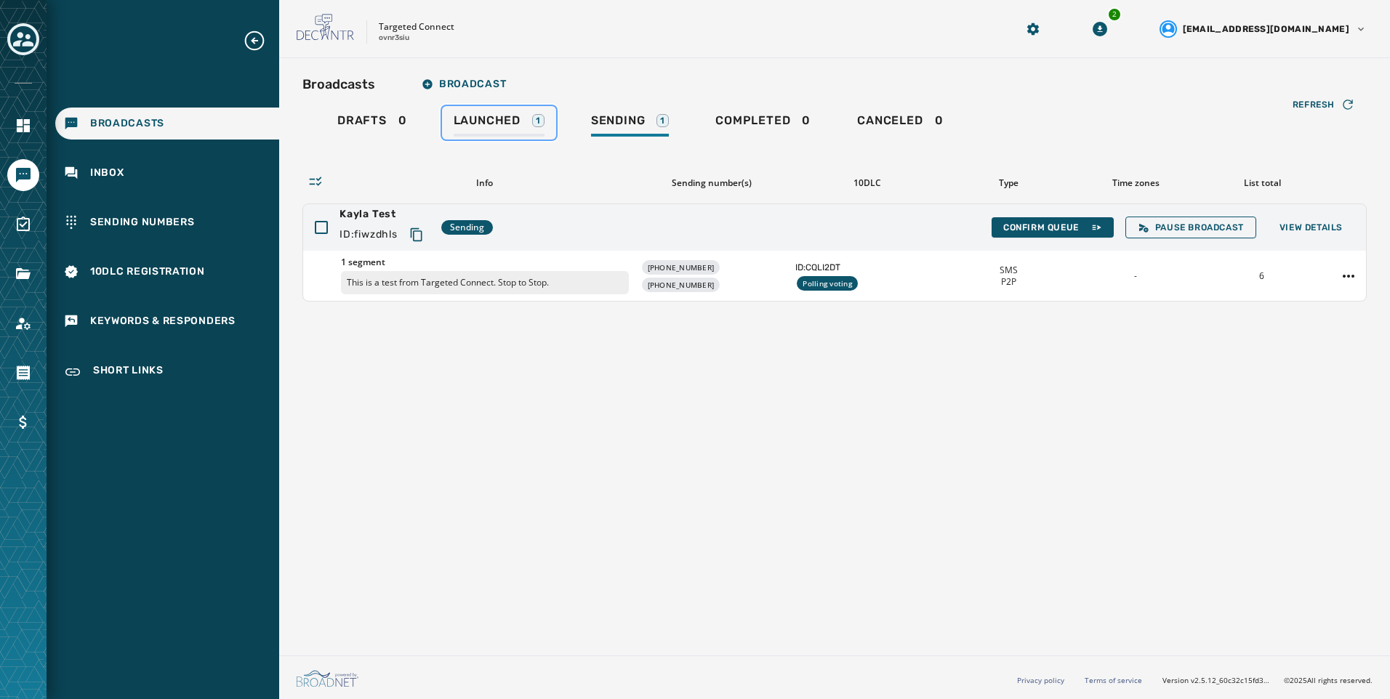
click at [501, 124] on span "Launched" at bounding box center [487, 120] width 67 height 15
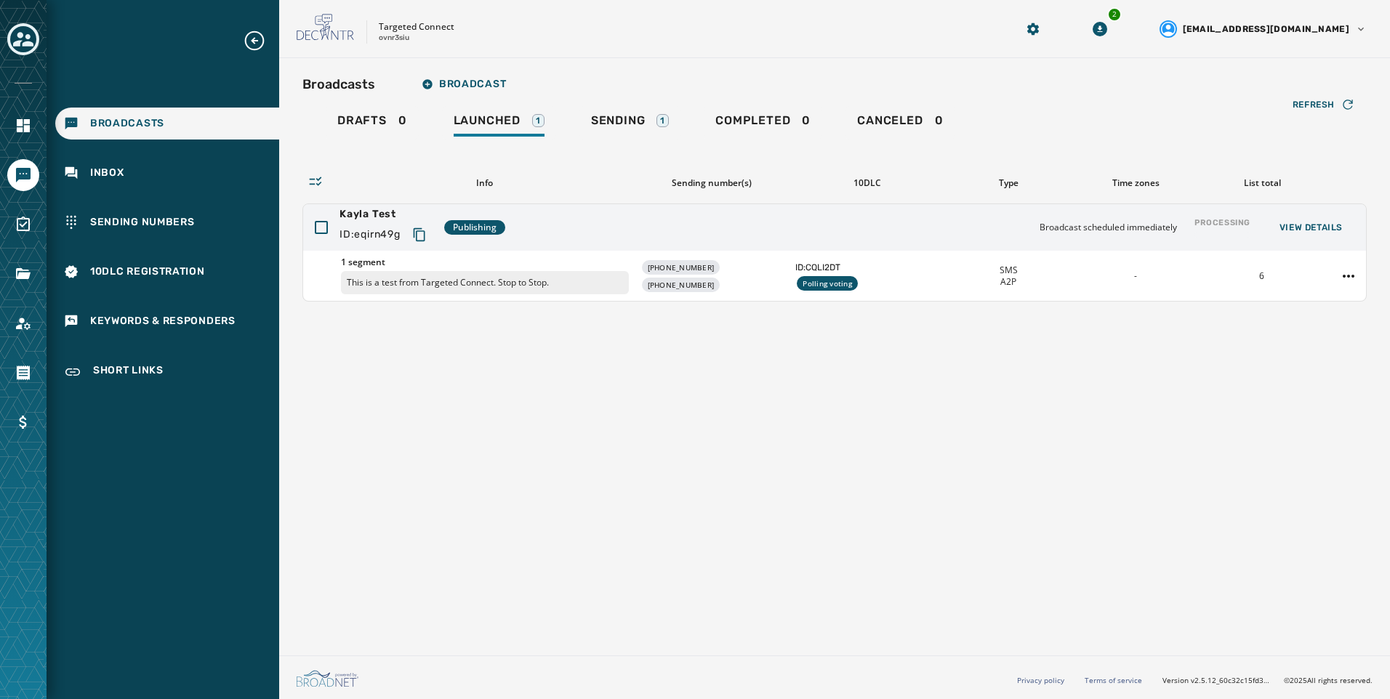
click at [859, 345] on div "Broadcasts Broadcast Drafts 0 Launched 1 Sending 1 Completed 0 Canceled 0 Refre…" at bounding box center [834, 354] width 1111 height 592
click at [662, 108] on link "Sending 1" at bounding box center [629, 122] width 101 height 33
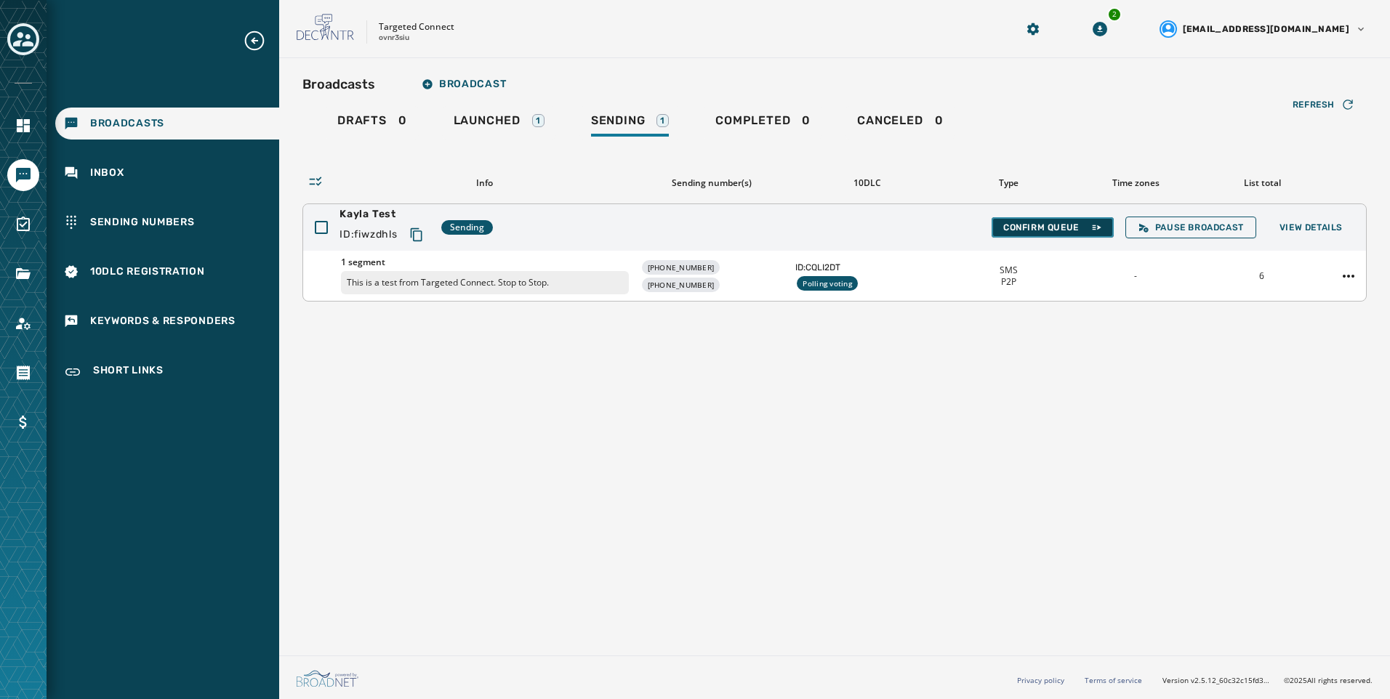
click at [1075, 225] on span "Confirm Queue" at bounding box center [1052, 228] width 99 height 12
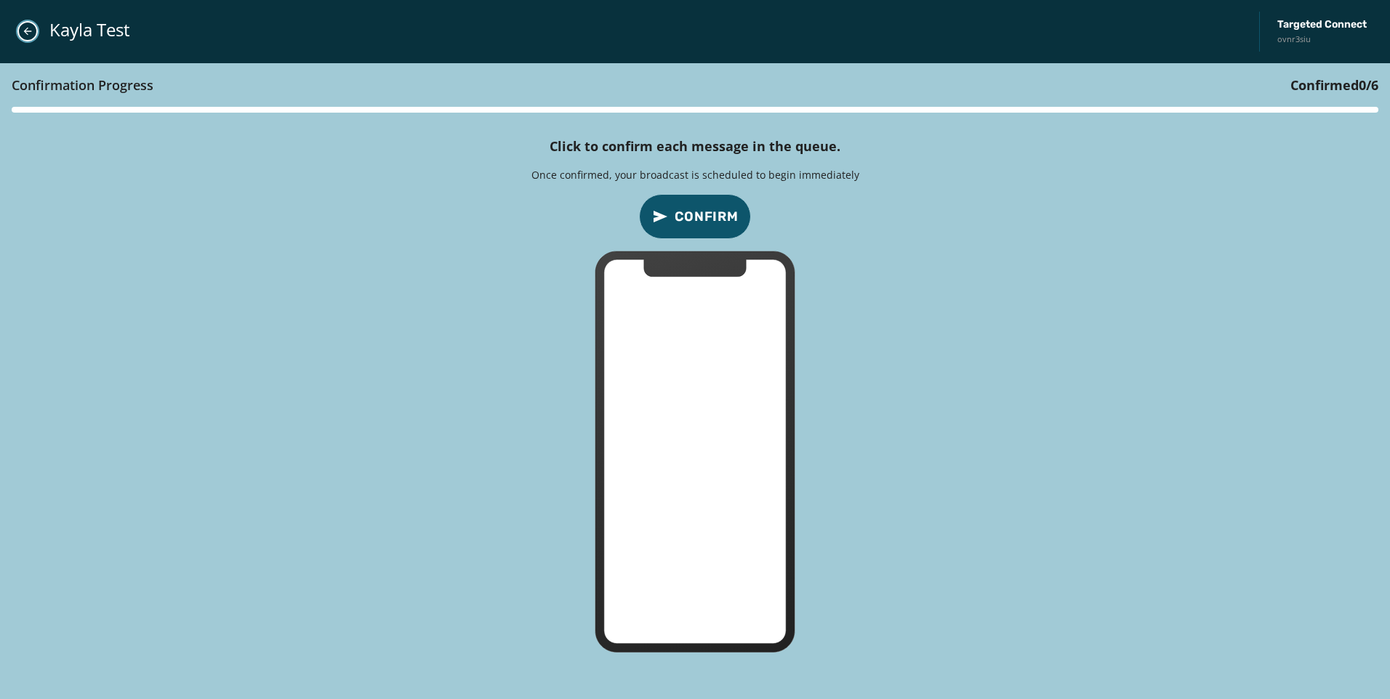
click at [32, 29] on icon "Close admin drawer" at bounding box center [28, 31] width 12 height 12
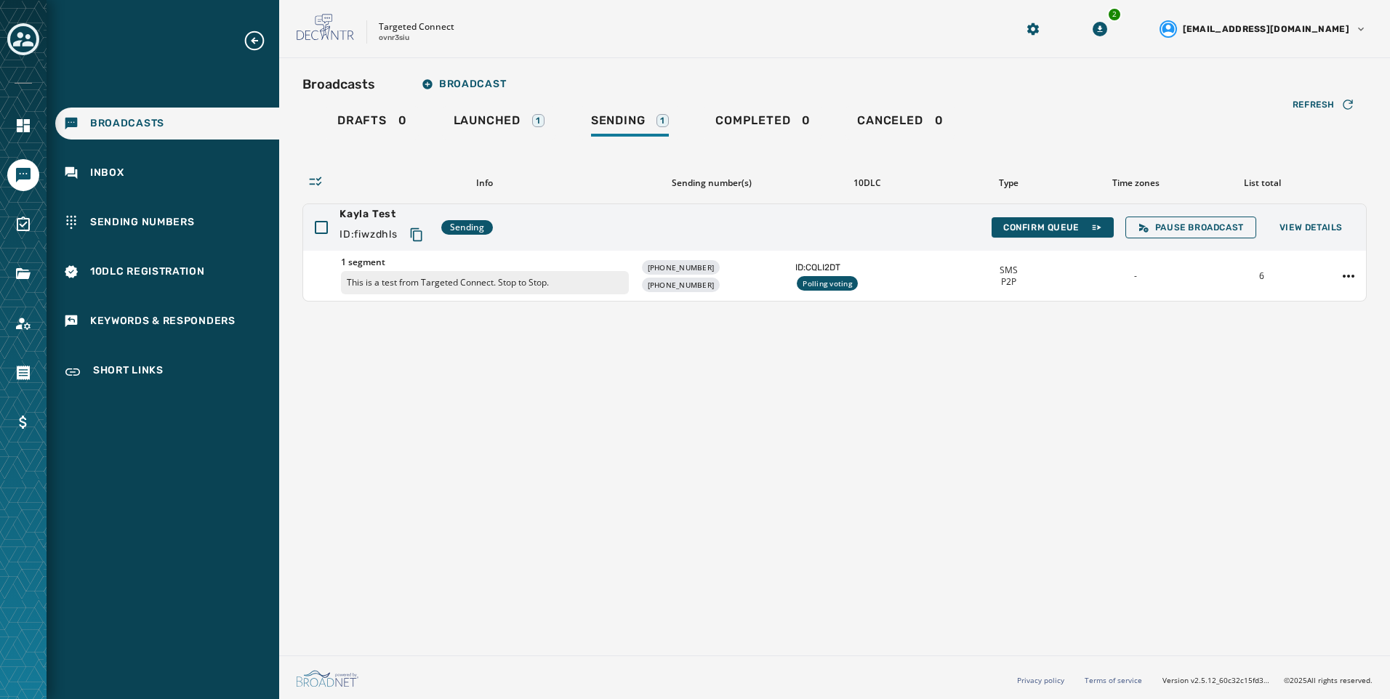
click at [824, 435] on div "Broadcasts Broadcast Drafts 0 Launched 1 Sending 1 Completed 0 Canceled 0 Refre…" at bounding box center [834, 354] width 1111 height 592
click at [1244, 381] on div "Broadcasts Broadcast Drafts 0 Launched 1 Sending 1 Completed 0 Canceled 0 Refre…" at bounding box center [834, 354] width 1111 height 592
click at [1111, 228] on button "Confirm Queue" at bounding box center [1053, 227] width 122 height 20
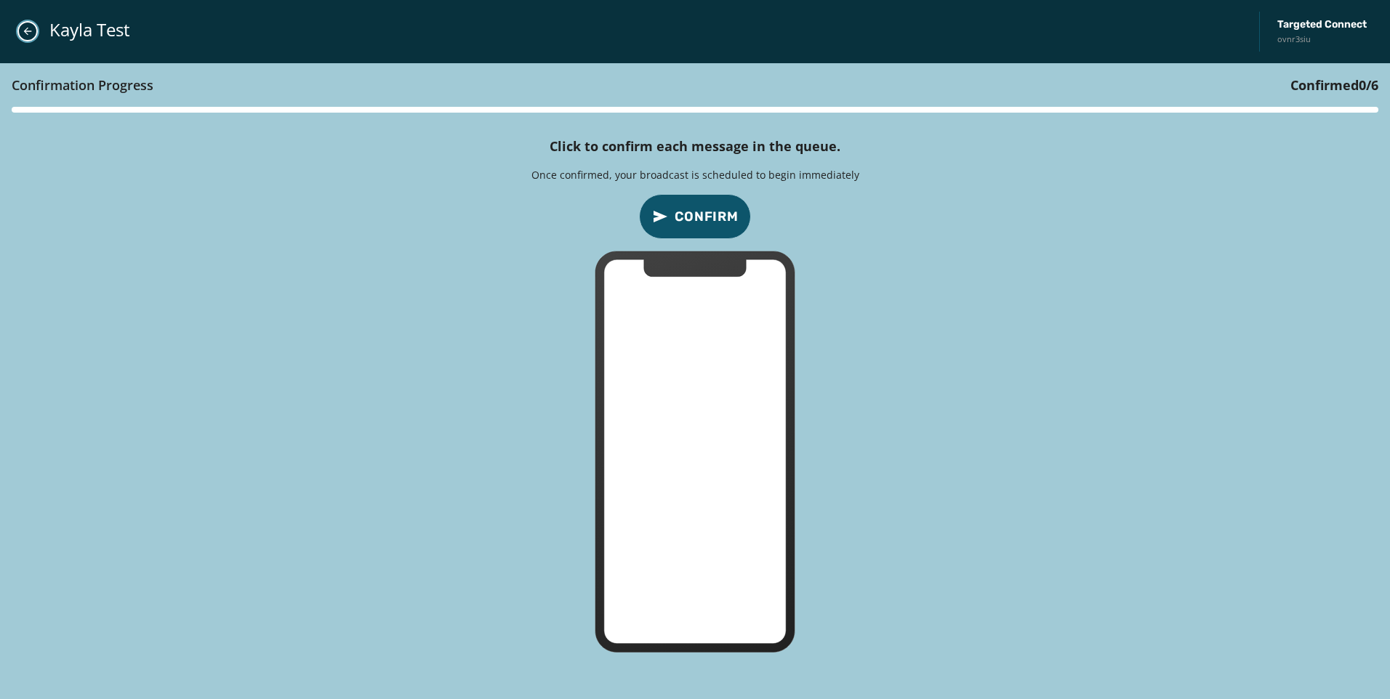
click at [33, 26] on button "Close admin drawer" at bounding box center [27, 31] width 20 height 20
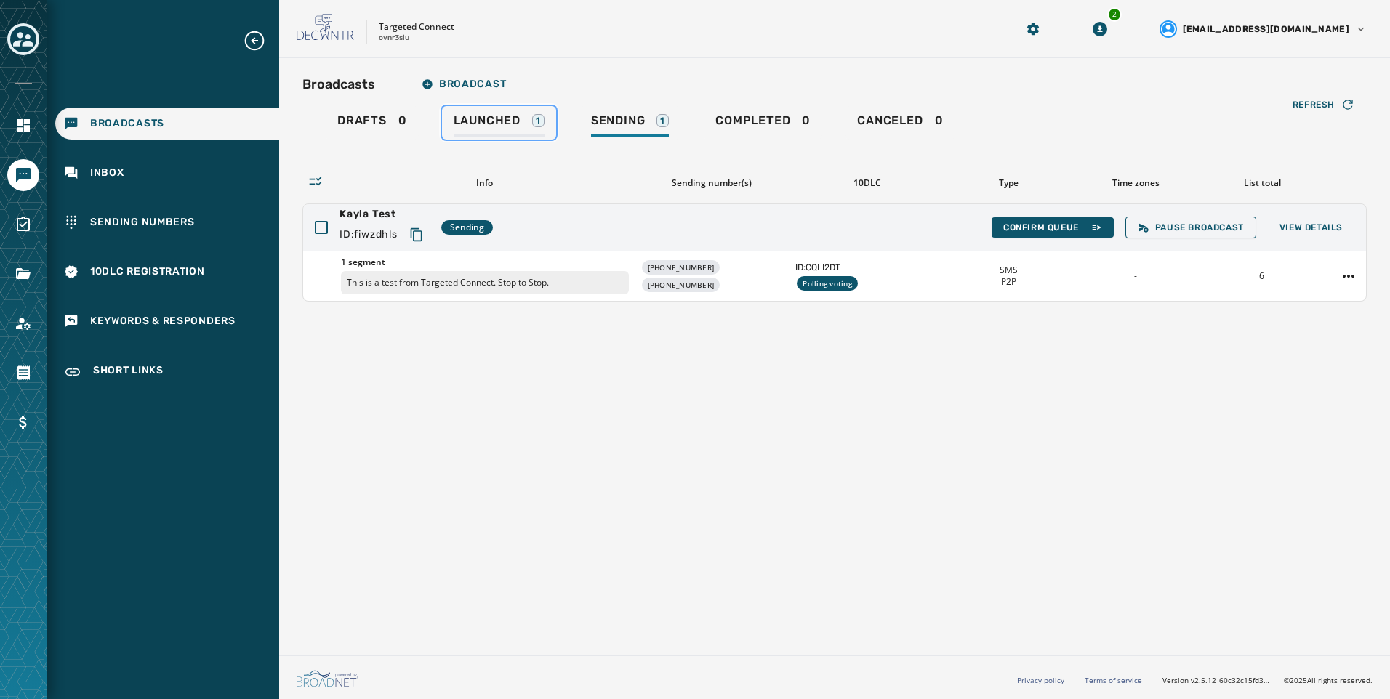
click at [534, 116] on div "1" at bounding box center [538, 120] width 12 height 13
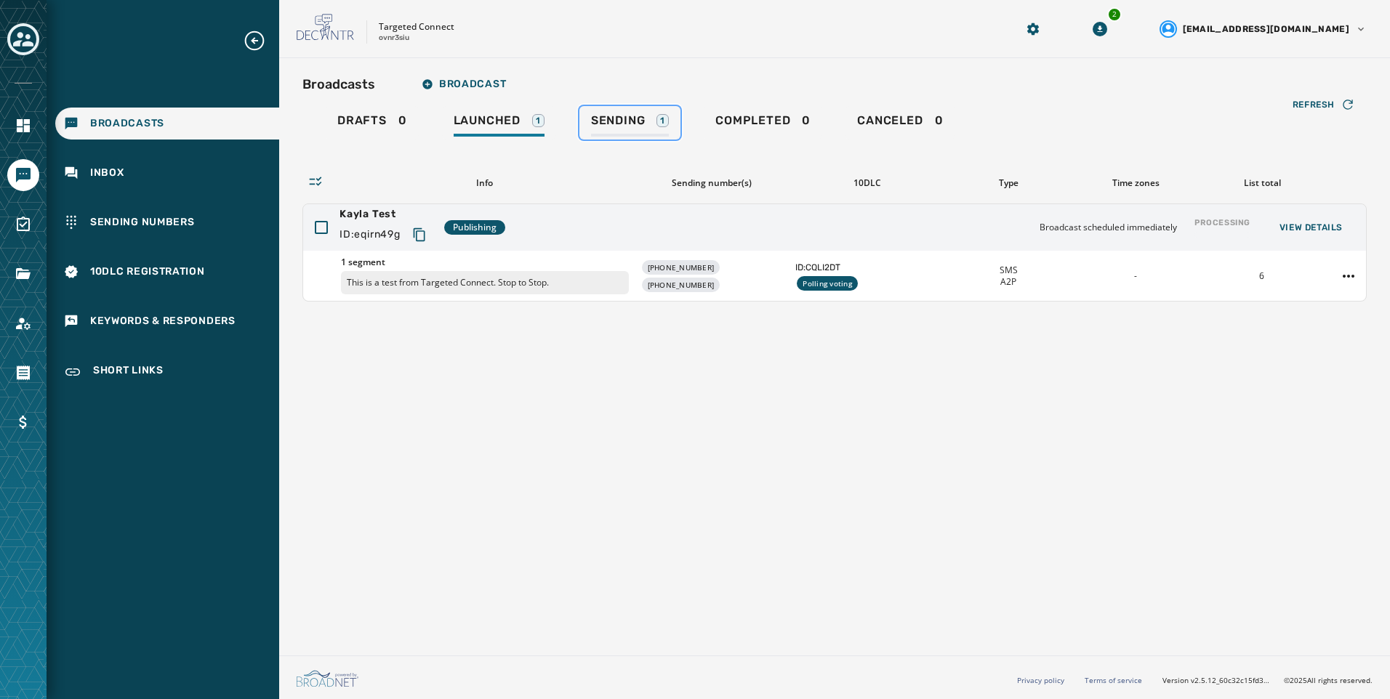
click at [654, 113] on div "Sending 1" at bounding box center [630, 124] width 78 height 23
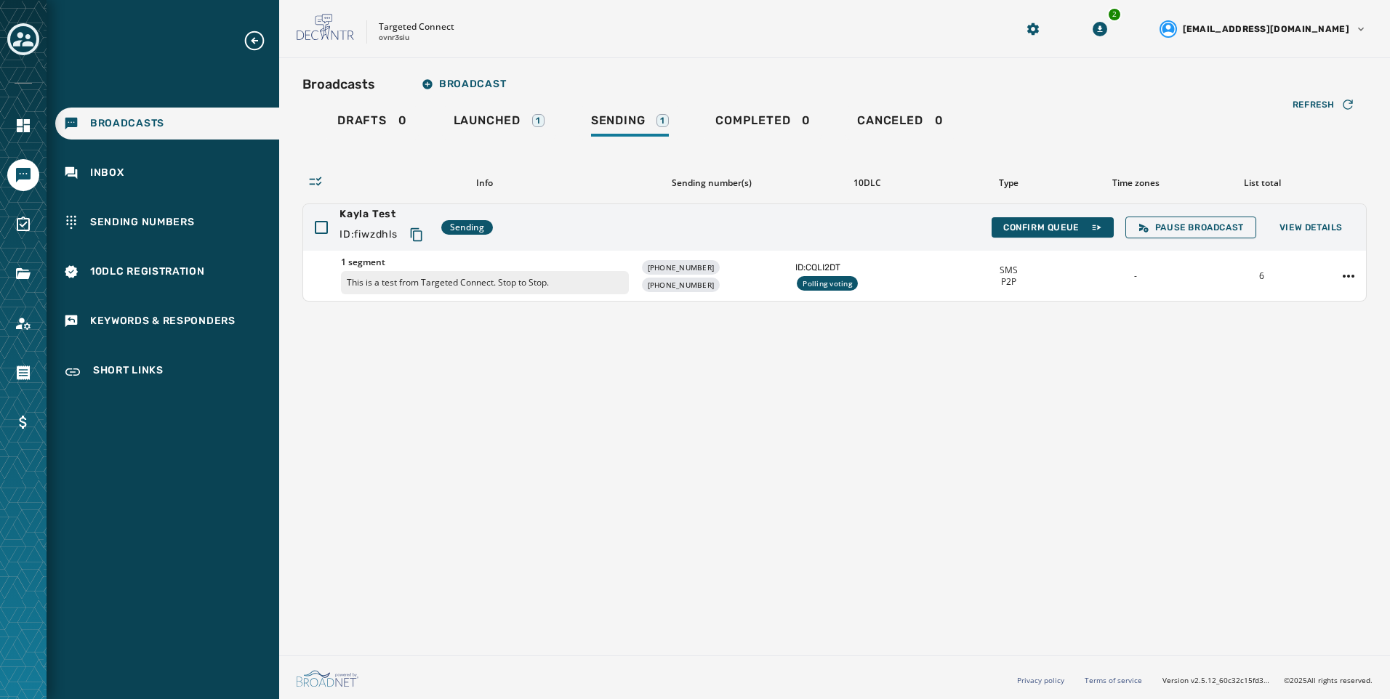
click at [726, 573] on div "Broadcasts Broadcast Drafts 0 Launched 1 Sending 1 Completed 0 Canceled 0 Refre…" at bounding box center [834, 354] width 1111 height 592
click at [643, 318] on div "Broadcasts Broadcast Drafts 0 Launched 1 Sending 1 Completed 0 Canceled 0 Refre…" at bounding box center [834, 354] width 1111 height 592
click at [548, 52] on div "Targeted Connect ovnr3siu 2 alevandowski@broadnet.com" at bounding box center [834, 29] width 1111 height 58
click at [24, 41] on icon "Toggle account select drawer" at bounding box center [23, 39] width 20 height 20
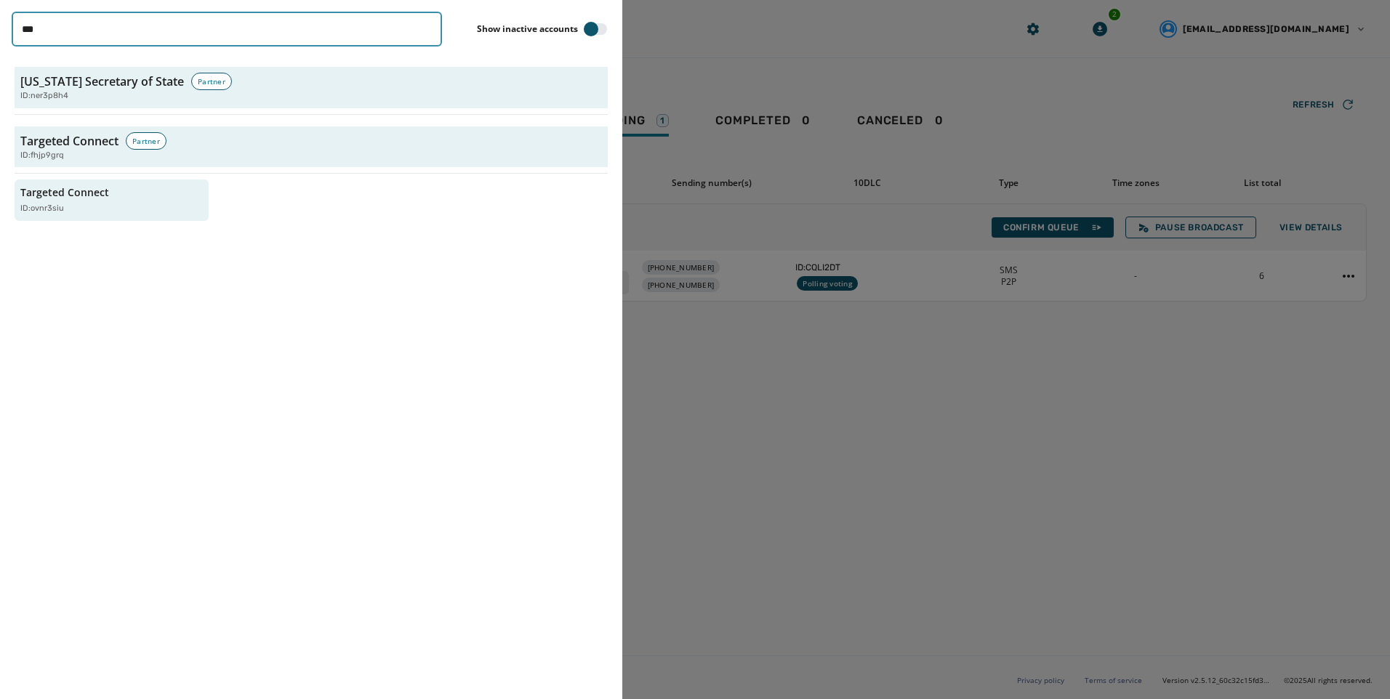
click at [386, 26] on input "***" at bounding box center [227, 29] width 430 height 35
click at [425, 29] on input "***" at bounding box center [227, 29] width 430 height 35
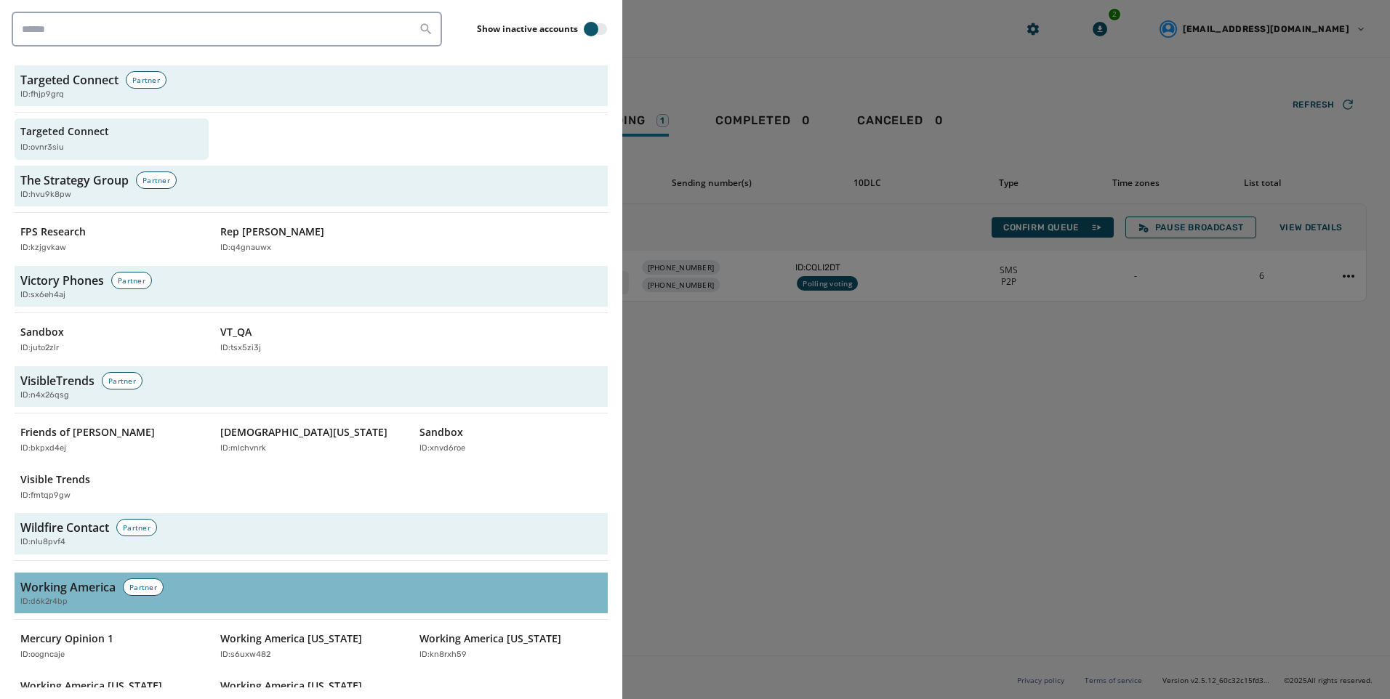
scroll to position [4800, 0]
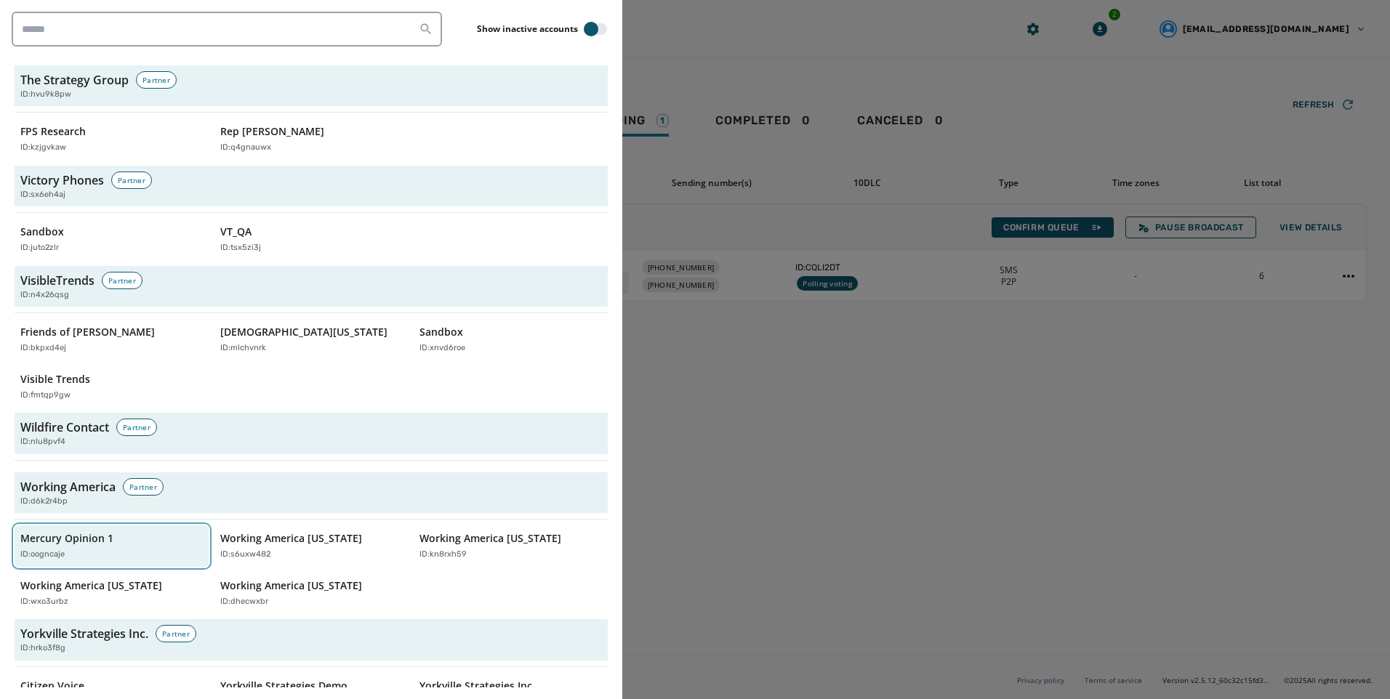
click at [140, 549] on div "ID: oogncaje" at bounding box center [104, 555] width 168 height 12
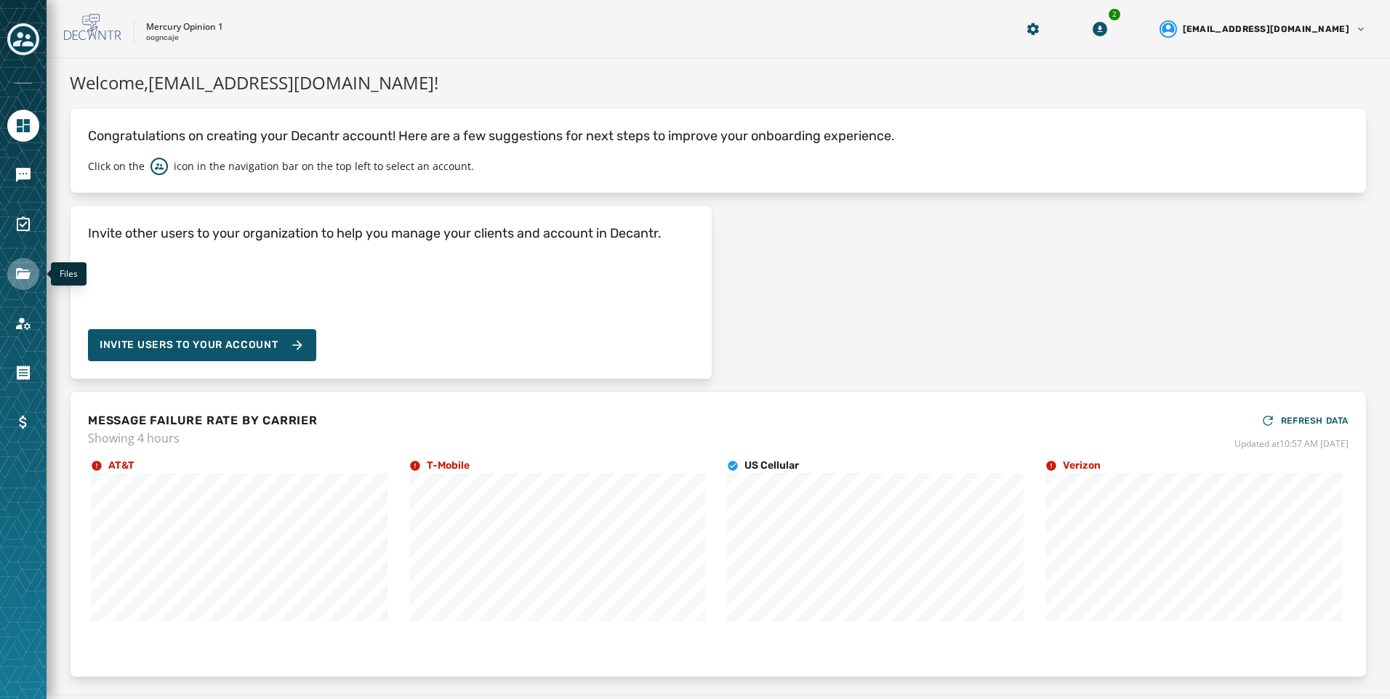
click at [23, 268] on icon "Navigate to Files" at bounding box center [23, 273] width 17 height 17
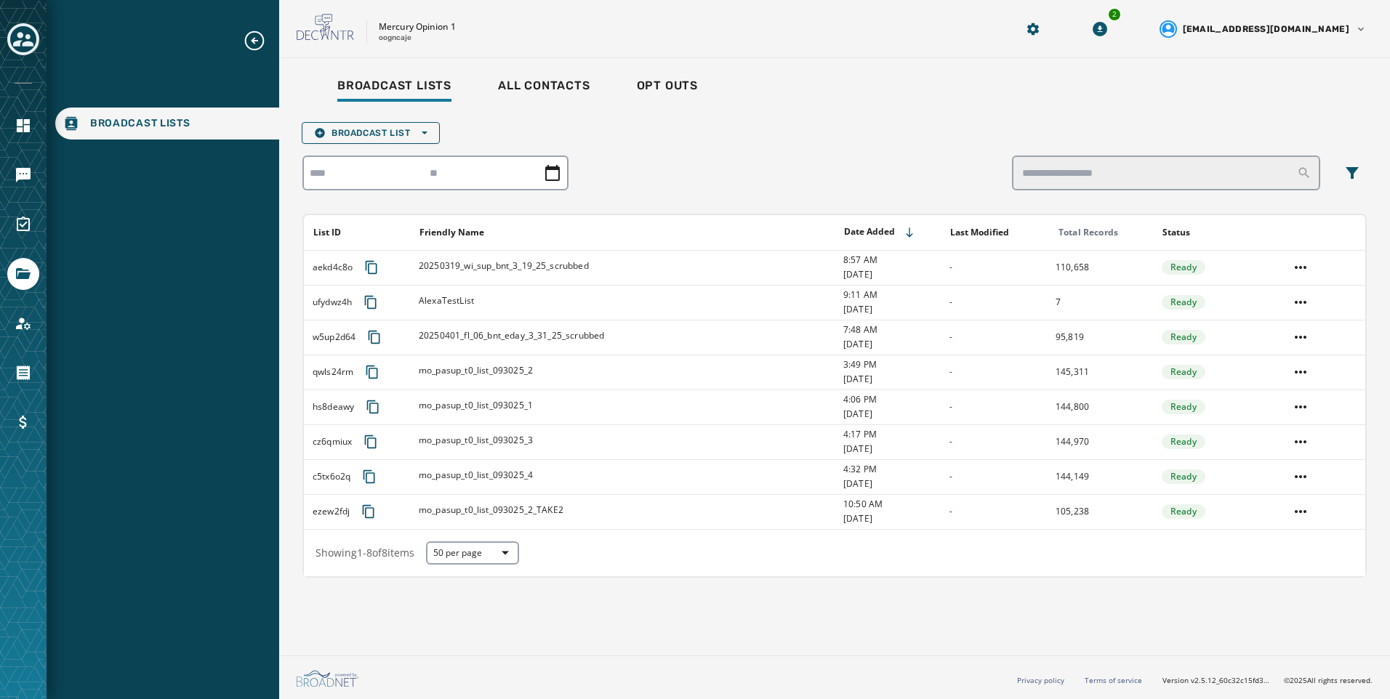
click at [1236, 611] on div "Broadcast Lists All Contacts Opt Outs Broadcast List Open options List ID Frien…" at bounding box center [834, 354] width 1111 height 592
click at [1284, 607] on div "Broadcast Lists All Contacts Opt Outs Broadcast List Open options List ID Frien…" at bounding box center [834, 354] width 1111 height 592
click at [37, 176] on link "Navigate to Messaging" at bounding box center [23, 175] width 32 height 32
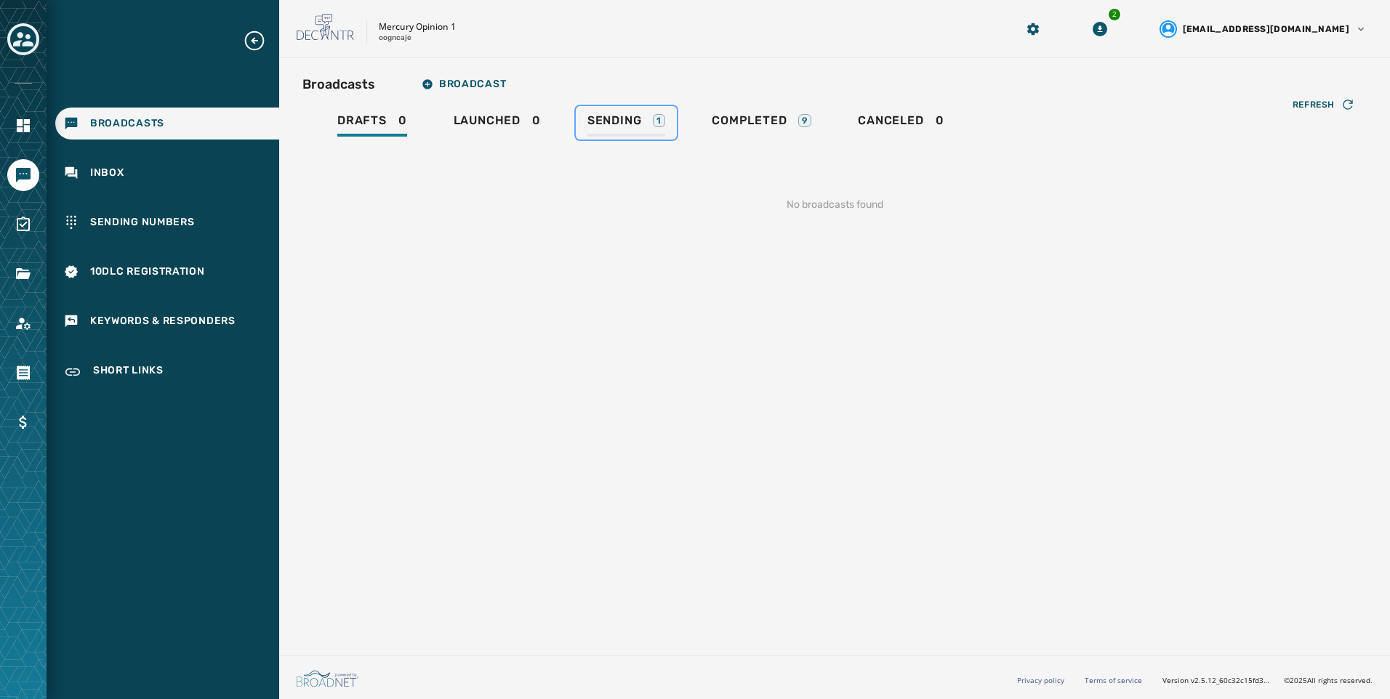
click at [627, 111] on link "Sending 1" at bounding box center [626, 122] width 101 height 33
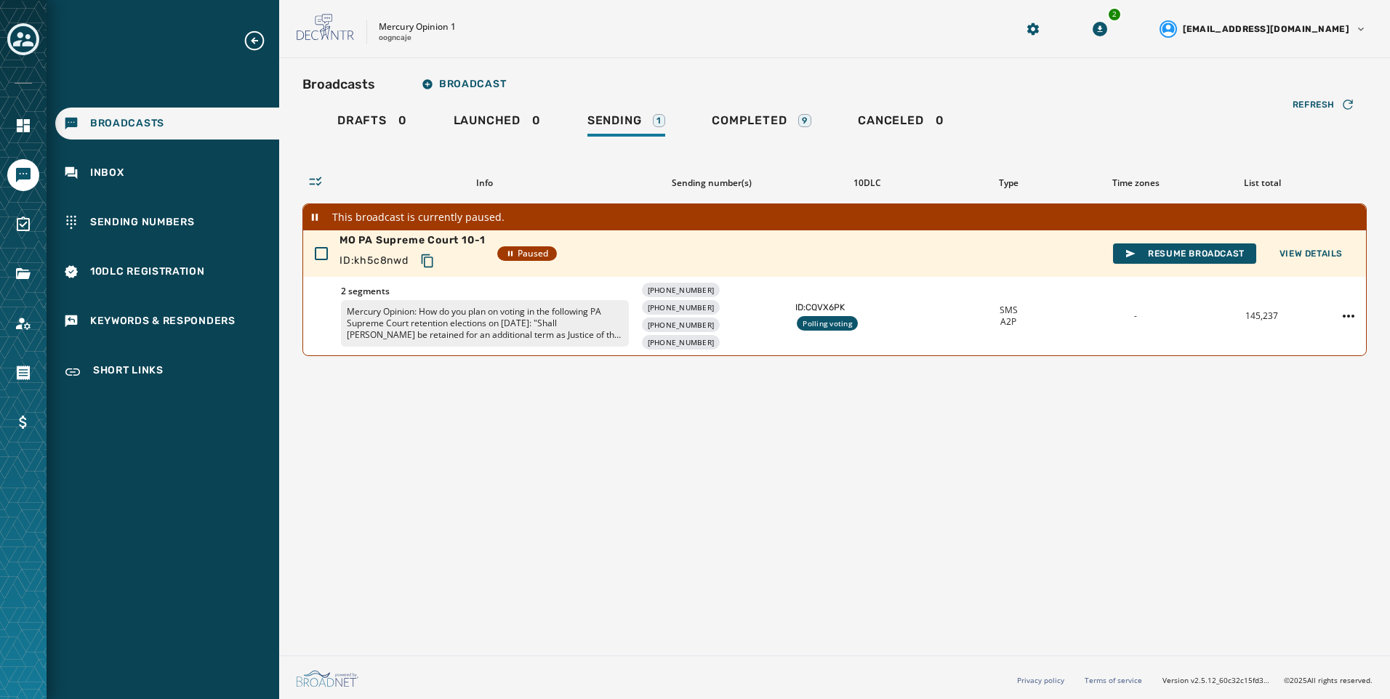
click at [1182, 393] on div "Broadcasts Broadcast Drafts 0 Launched 0 Sending 1 Completed 9 Canceled 0 Refre…" at bounding box center [834, 354] width 1111 height 592
click at [1344, 321] on html "Broadcasts Inbox Sending Numbers 10DLC Registration Keywords & Responders Short…" at bounding box center [695, 349] width 1390 height 699
click at [1337, 335] on div "Duplicate Broadcast" at bounding box center [1308, 339] width 105 height 23
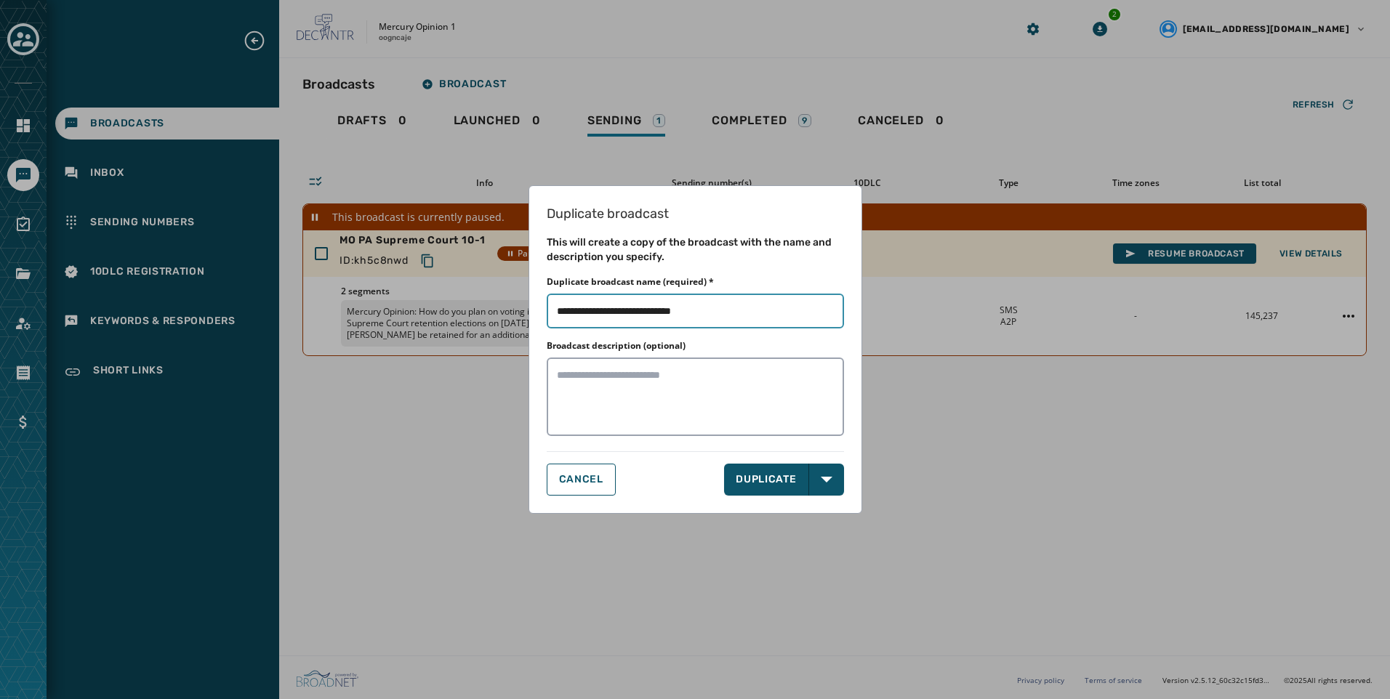
click at [708, 315] on input "Duplicate broadcast name (required) *" at bounding box center [695, 311] width 297 height 35
type input "**********"
click at [754, 401] on textarea "Broadcast description (optional)" at bounding box center [695, 397] width 297 height 79
click at [778, 476] on button "DUPLICATE" at bounding box center [766, 480] width 85 height 32
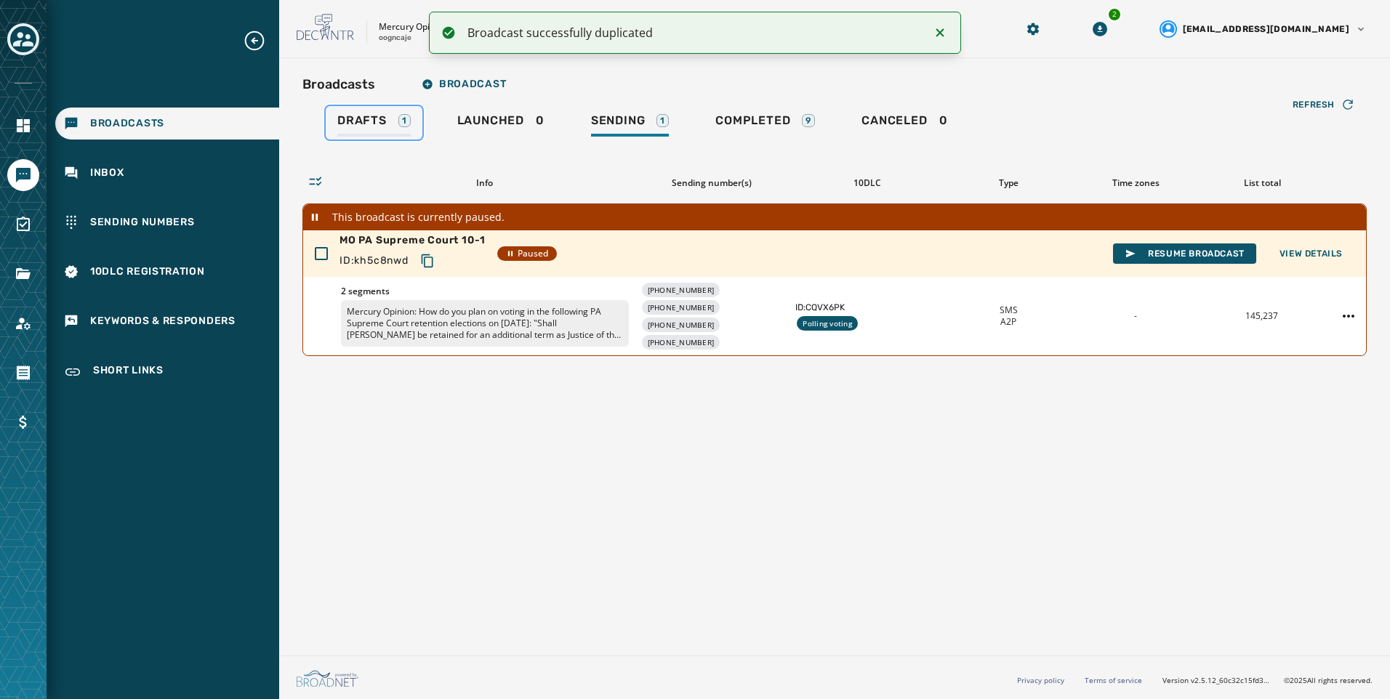
click at [383, 125] on span "Drafts" at bounding box center [361, 120] width 49 height 15
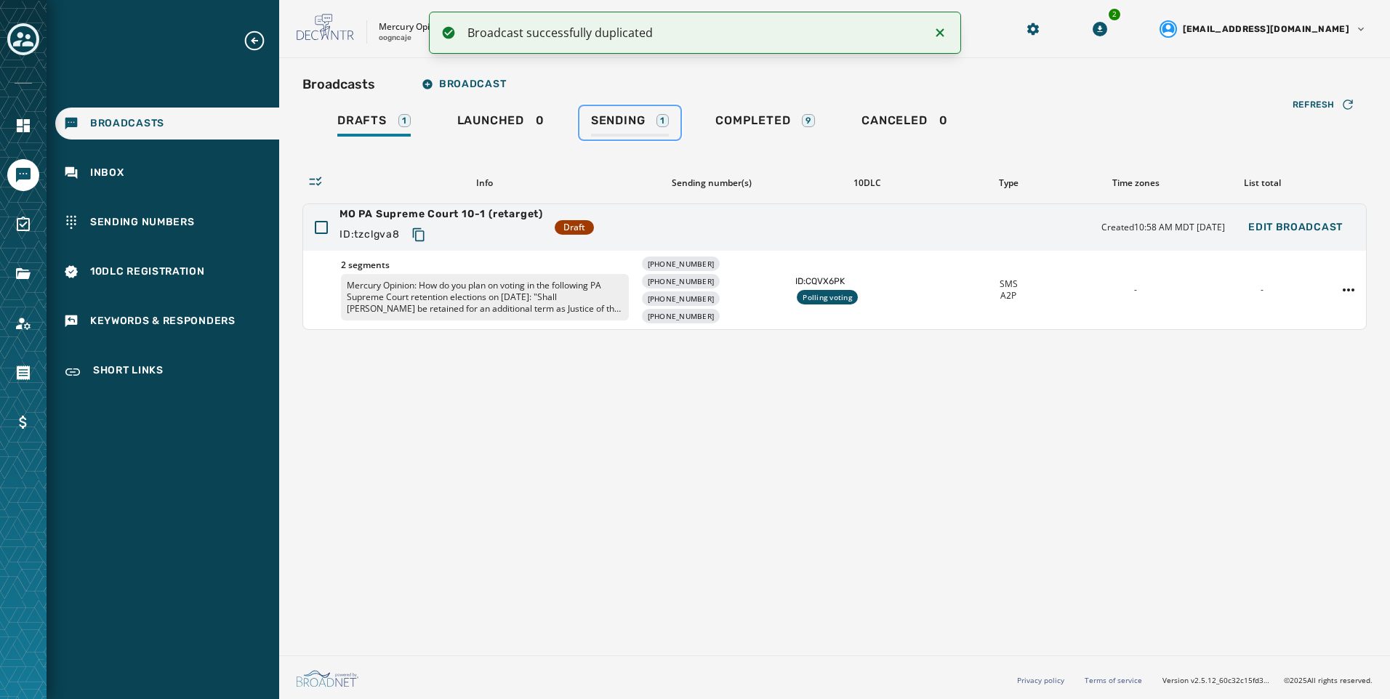
click at [651, 126] on div "Sending 1" at bounding box center [630, 124] width 78 height 23
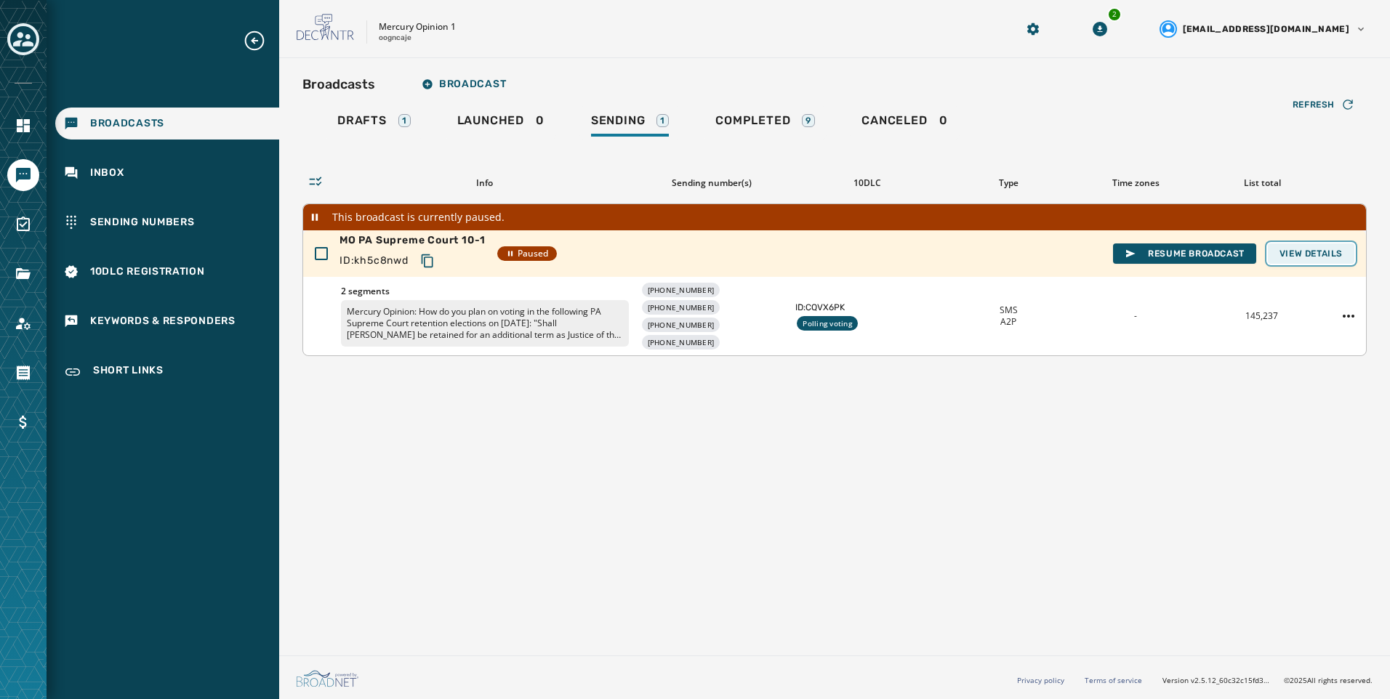
click at [1341, 254] on span "View Details" at bounding box center [1311, 254] width 63 height 12
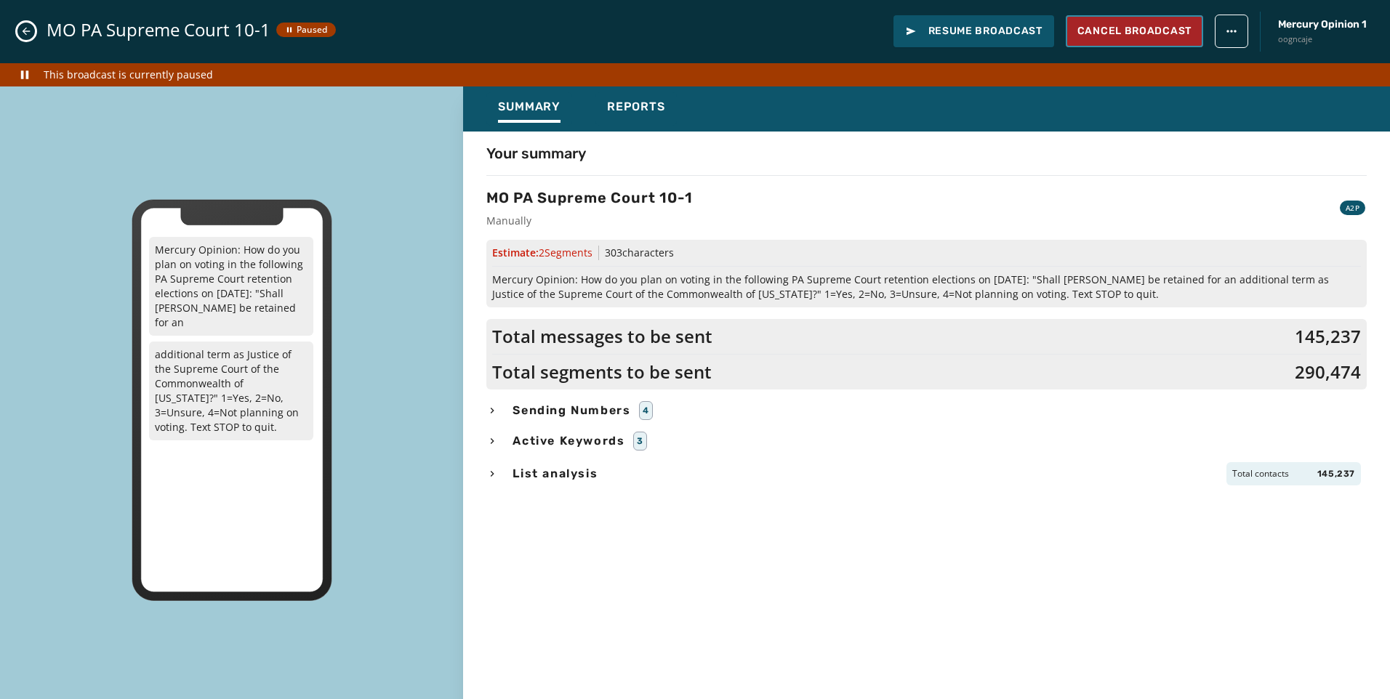
click at [1122, 30] on span "Cancel Broadcast" at bounding box center [1134, 31] width 114 height 15
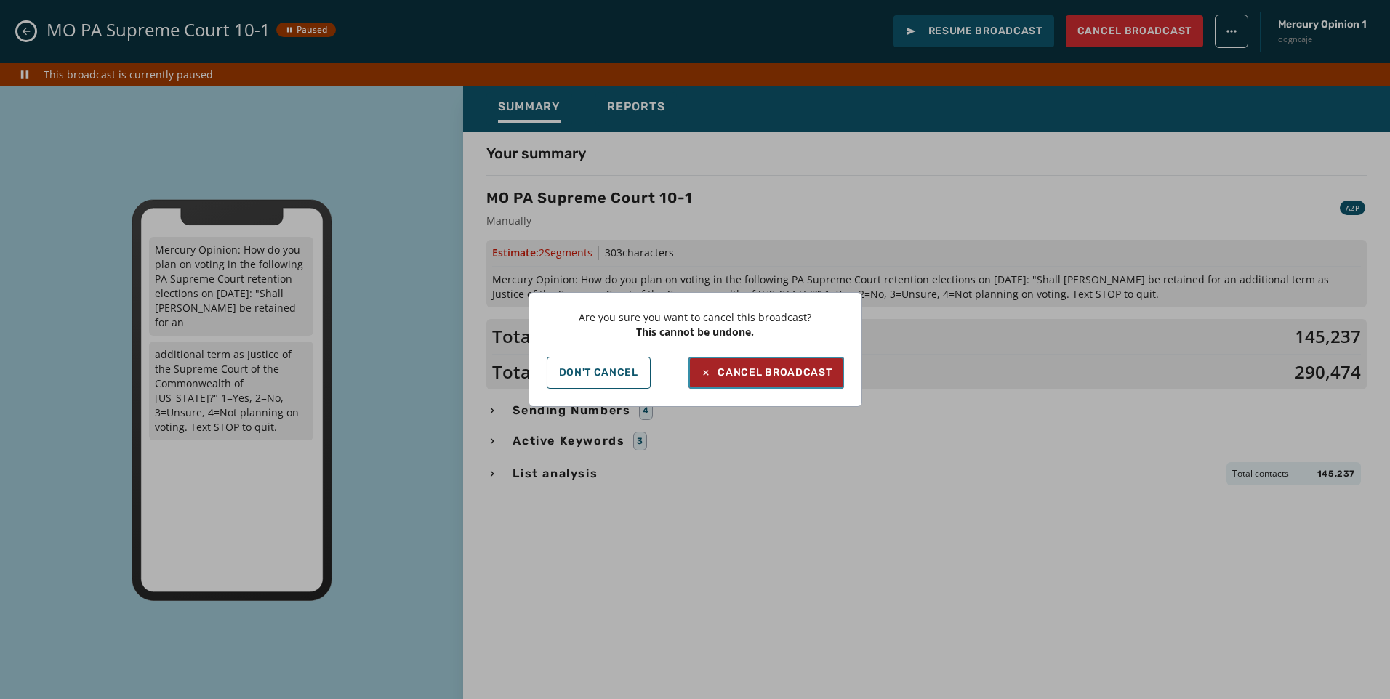
click at [796, 371] on div "Cancel Broadcast" at bounding box center [766, 373] width 132 height 15
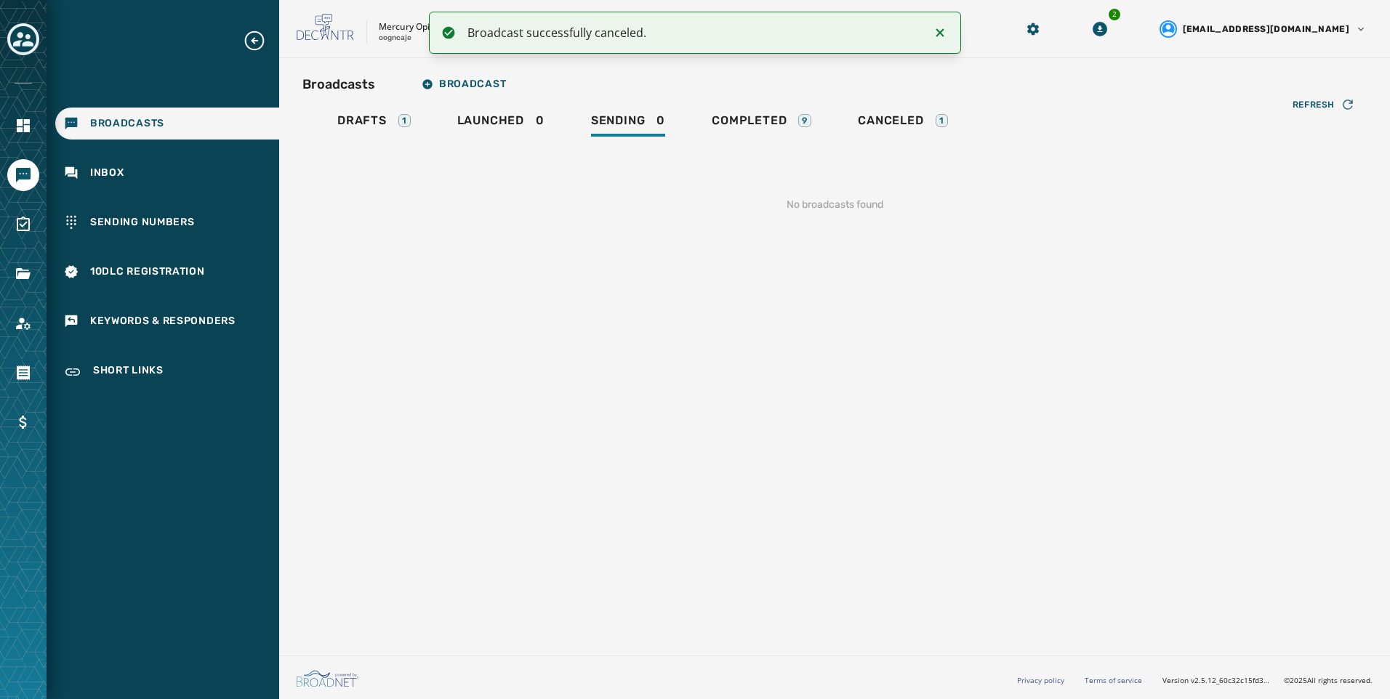
drag, startPoint x: 1111, startPoint y: 225, endPoint x: 907, endPoint y: 198, distance: 206.1
click at [1111, 225] on div "No broadcasts found" at bounding box center [834, 204] width 1064 height 61
click at [383, 130] on div "Drafts 1" at bounding box center [373, 124] width 73 height 23
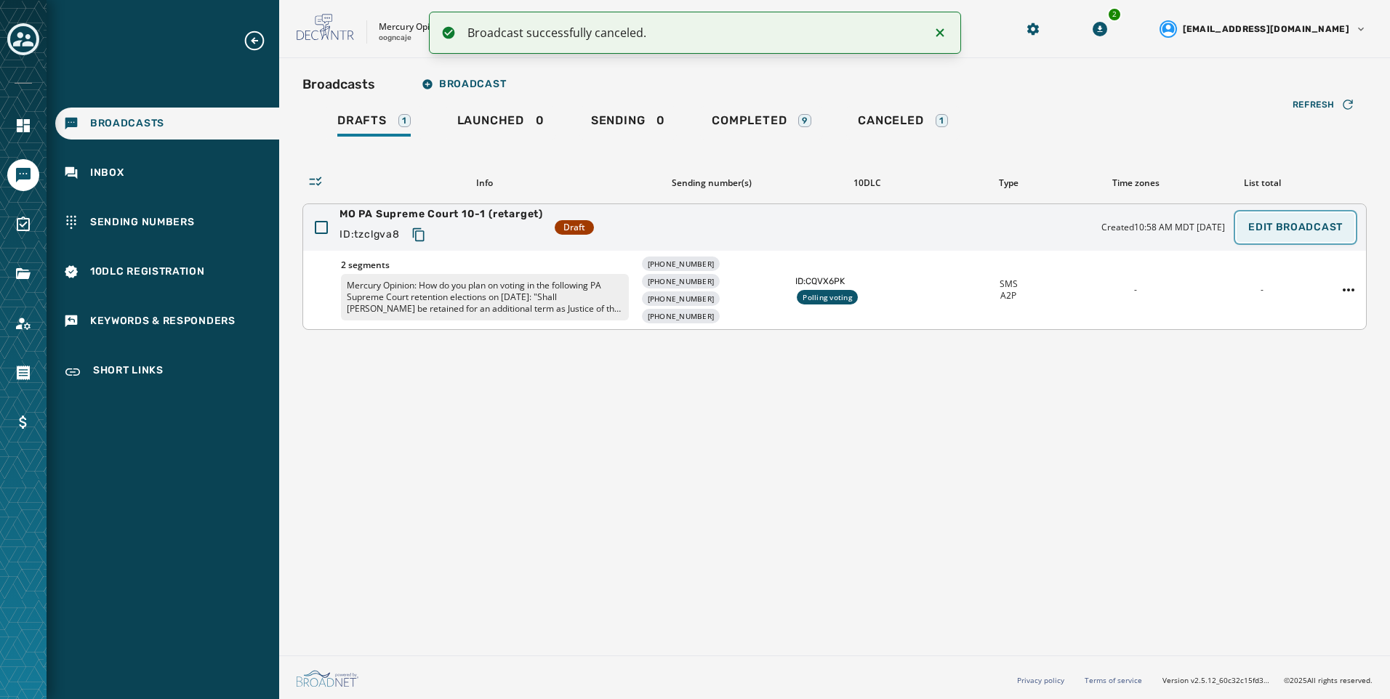
click at [1264, 236] on button "Edit Broadcast" at bounding box center [1296, 227] width 118 height 29
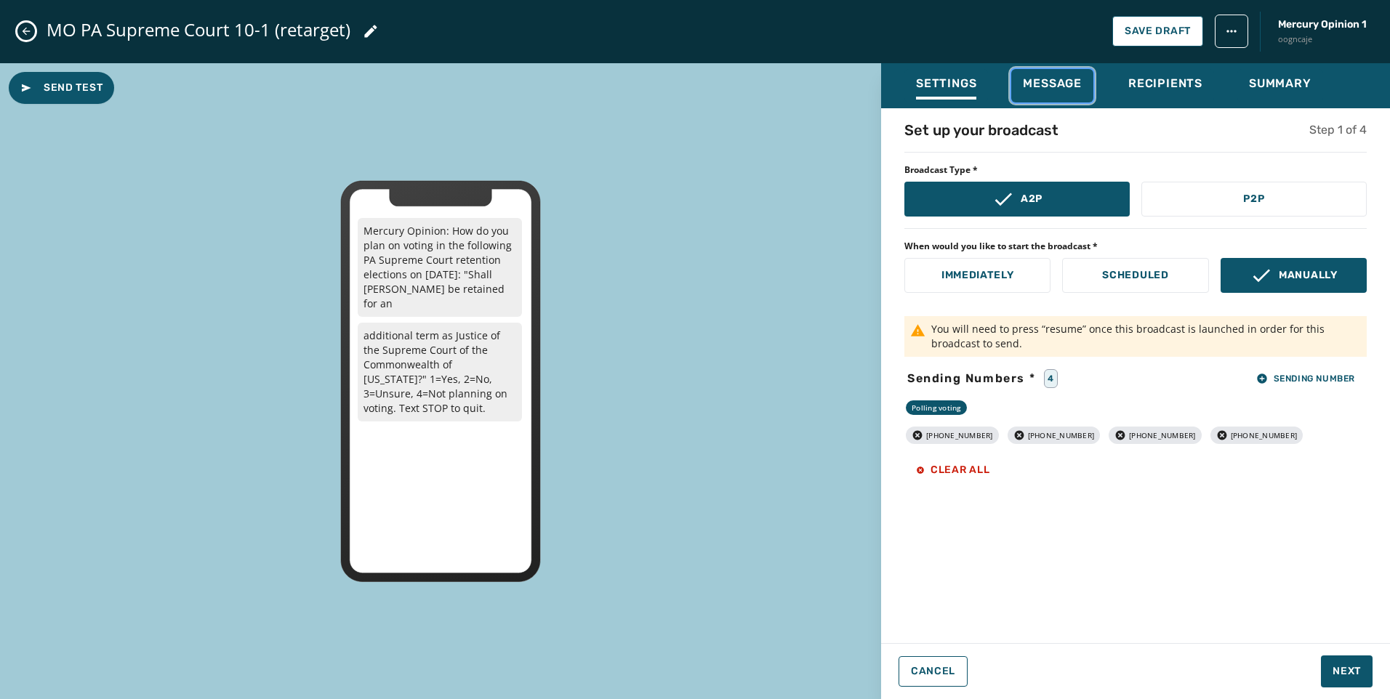
click at [1060, 87] on span "Message" at bounding box center [1052, 83] width 59 height 15
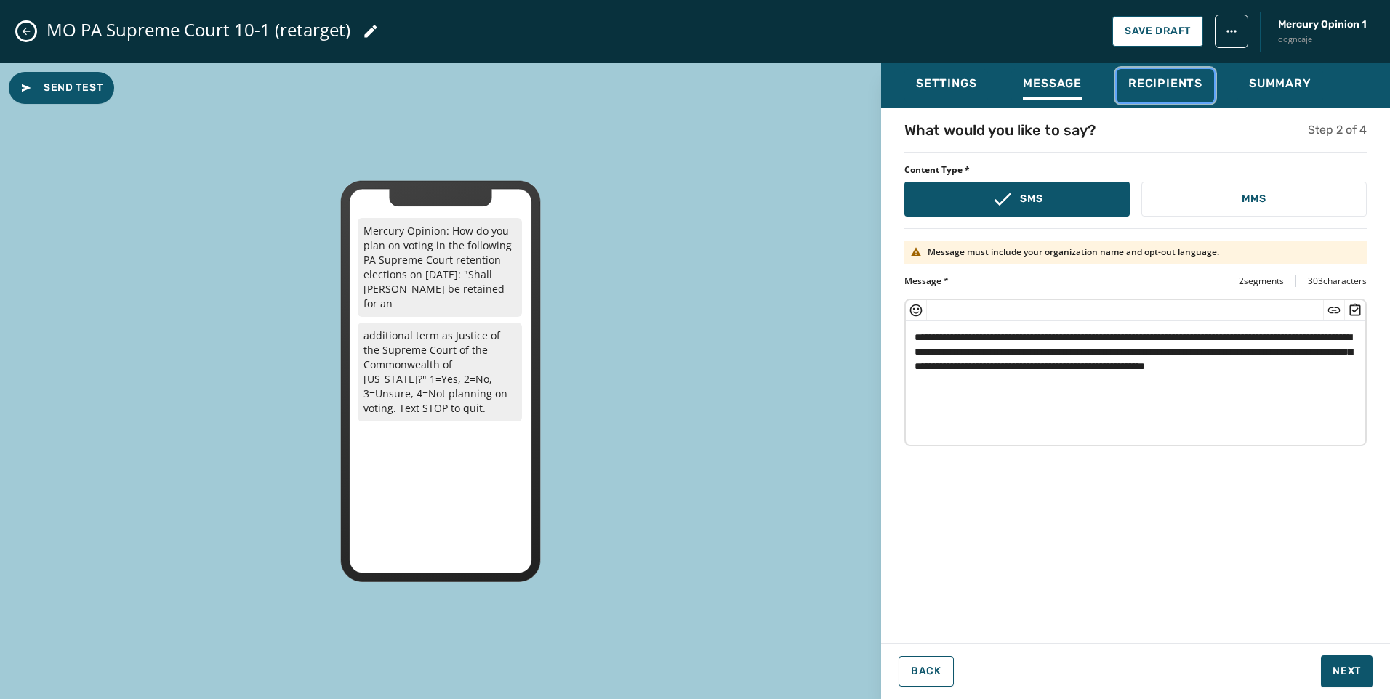
click at [1152, 87] on span "Recipients" at bounding box center [1165, 83] width 74 height 15
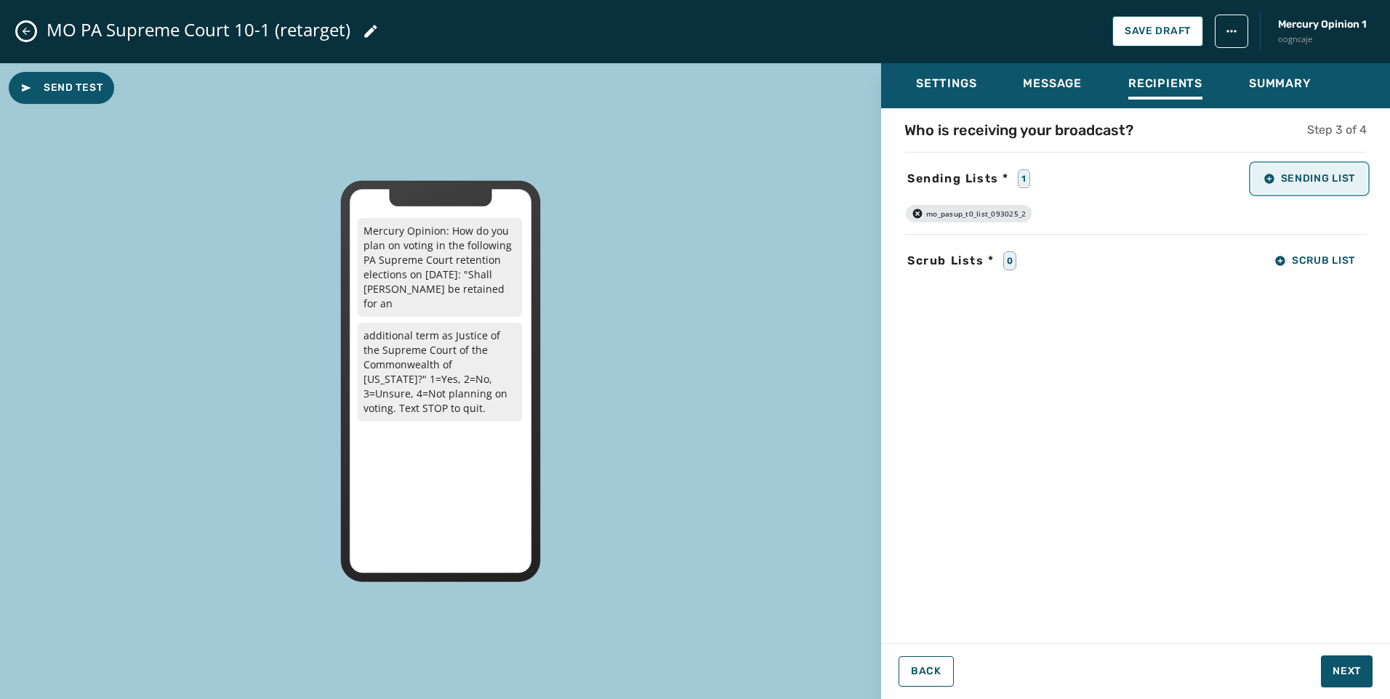
click at [1310, 187] on button "Sending List" at bounding box center [1309, 178] width 115 height 29
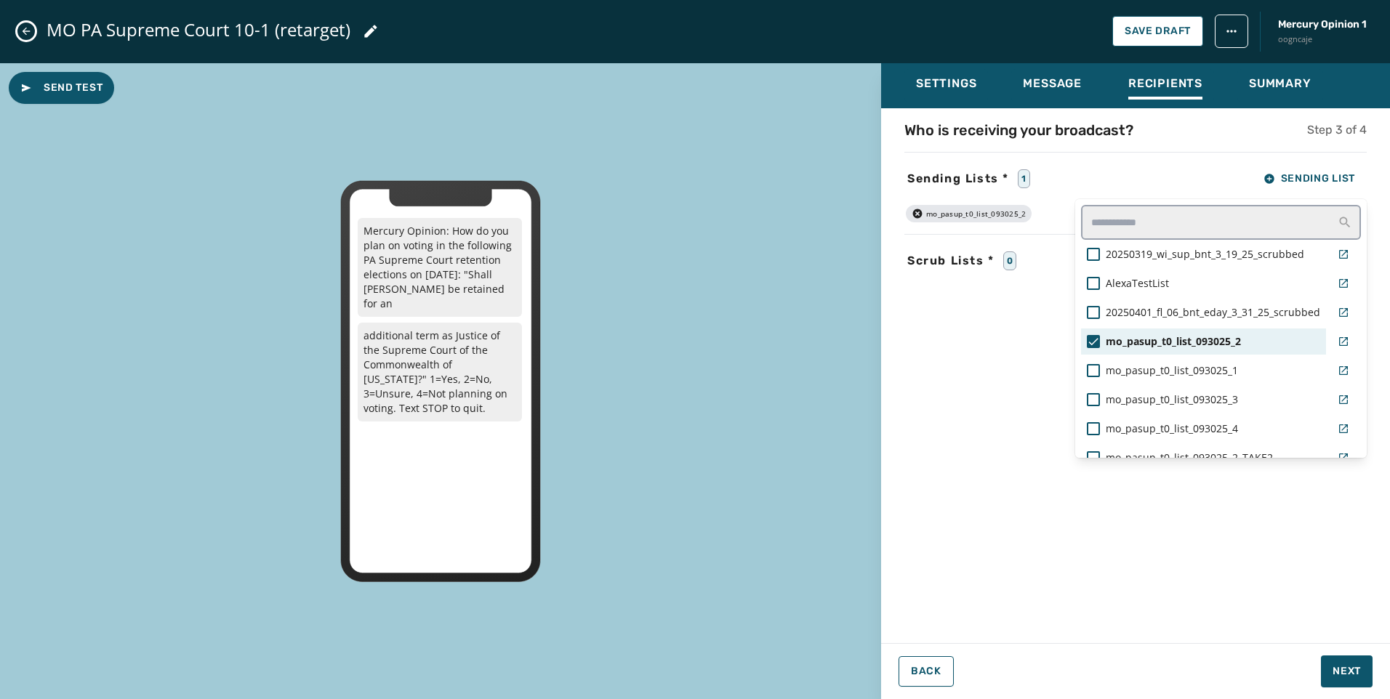
click at [1138, 348] on span "mo_pasup_t0_list_093025_2" at bounding box center [1173, 341] width 135 height 15
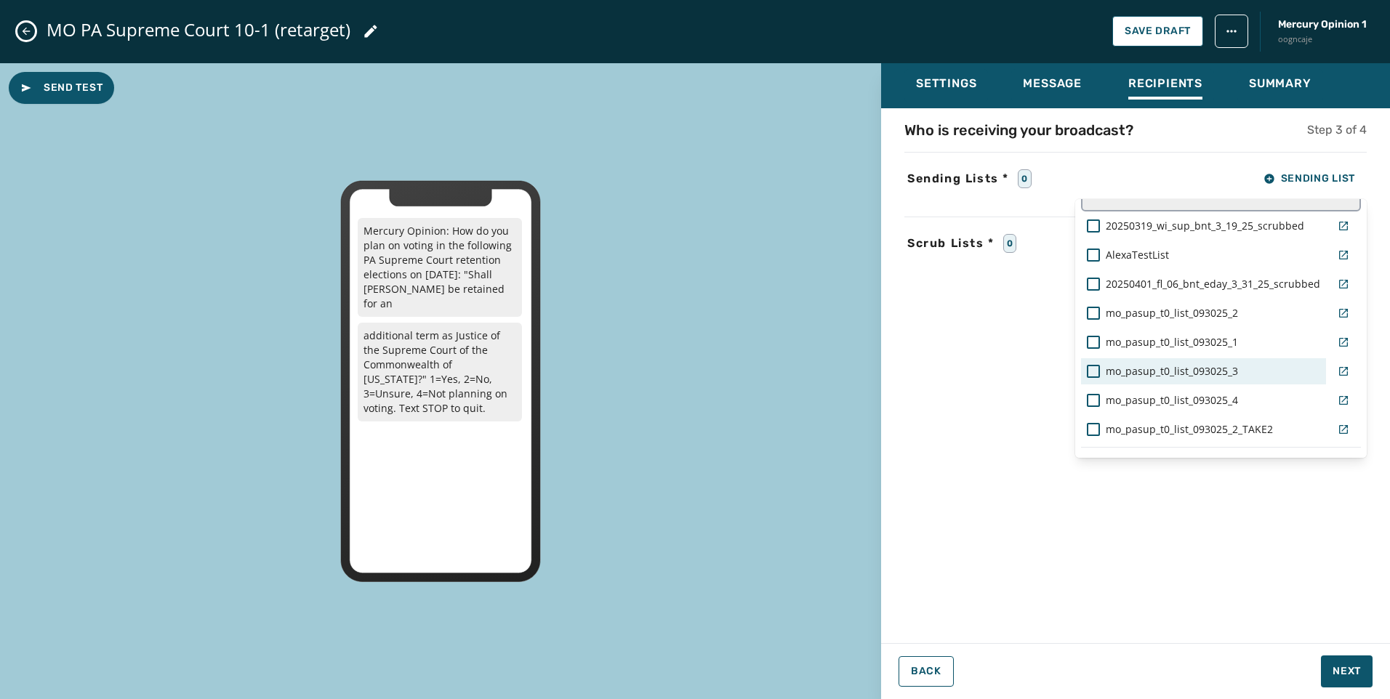
scroll to position [56, 0]
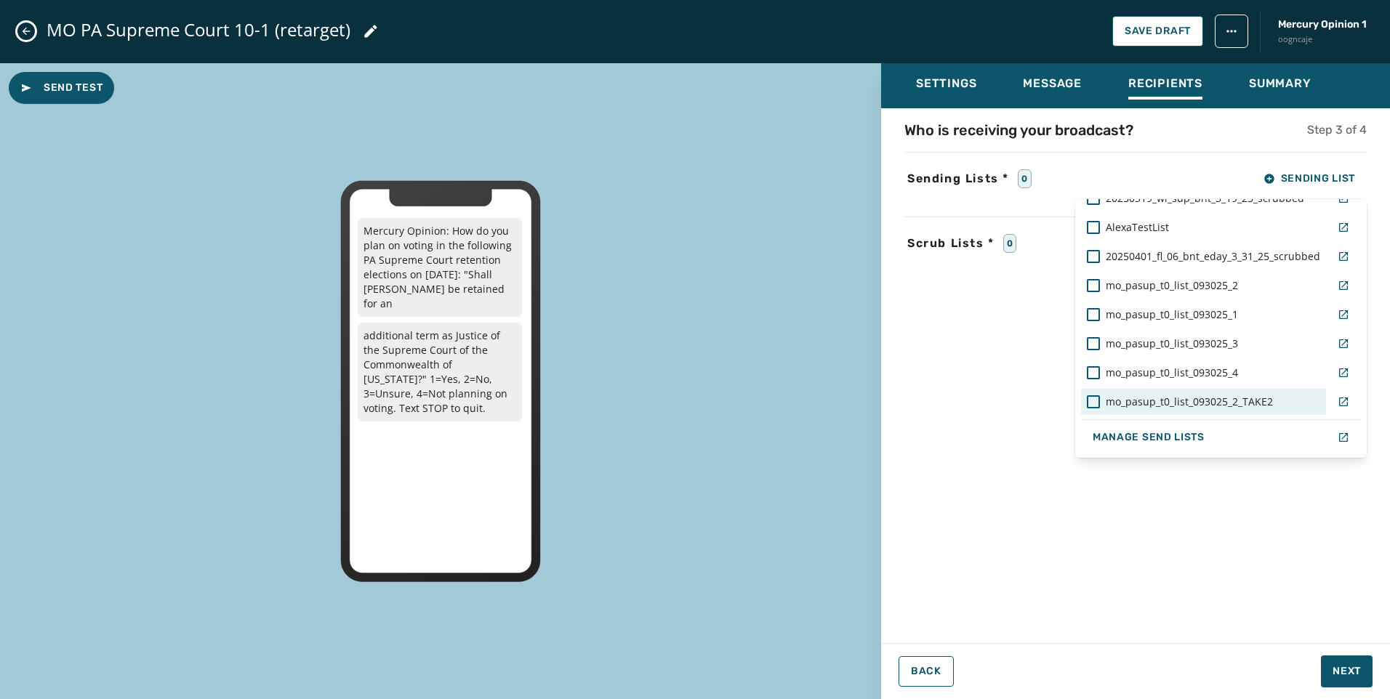
click at [1145, 408] on span "mo_pasup_t0_list_093025_2_TAKE2" at bounding box center [1189, 402] width 167 height 15
click at [1266, 587] on div "Who is receiving your broadcast? Step 3 of 4 Sending Lists * 1 Sending List 202…" at bounding box center [1135, 371] width 509 height 503
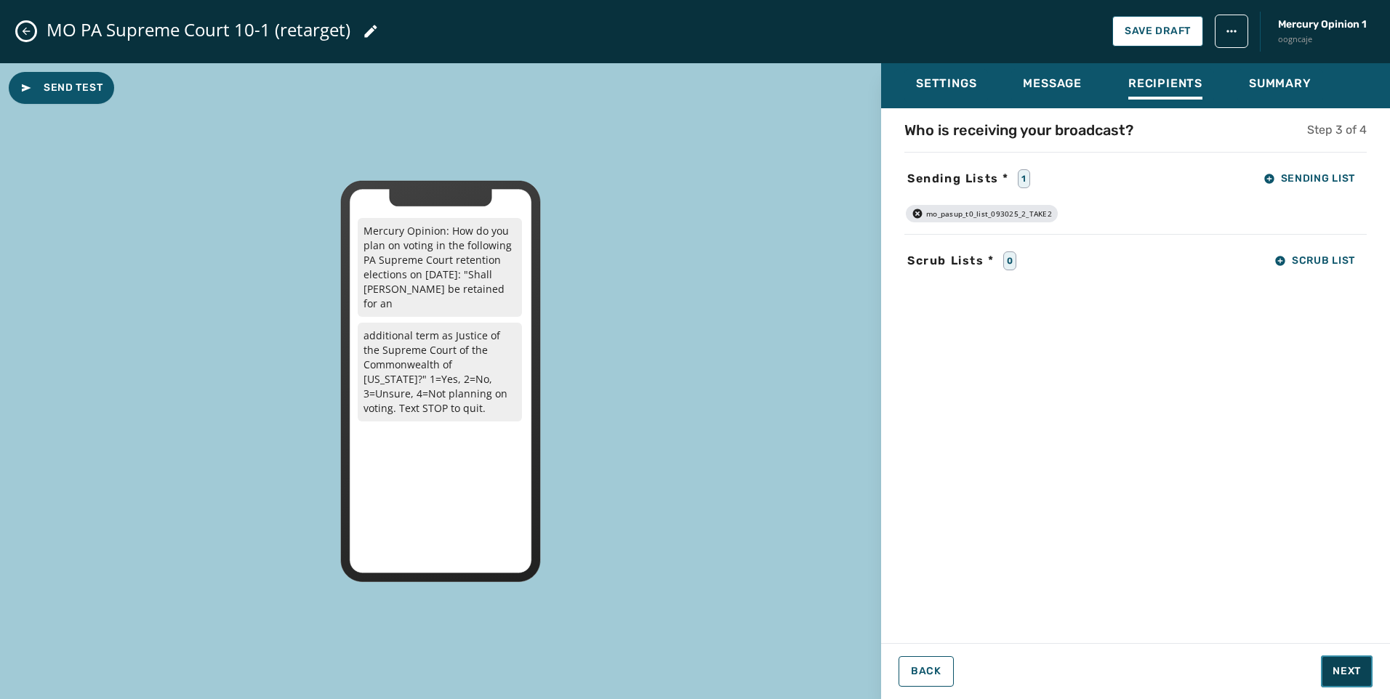
click at [1358, 671] on span "Next" at bounding box center [1347, 671] width 28 height 15
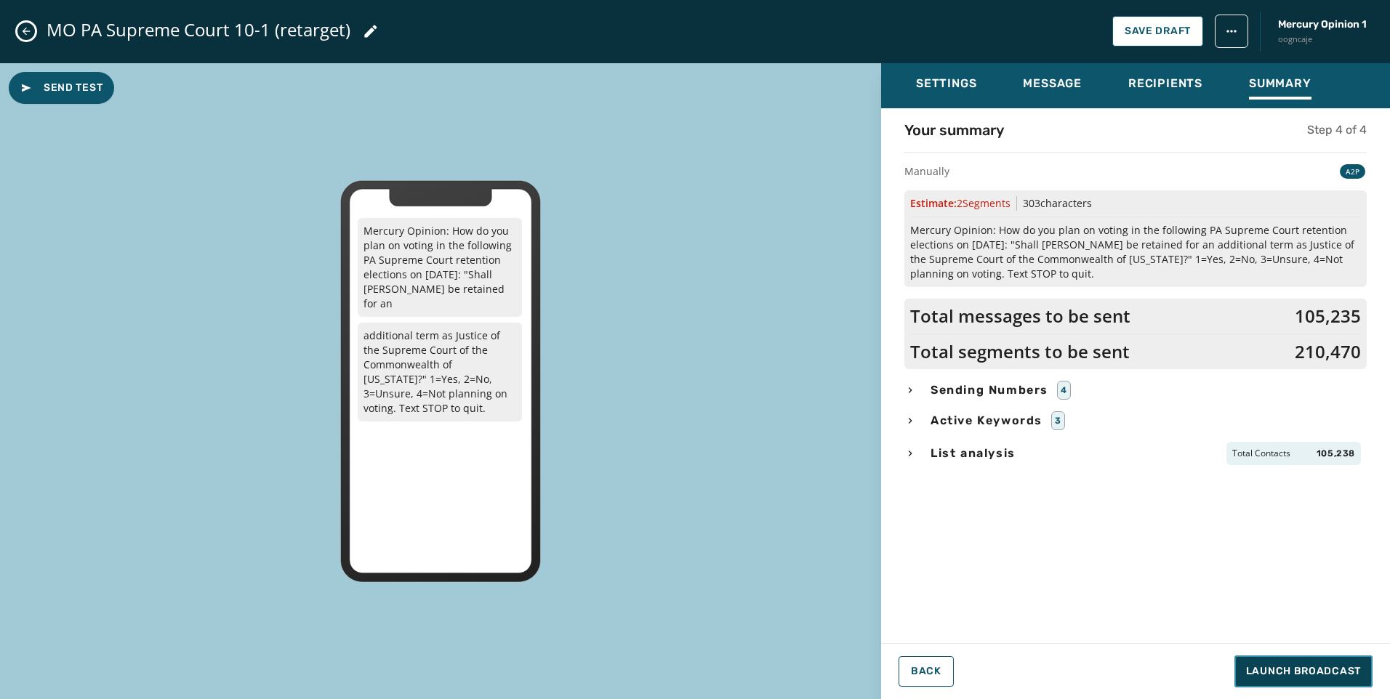
click at [1305, 664] on button "Launch Broadcast" at bounding box center [1303, 672] width 138 height 32
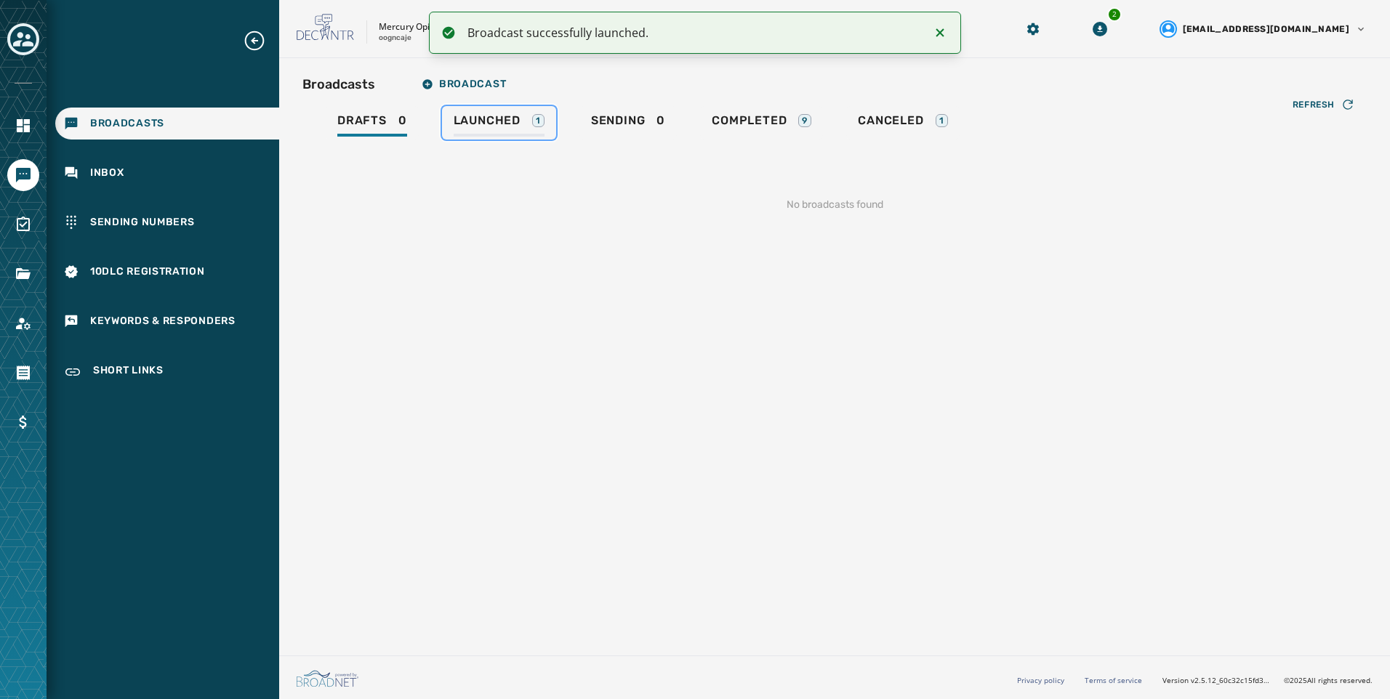
click at [518, 125] on span "Launched" at bounding box center [487, 120] width 67 height 15
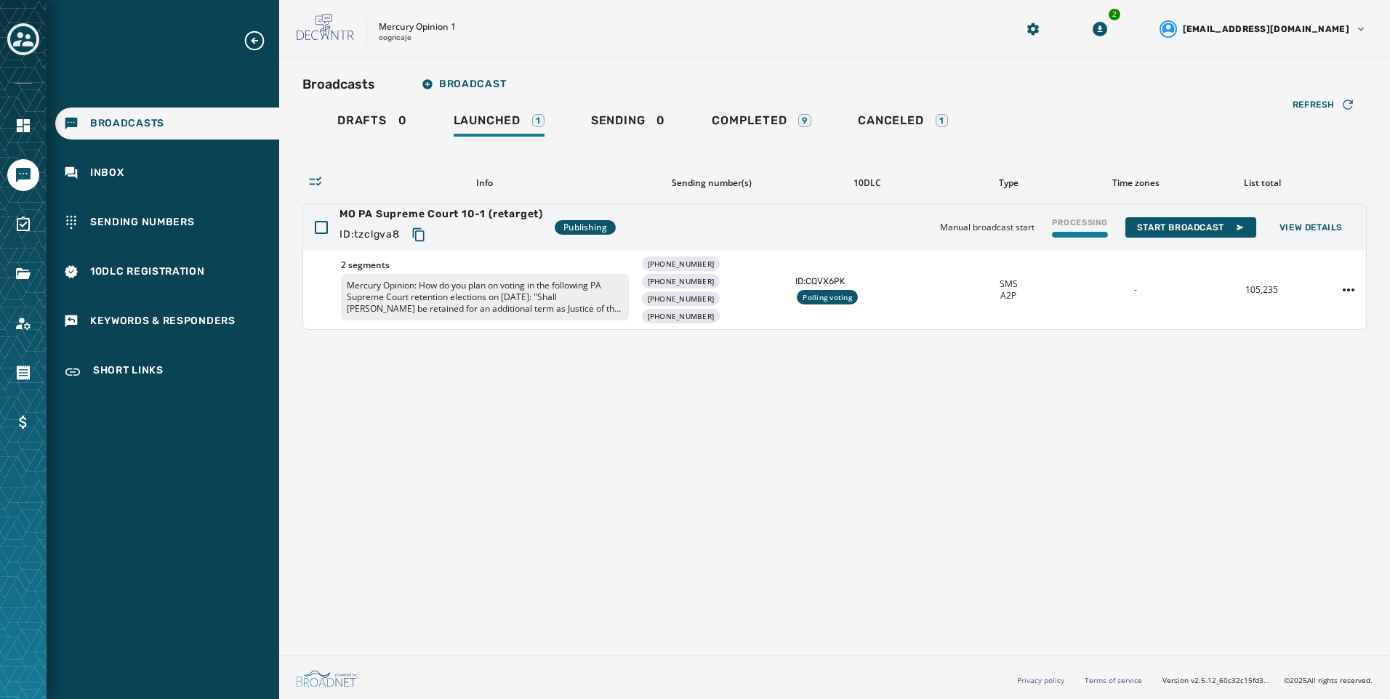
click at [936, 410] on div "Broadcasts Broadcast Drafts 0 Launched 1 Sending 0 Completed 9 Canceled 1 Refre…" at bounding box center [834, 354] width 1111 height 592
click at [426, 229] on icon "Copy text to clipboard" at bounding box center [418, 235] width 15 height 15
click at [648, 406] on div "Broadcasts Broadcast Drafts 0 Launched 1 Sending 0 Completed 9 Canceled 1 Refre…" at bounding box center [834, 354] width 1111 height 592
click at [558, 592] on div "Broadcasts Broadcast Drafts 0 Launched 1 Sending 0 Completed 9 Canceled 1 Refre…" at bounding box center [834, 354] width 1111 height 592
click at [800, 485] on div "Broadcasts Broadcast Drafts 0 Launched 1 Sending 0 Completed 9 Canceled 1 Refre…" at bounding box center [834, 354] width 1111 height 592
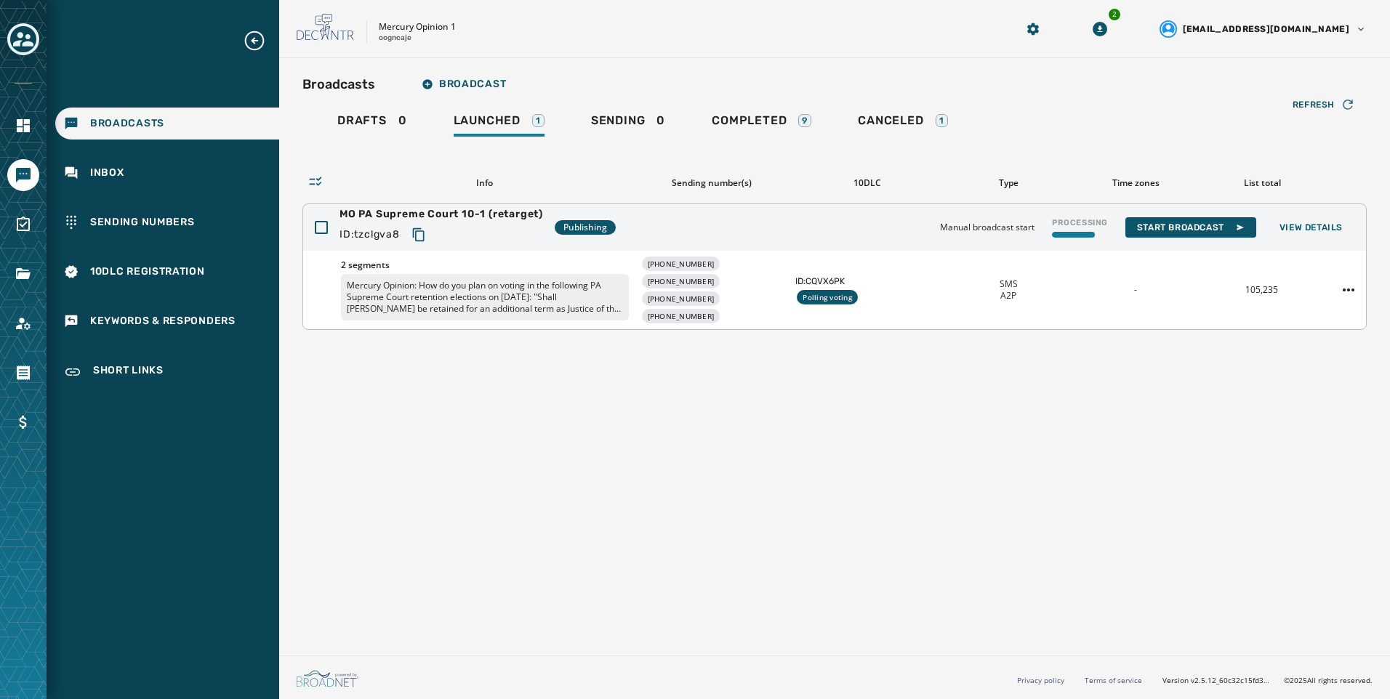
click at [860, 417] on div "Broadcasts Broadcast Drafts 0 Launched 1 Sending 0 Completed 9 Canceled 1 Refre…" at bounding box center [834, 354] width 1111 height 592
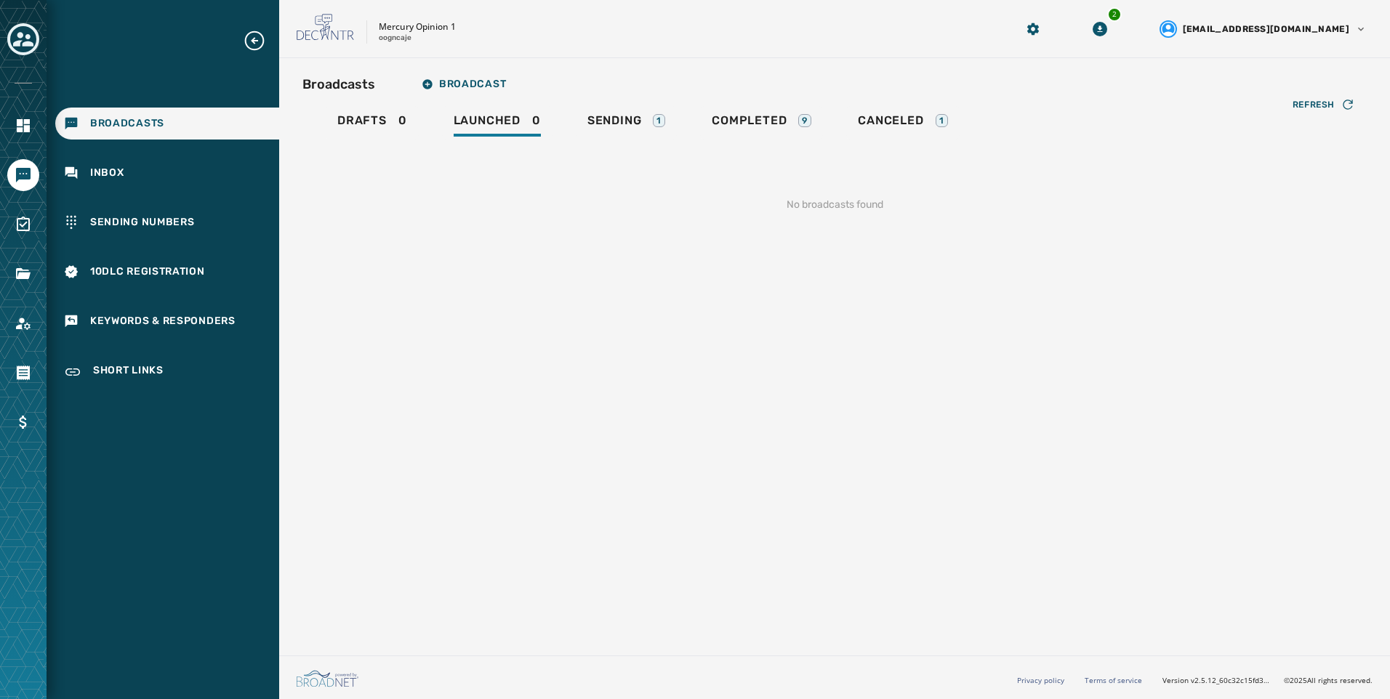
click at [650, 361] on div "Broadcasts Broadcast Drafts 0 Launched 0 Sending 1 Completed 9 Canceled 1 Refre…" at bounding box center [834, 354] width 1111 height 592
click at [661, 131] on div "Sending 1" at bounding box center [626, 124] width 78 height 23
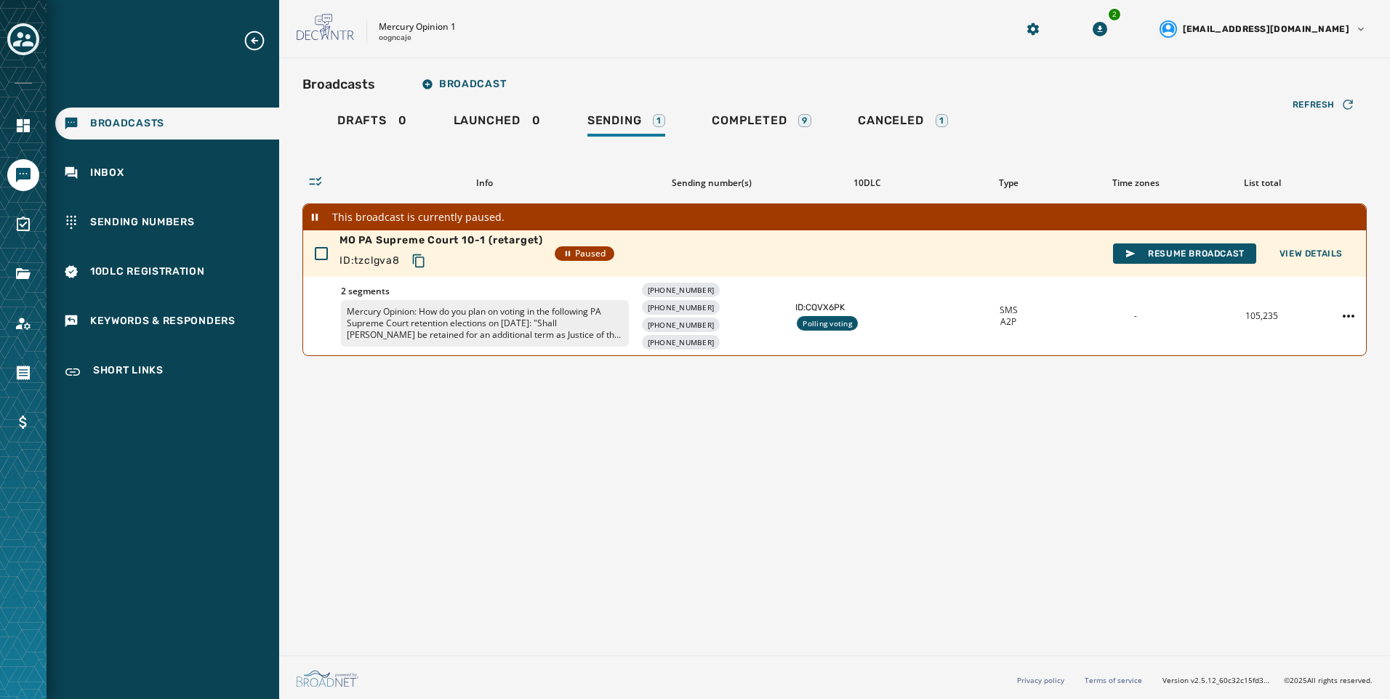
click at [1005, 485] on div "Broadcasts Broadcast Drafts 0 Launched 0 Sending 1 Completed 9 Canceled 1 Refre…" at bounding box center [834, 354] width 1111 height 592
click at [1323, 246] on button "View Details" at bounding box center [1311, 254] width 87 height 20
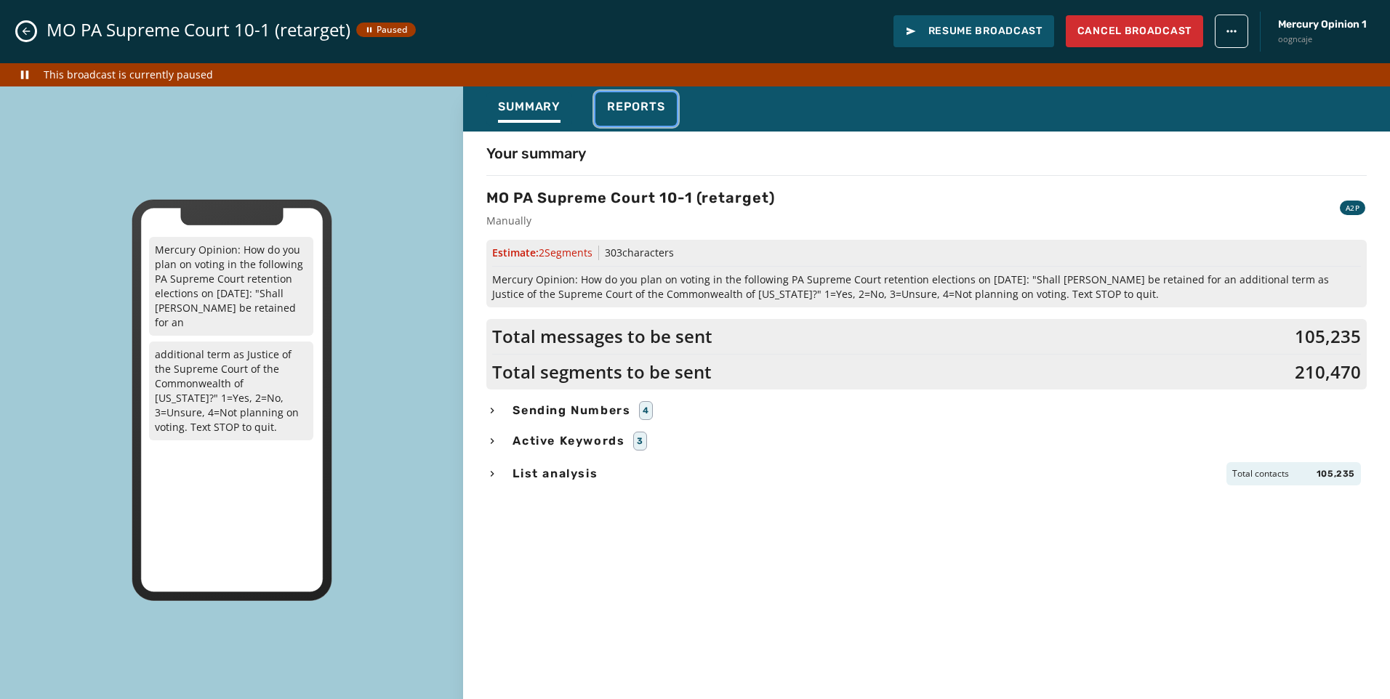
click at [611, 112] on span "Reports" at bounding box center [636, 107] width 58 height 15
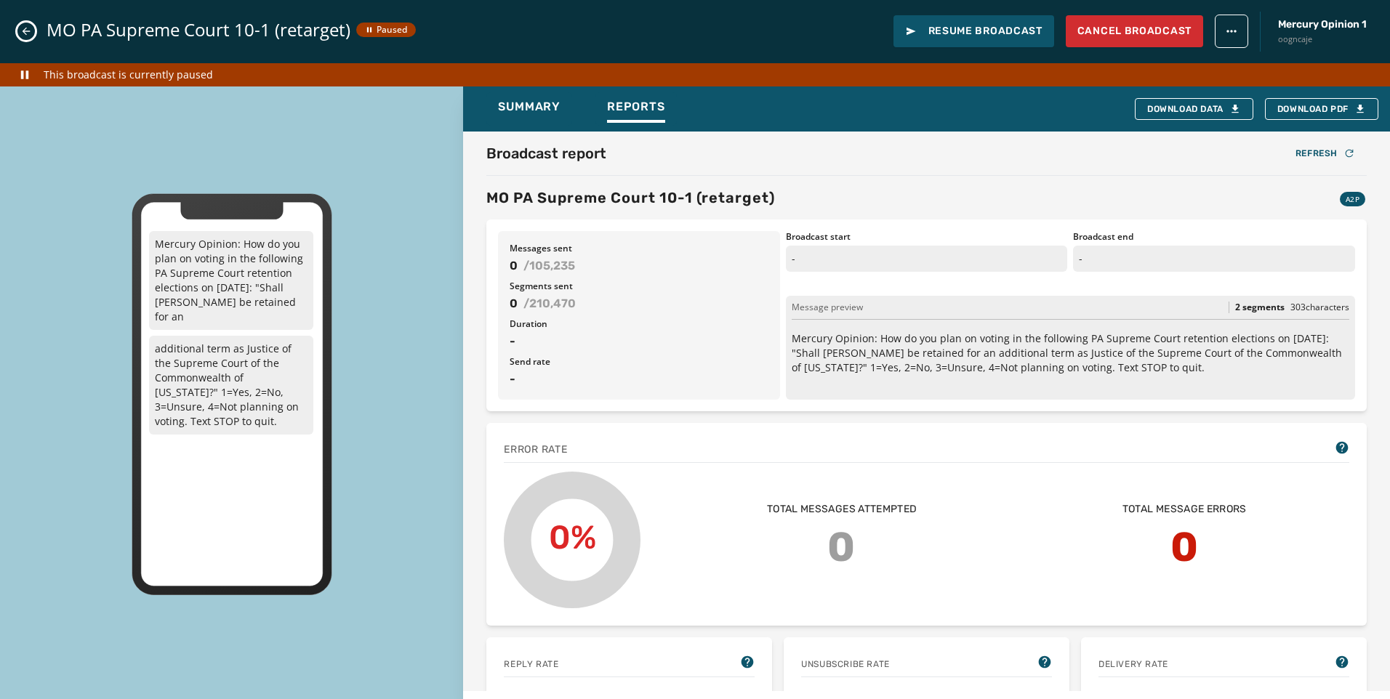
click at [23, 30] on icon "Close admin drawer" at bounding box center [26, 31] width 12 height 12
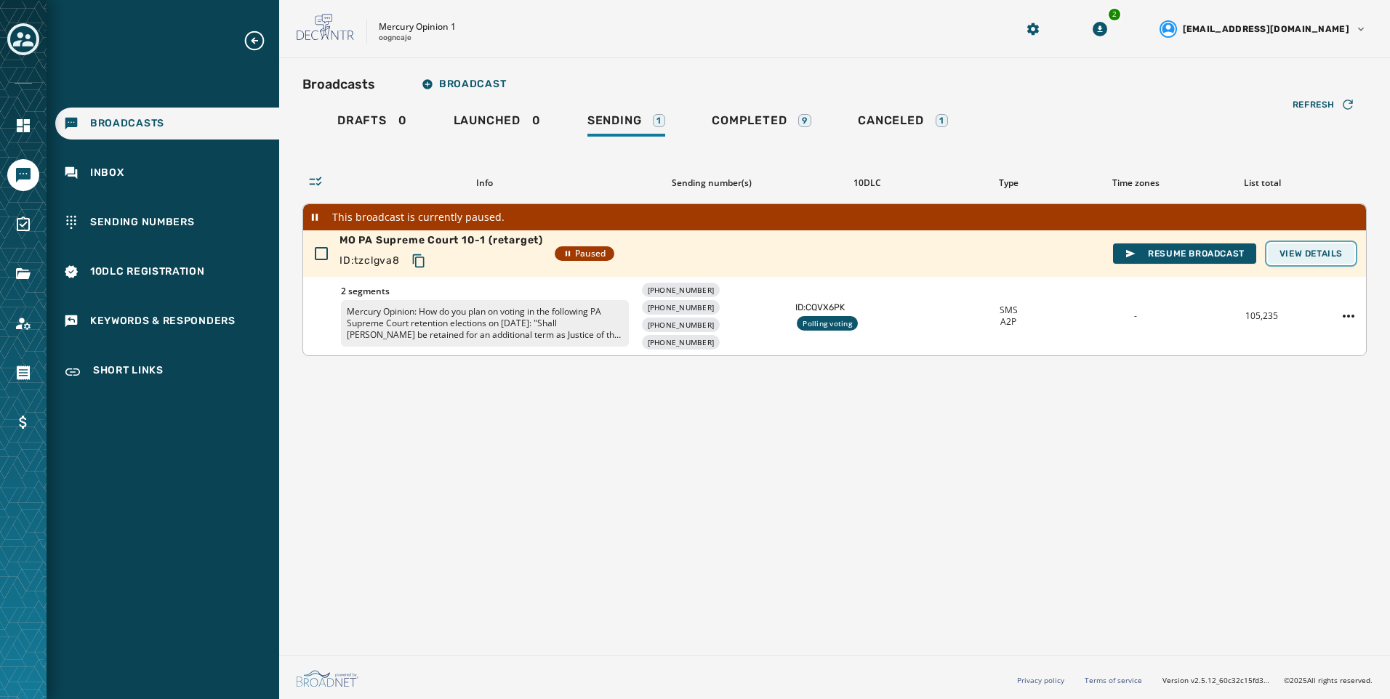
click at [1335, 262] on button "View Details" at bounding box center [1311, 254] width 87 height 20
click at [1205, 252] on span "Resume Broadcast" at bounding box center [1185, 254] width 120 height 12
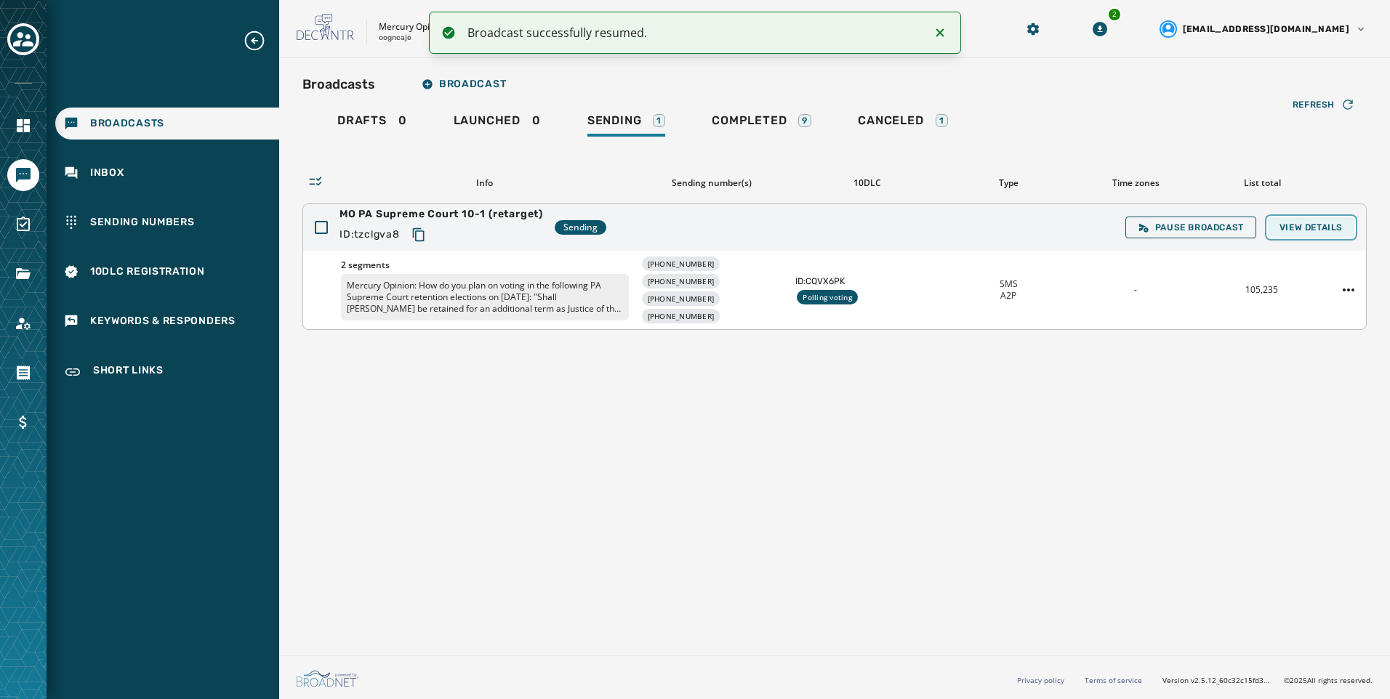
click at [1317, 233] on span "View Details" at bounding box center [1311, 228] width 63 height 12
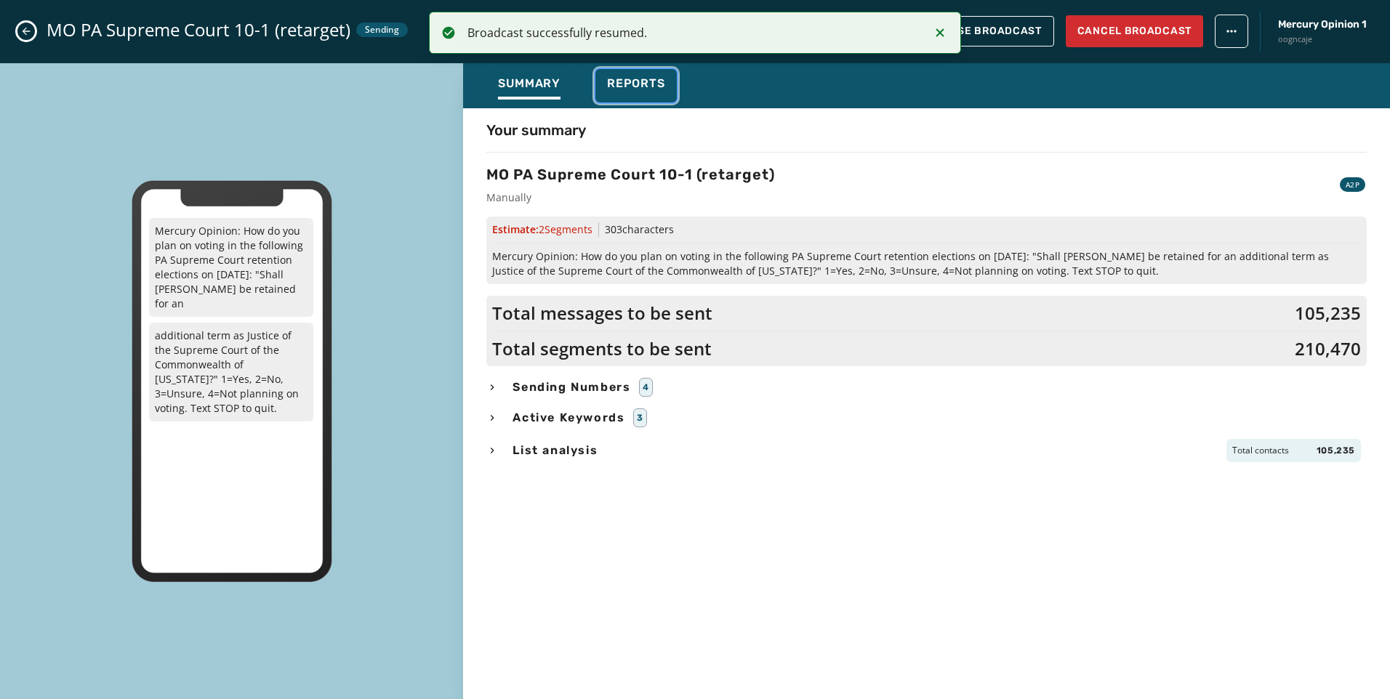
click at [624, 92] on div "Reports" at bounding box center [636, 87] width 58 height 23
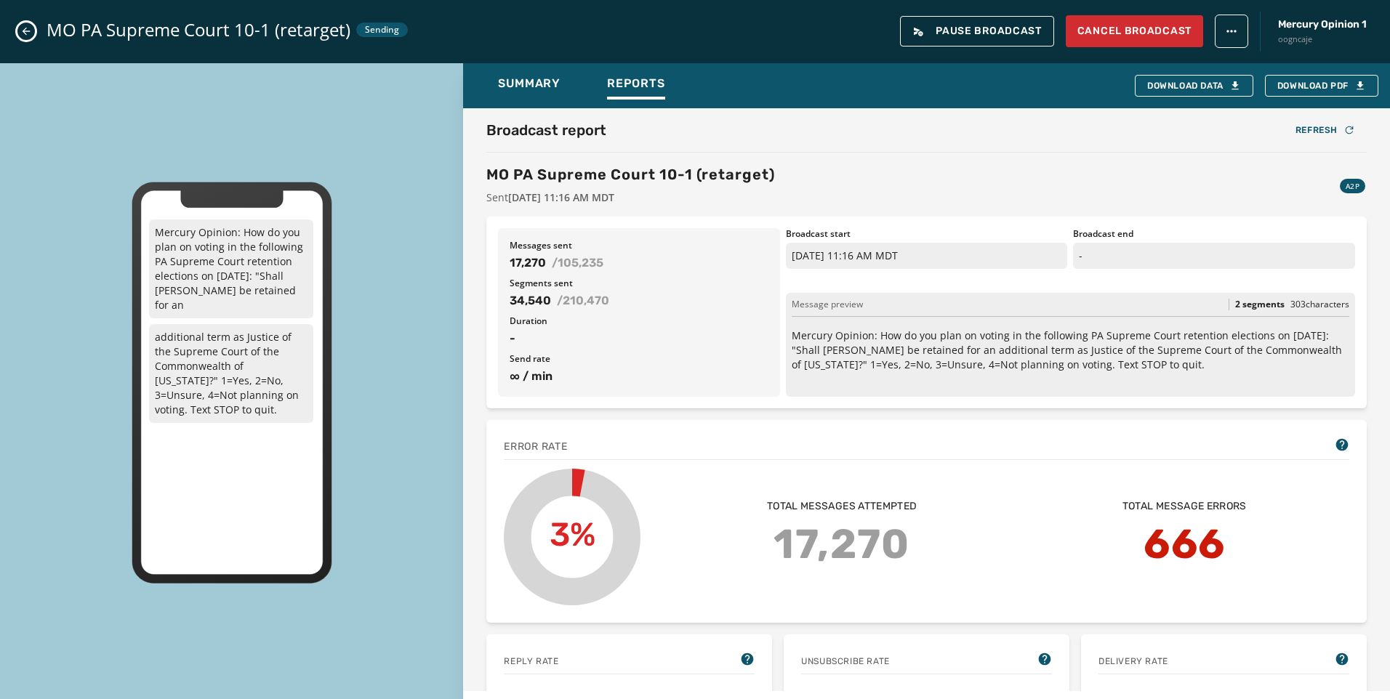
click at [1000, 342] on p "Mercury Opinion: How do you plan on voting in the following PA Supreme Court re…" at bounding box center [1071, 351] width 558 height 44
click at [514, 87] on span "Summary" at bounding box center [529, 83] width 63 height 15
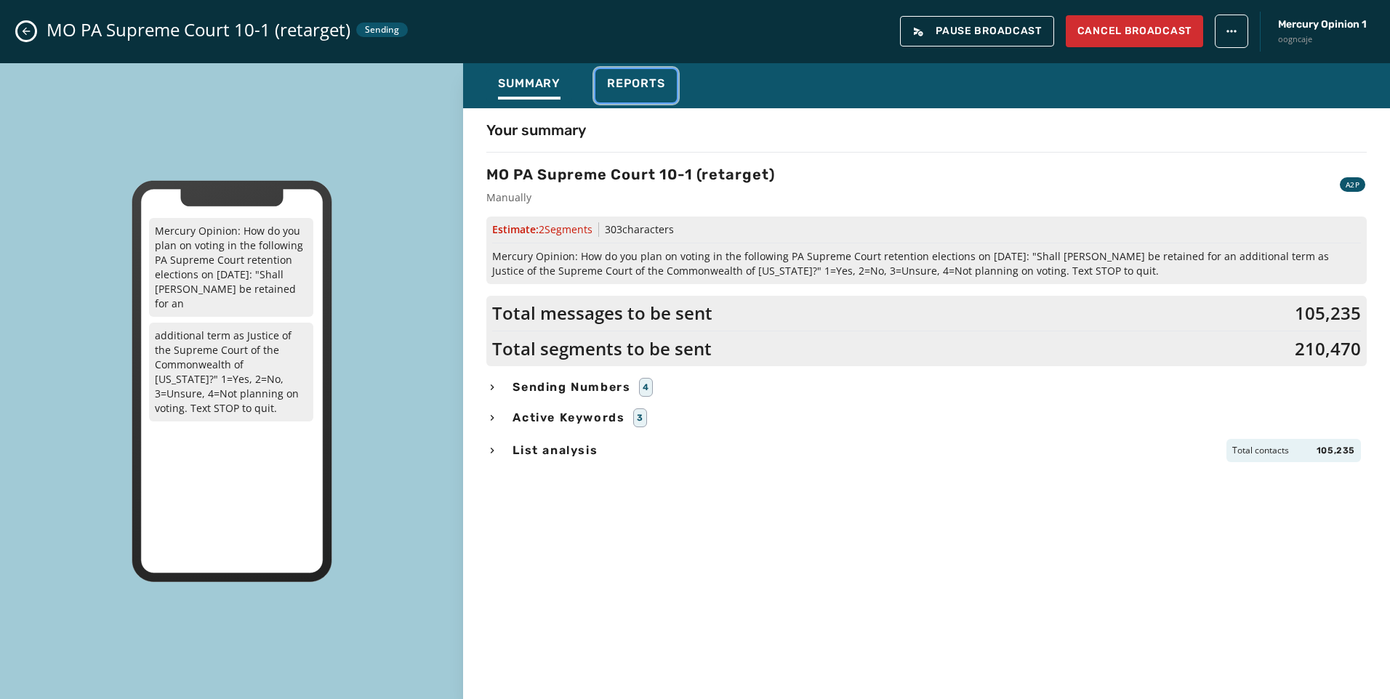
click at [646, 88] on span "Reports" at bounding box center [636, 83] width 58 height 15
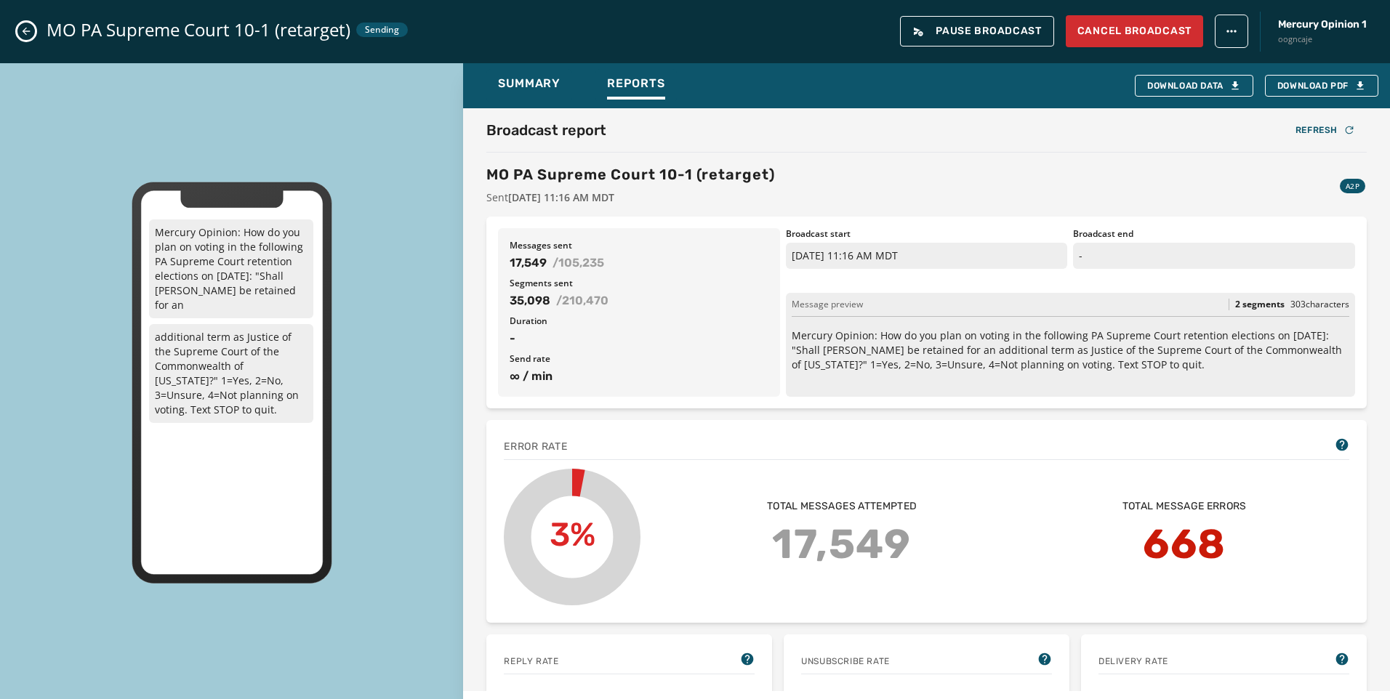
click at [941, 337] on p "Mercury Opinion: How do you plan on voting in the following PA Supreme Court re…" at bounding box center [1071, 351] width 558 height 44
click at [18, 36] on button "Close admin drawer" at bounding box center [25, 31] width 17 height 17
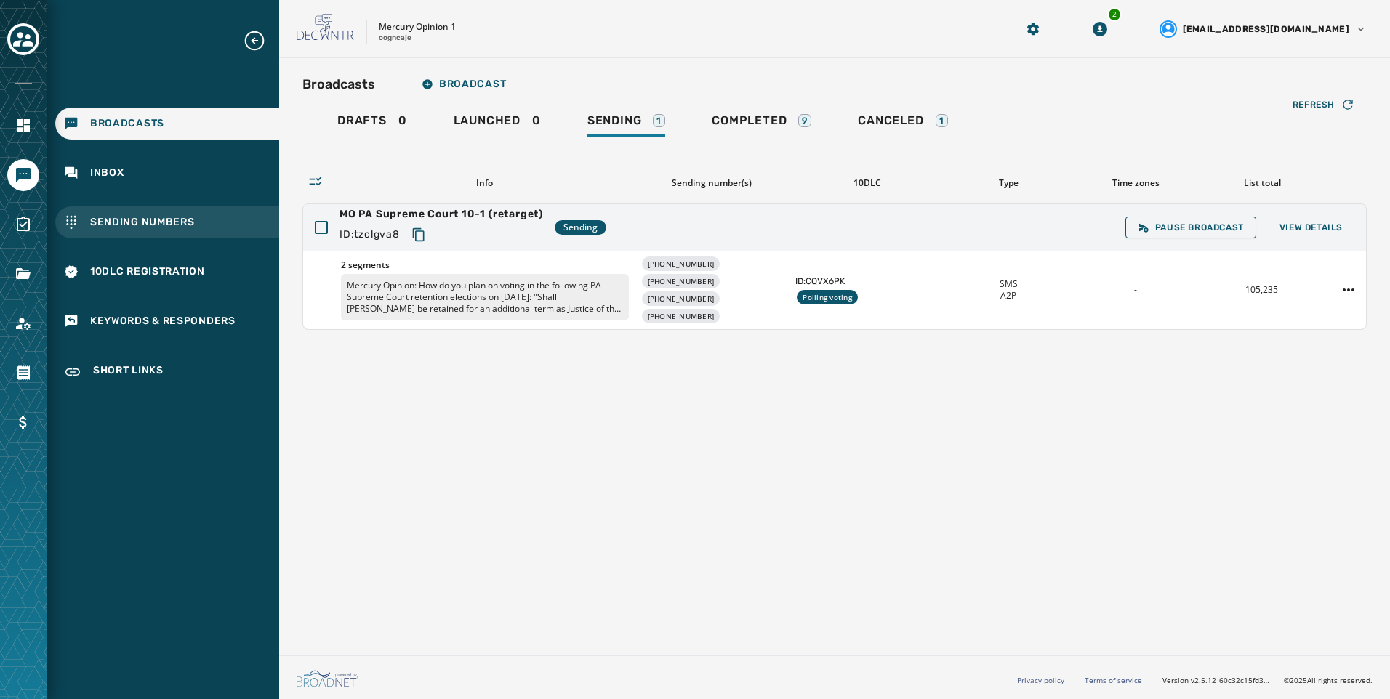
click at [191, 223] on span "Sending Numbers" at bounding box center [142, 222] width 105 height 15
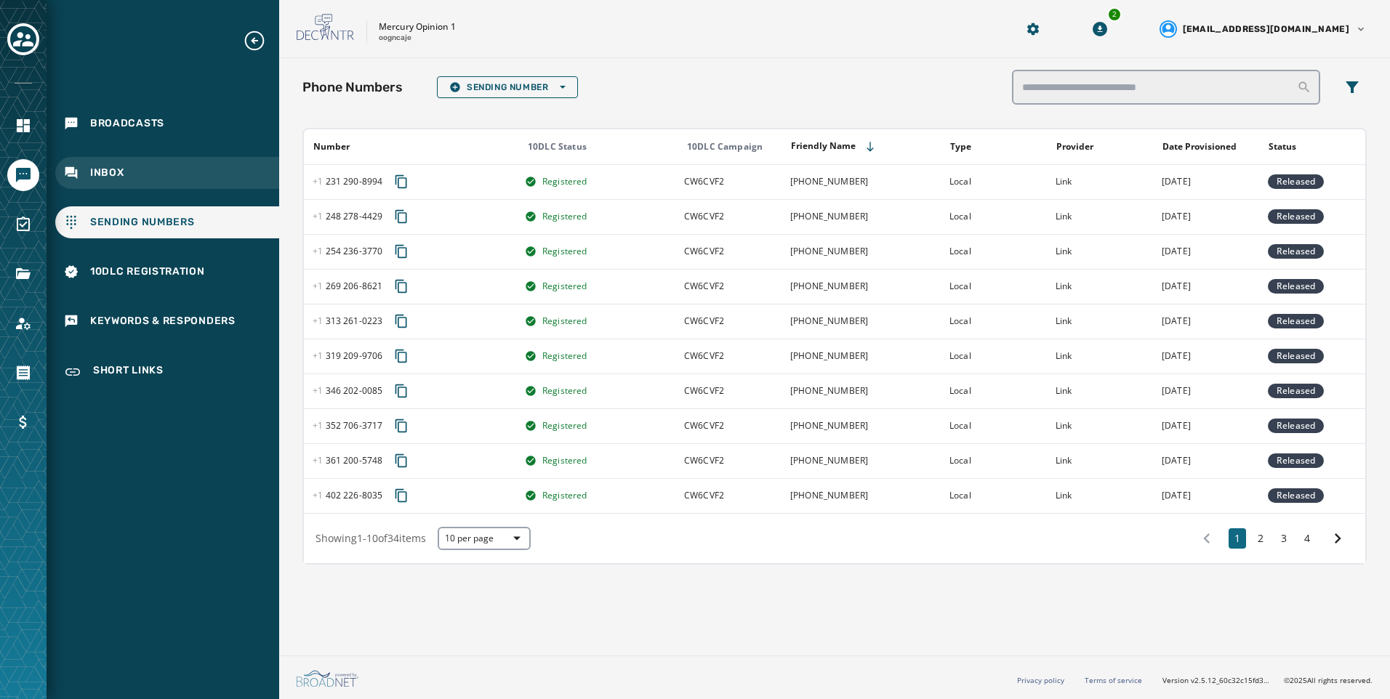
click at [201, 174] on div "Inbox" at bounding box center [167, 173] width 224 height 32
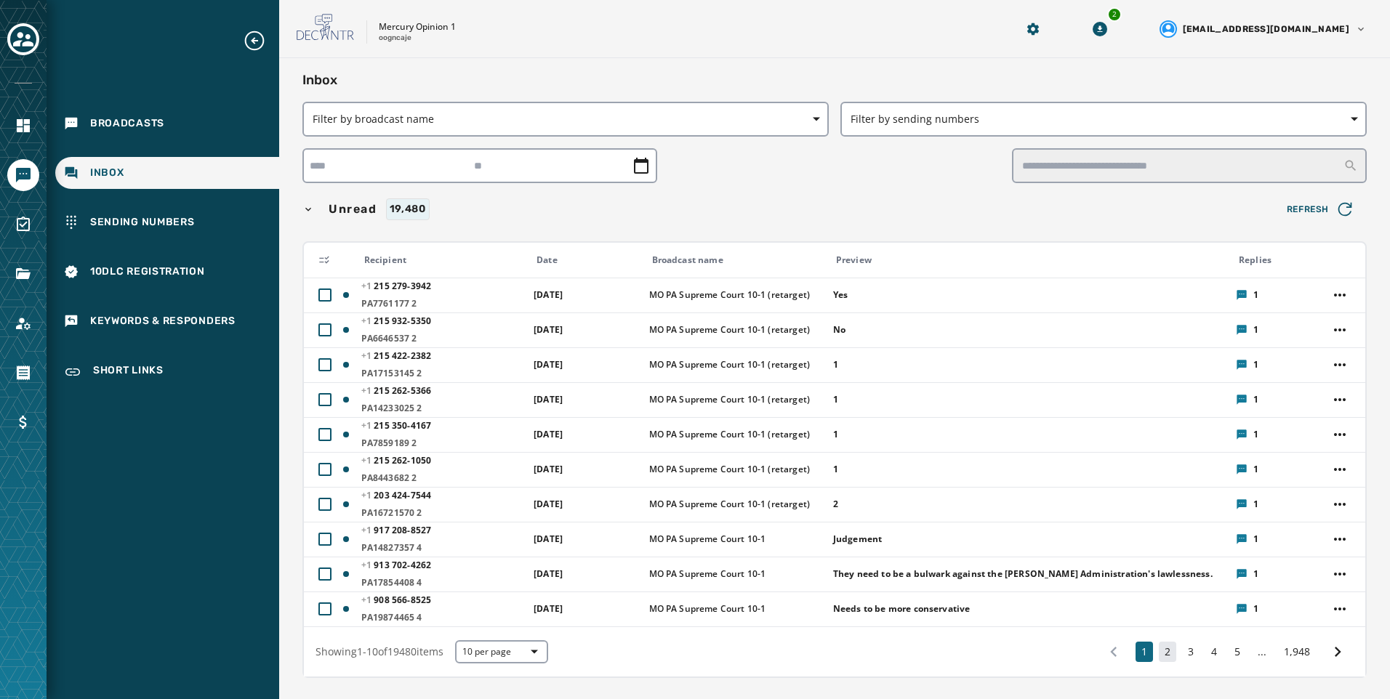
click at [1159, 656] on button "2" at bounding box center [1167, 652] width 17 height 20
click at [1159, 648] on button "2" at bounding box center [1167, 652] width 17 height 20
click at [1159, 650] on button "2" at bounding box center [1167, 652] width 17 height 20
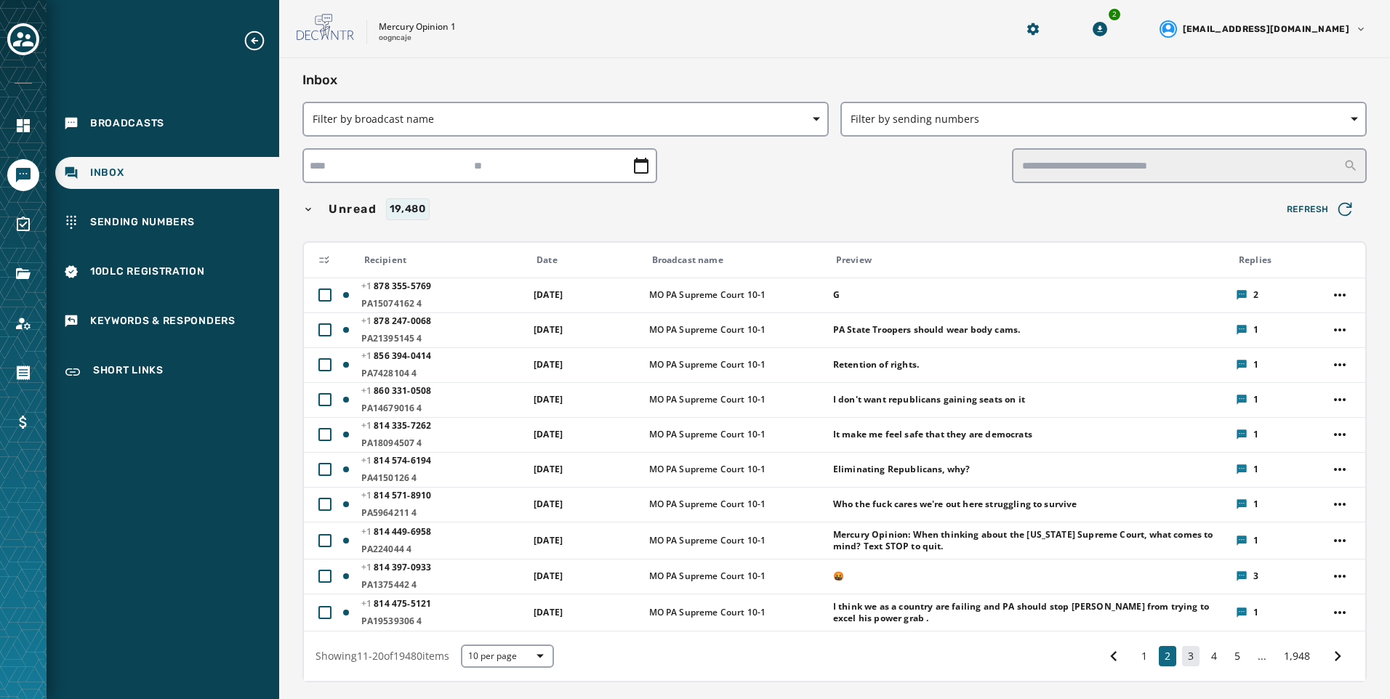
click at [1182, 654] on button "3" at bounding box center [1190, 656] width 17 height 20
click at [1182, 656] on button "3" at bounding box center [1190, 656] width 17 height 20
click at [1186, 652] on button "3" at bounding box center [1190, 656] width 17 height 20
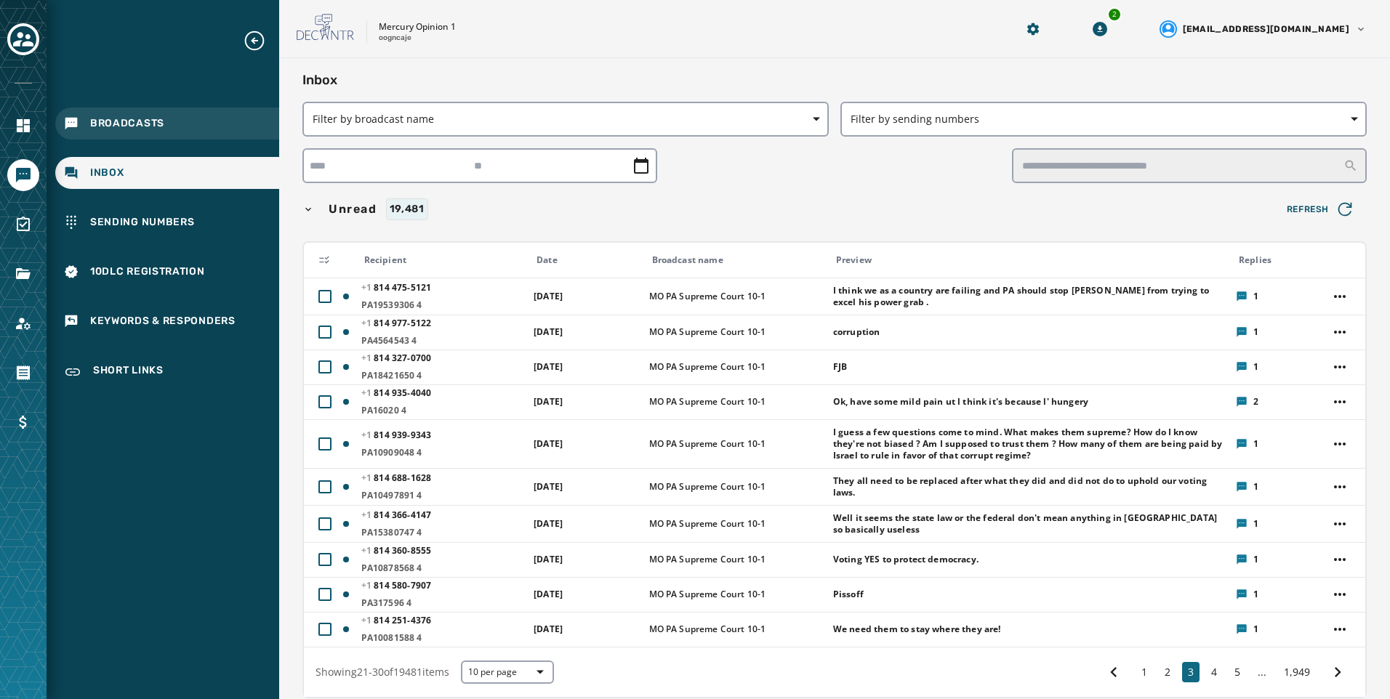
click at [168, 124] on div "Broadcasts" at bounding box center [167, 124] width 224 height 32
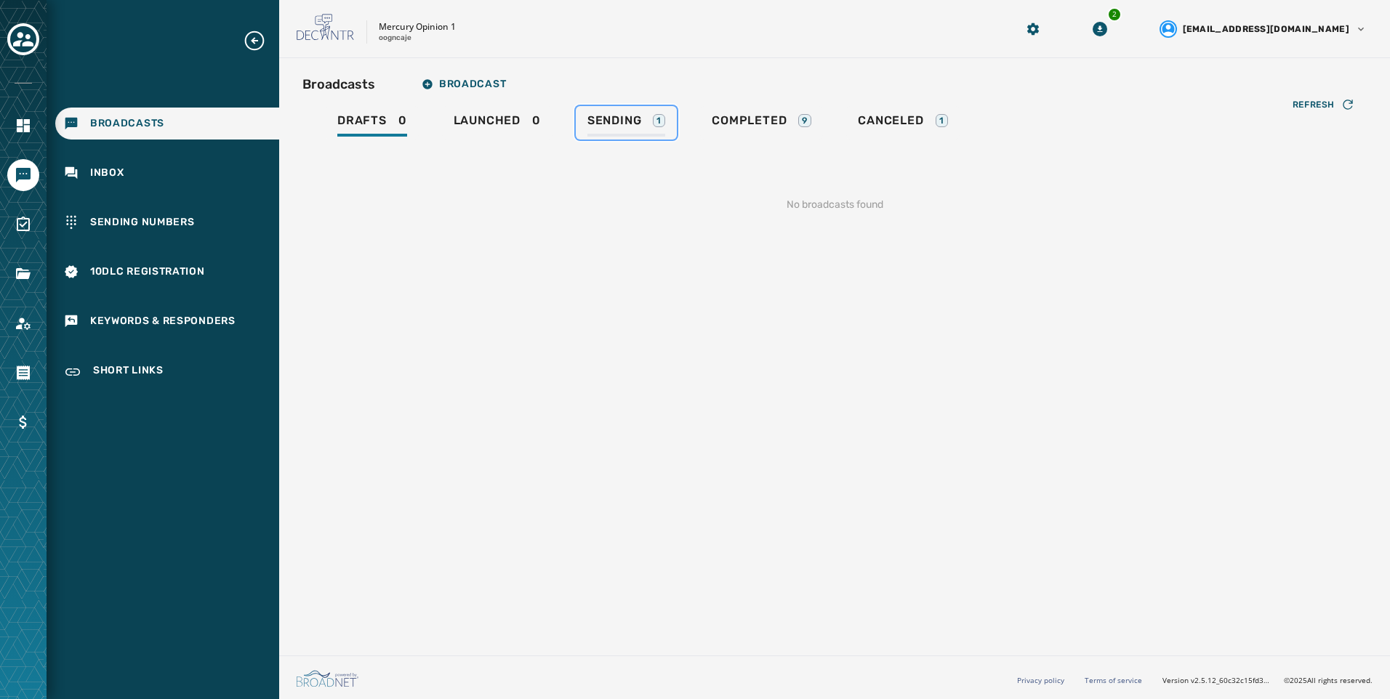
click at [624, 129] on div "Sending 1" at bounding box center [626, 124] width 78 height 23
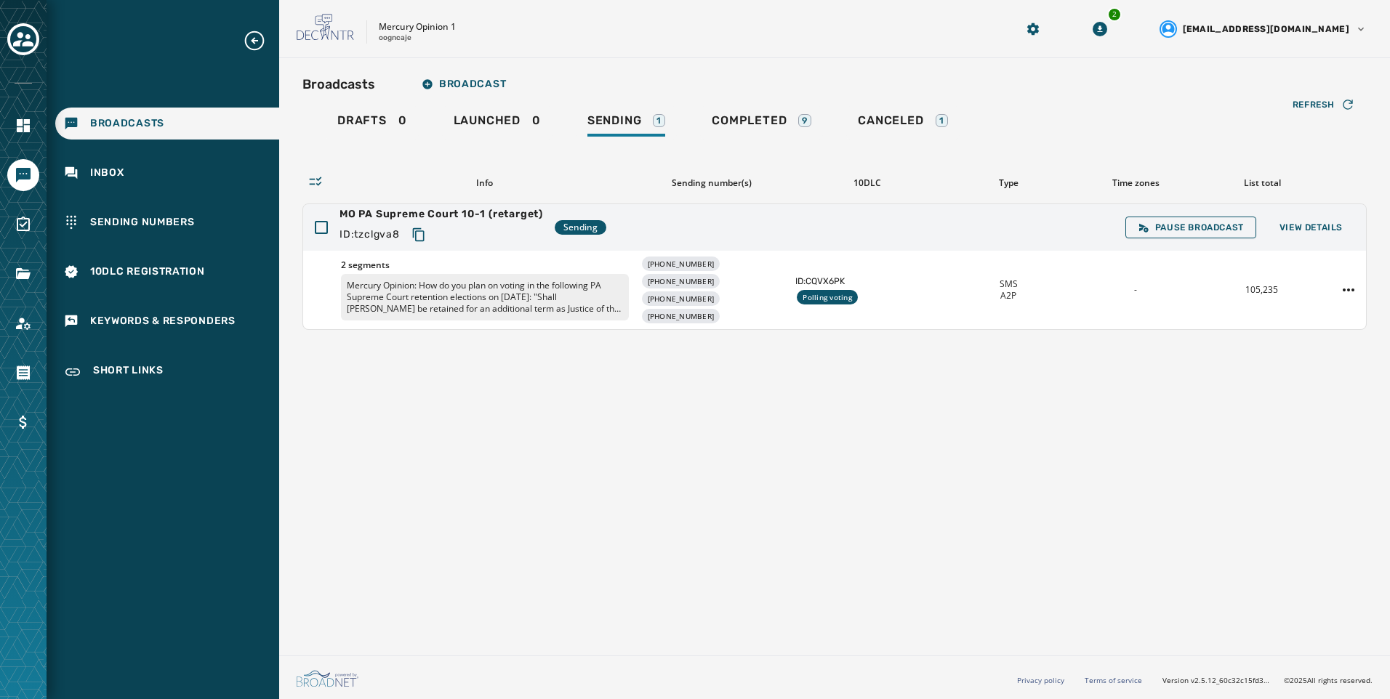
click at [1319, 453] on div "Broadcasts Broadcast Drafts 0 Launched 0 Sending 1 Completed 9 Canceled 1 Refre…" at bounding box center [834, 354] width 1111 height 592
click at [1321, 221] on button "View Details" at bounding box center [1311, 227] width 87 height 20
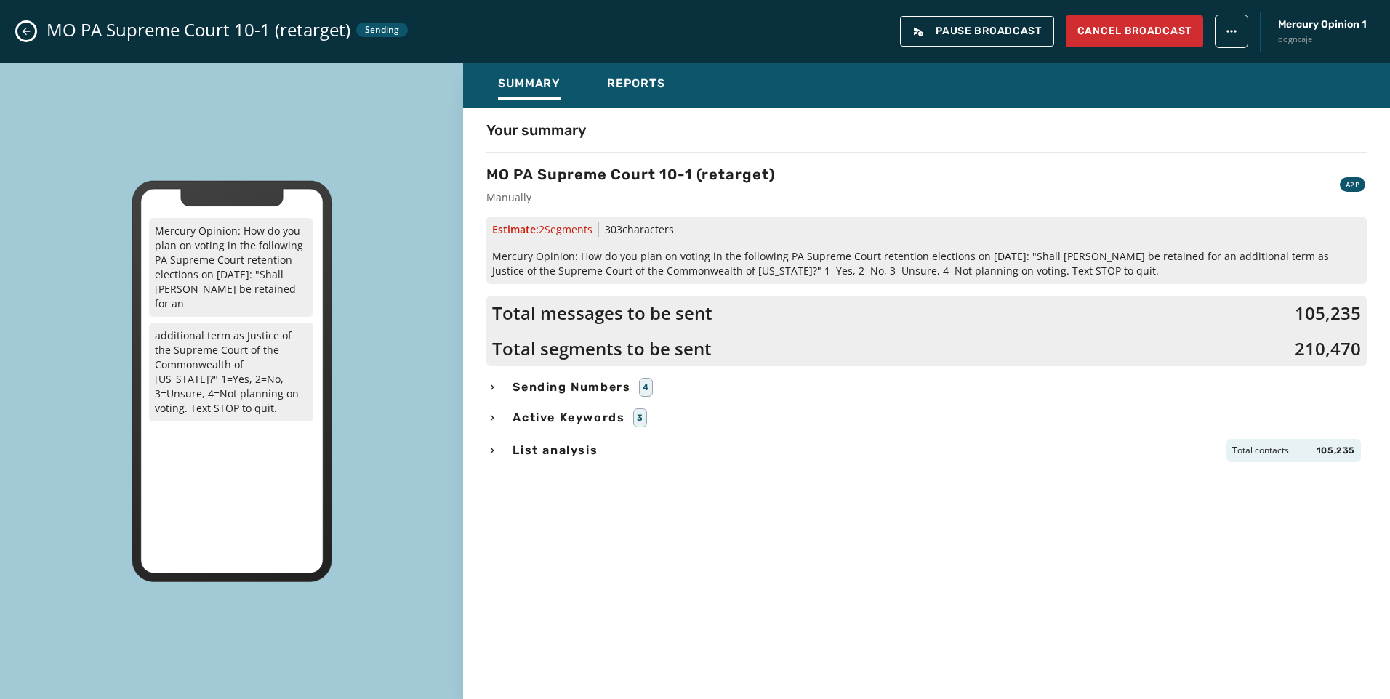
click at [637, 68] on div "Summary Reports" at bounding box center [926, 85] width 927 height 45
click at [636, 88] on span "Reports" at bounding box center [636, 83] width 58 height 15
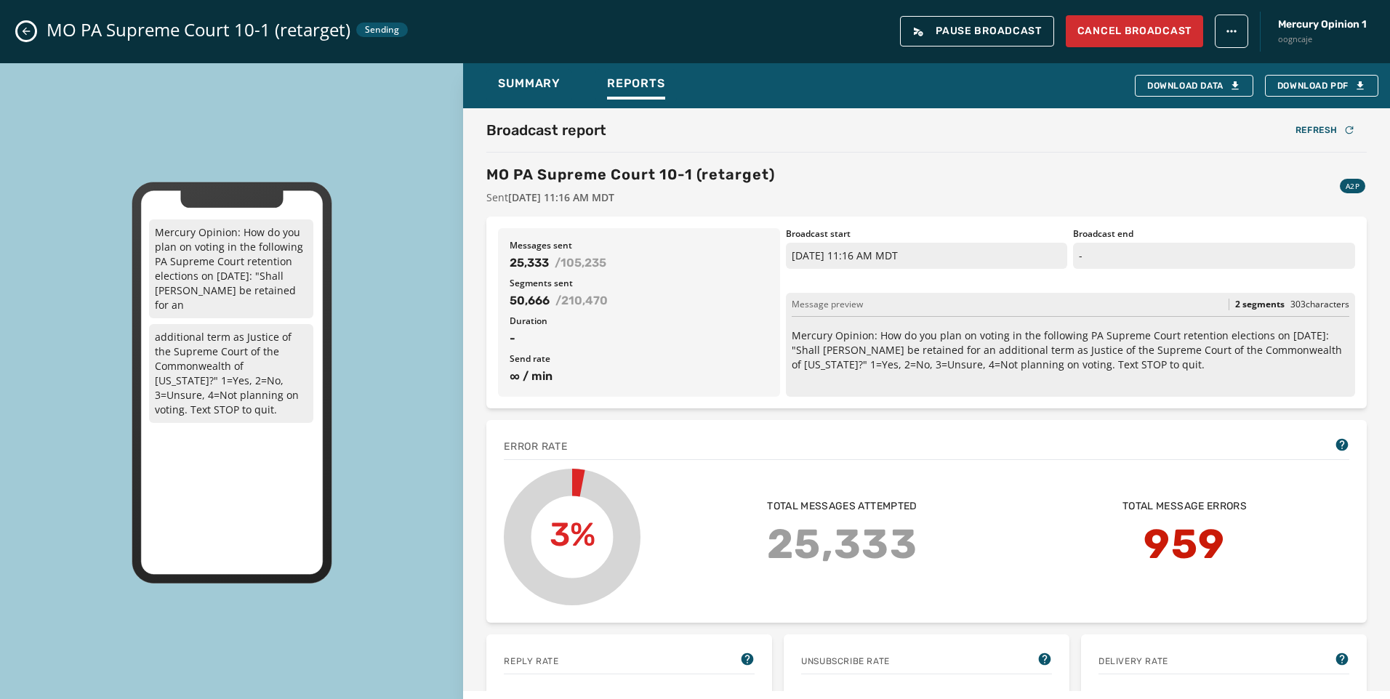
click at [687, 97] on div "Summary Reports Download Data Download PDF" at bounding box center [926, 85] width 927 height 45
click at [238, 87] on div "Mercury Opinion: How do you plan on voting in the following PA Supreme Court re…" at bounding box center [231, 383] width 463 height 640
click at [635, 268] on div "94,079 / 105,235" at bounding box center [639, 262] width 259 height 17
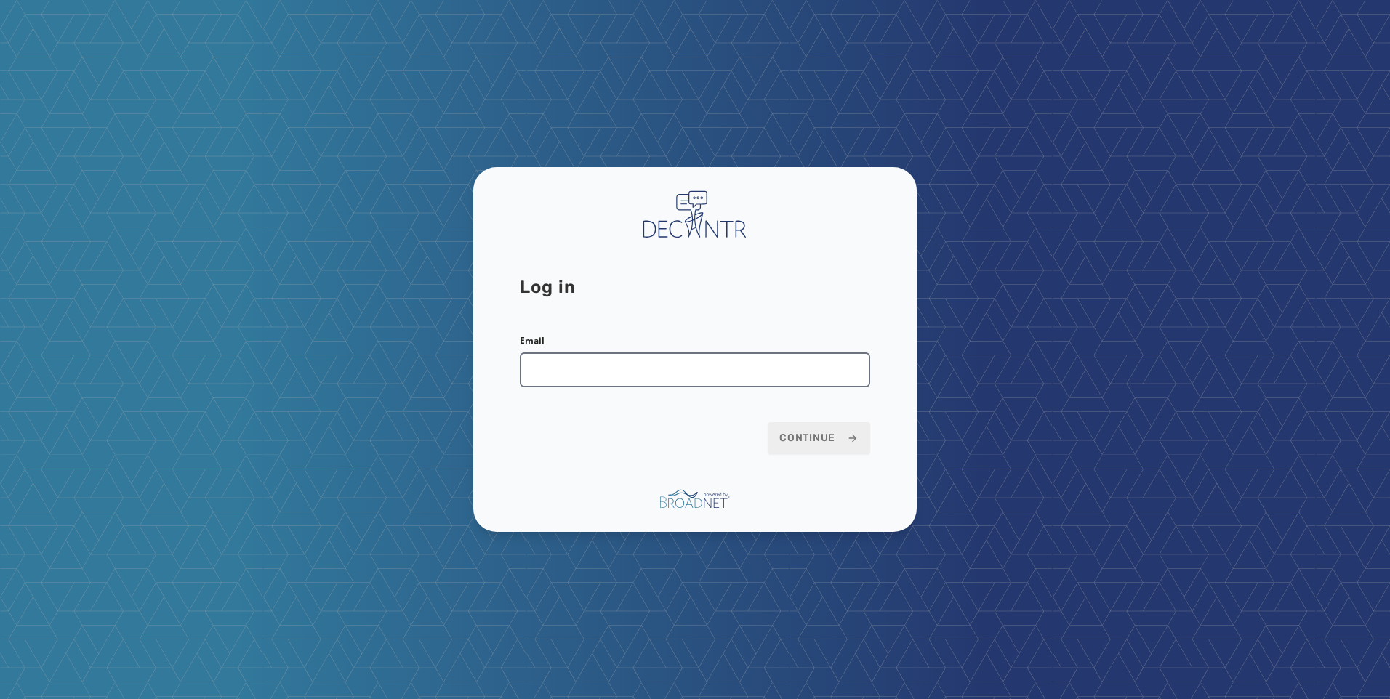
click at [788, 370] on input "Email" at bounding box center [695, 370] width 350 height 35
type input "**********"
click at [772, 430] on button "Continue" at bounding box center [819, 438] width 103 height 32
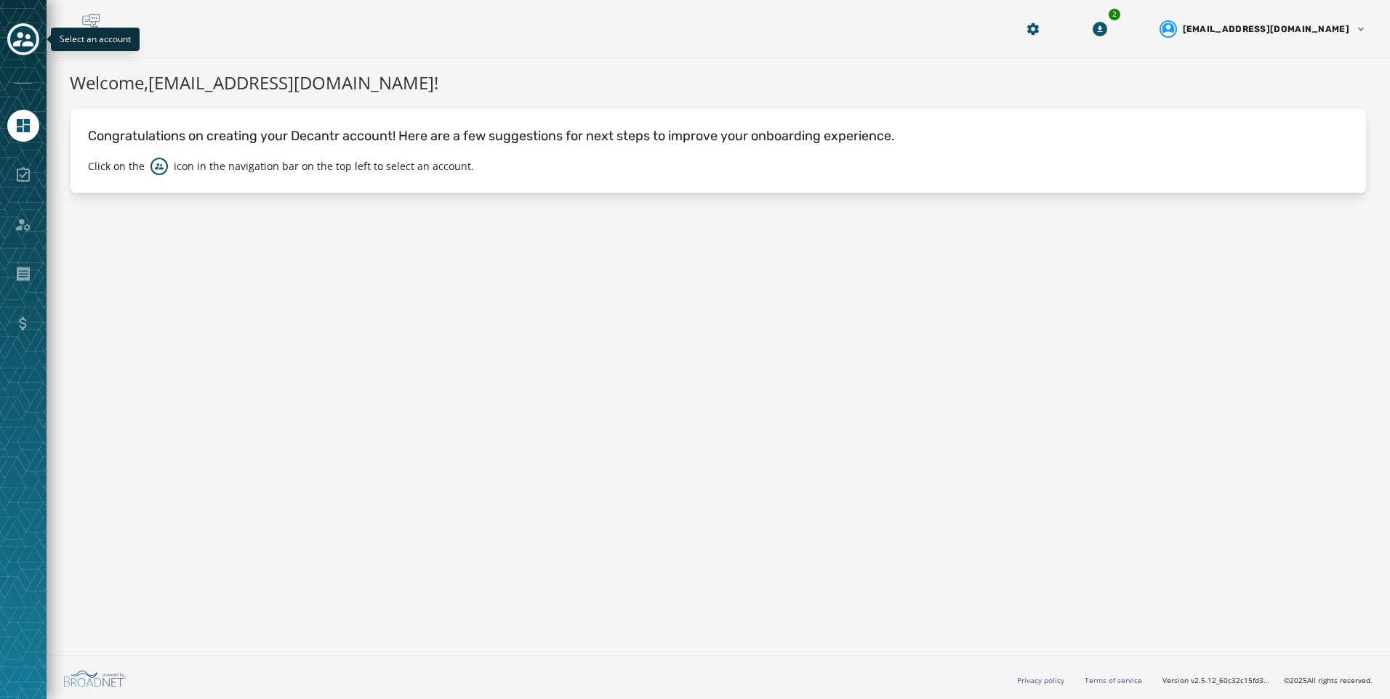
click at [12, 31] on button "Toggle account select drawer" at bounding box center [23, 39] width 32 height 32
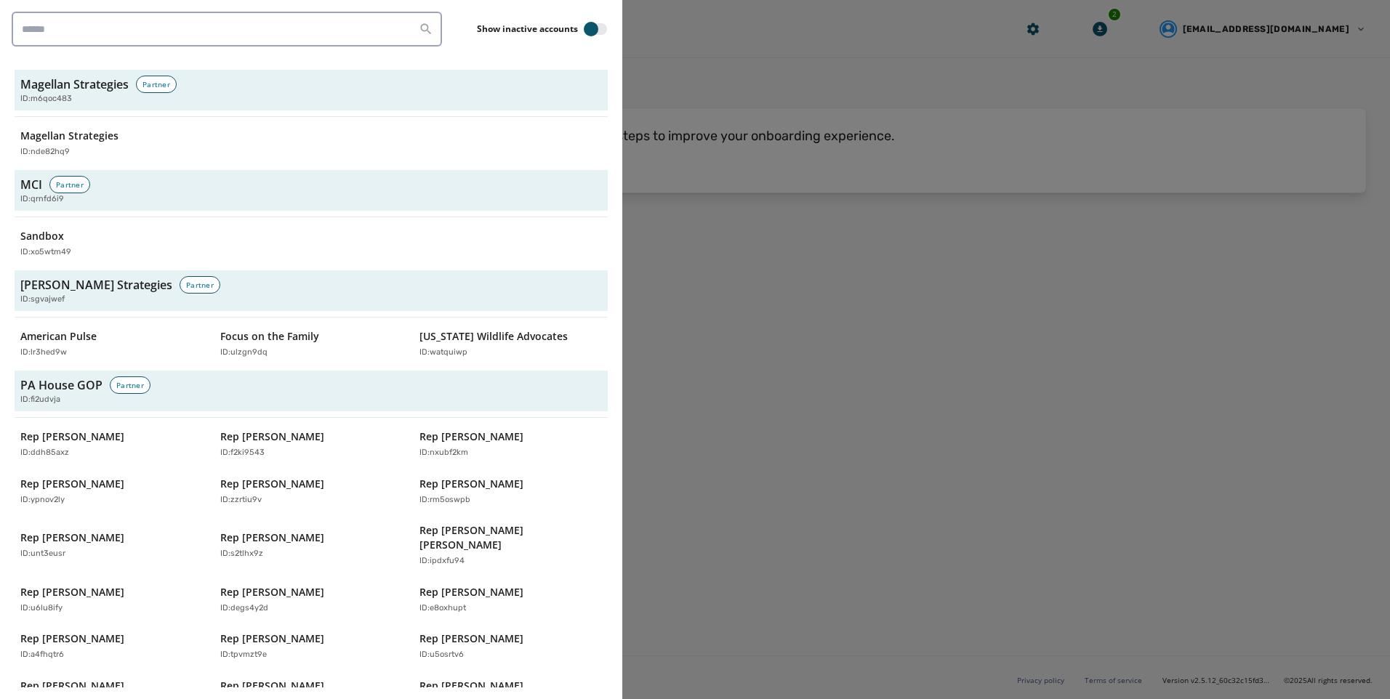
scroll to position [4800, 0]
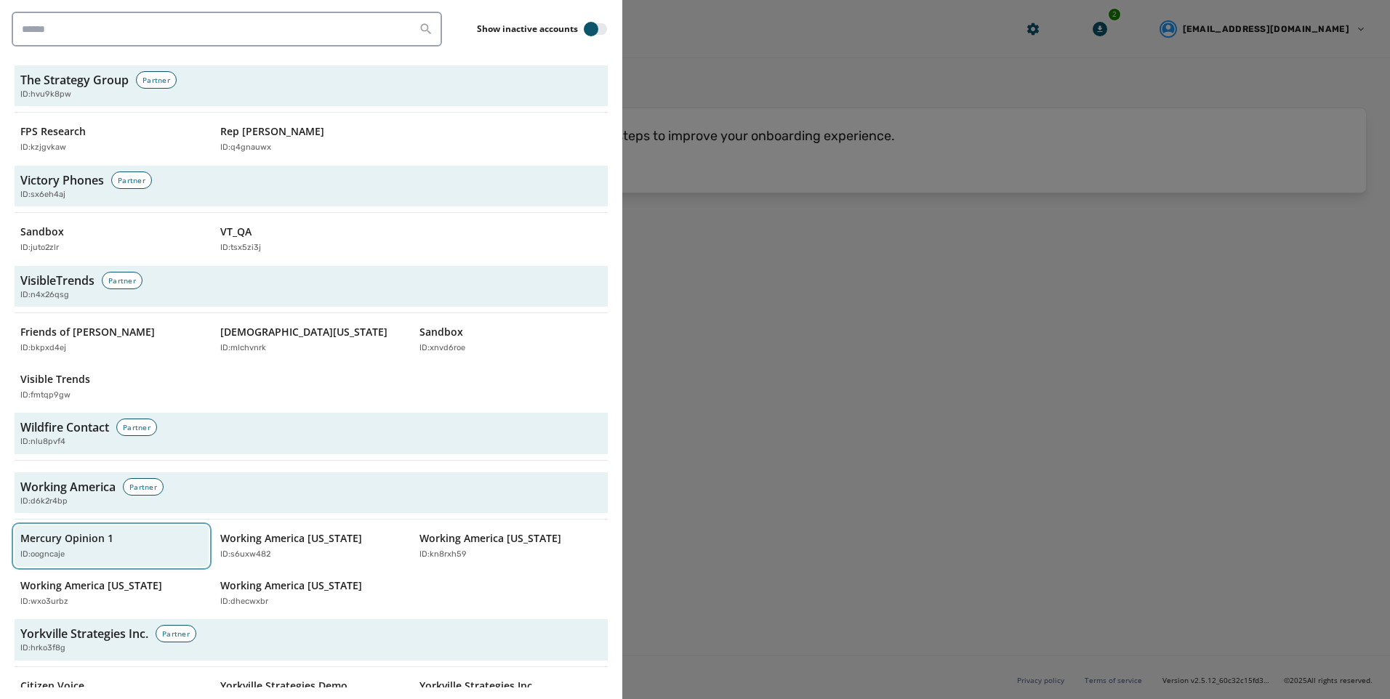
click at [104, 531] on p "Mercury Opinion 1" at bounding box center [66, 538] width 93 height 15
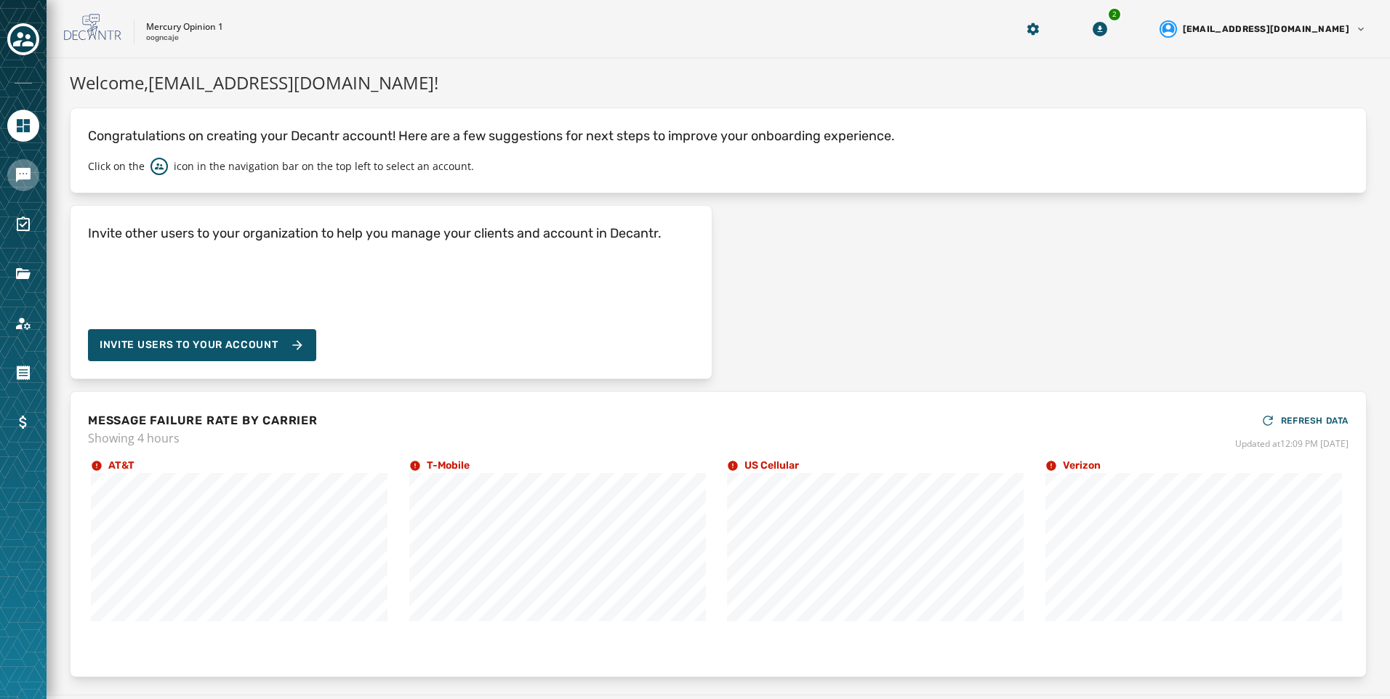
click at [29, 168] on icon "Navigate to Messaging" at bounding box center [23, 175] width 15 height 15
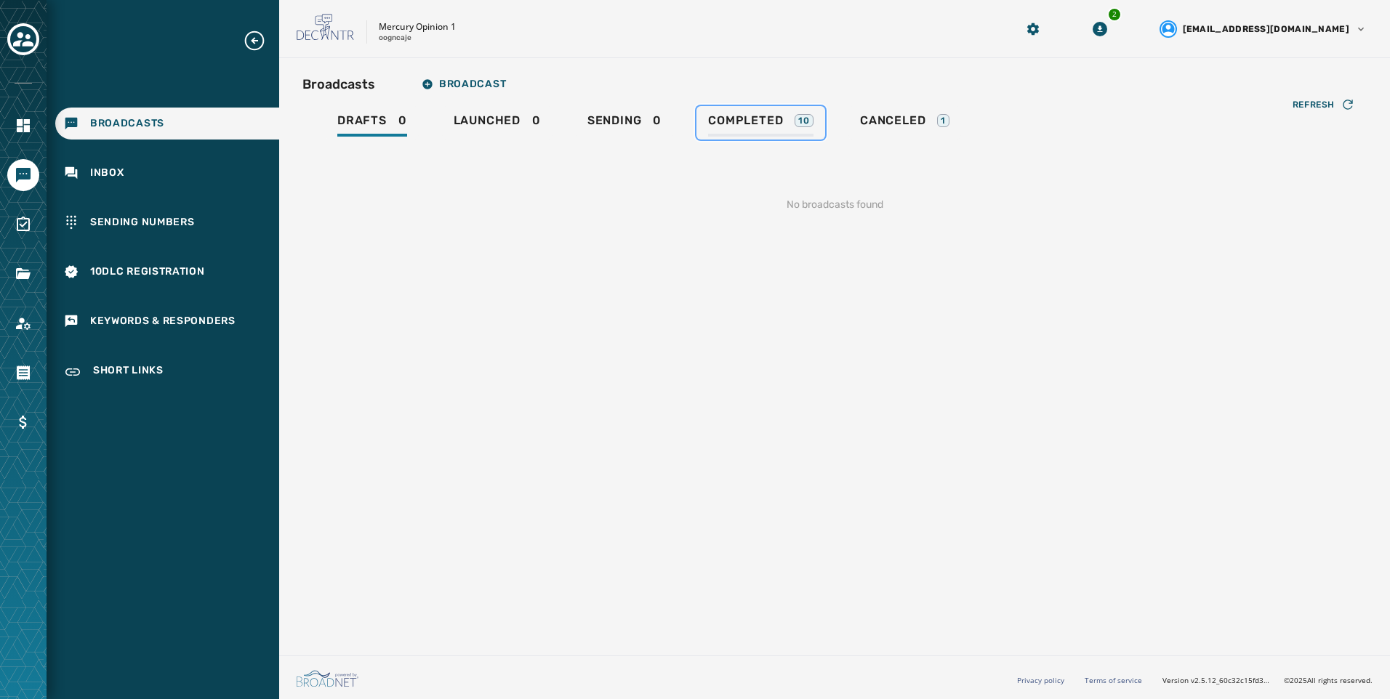
click at [790, 112] on link "Completed 10" at bounding box center [760, 122] width 129 height 33
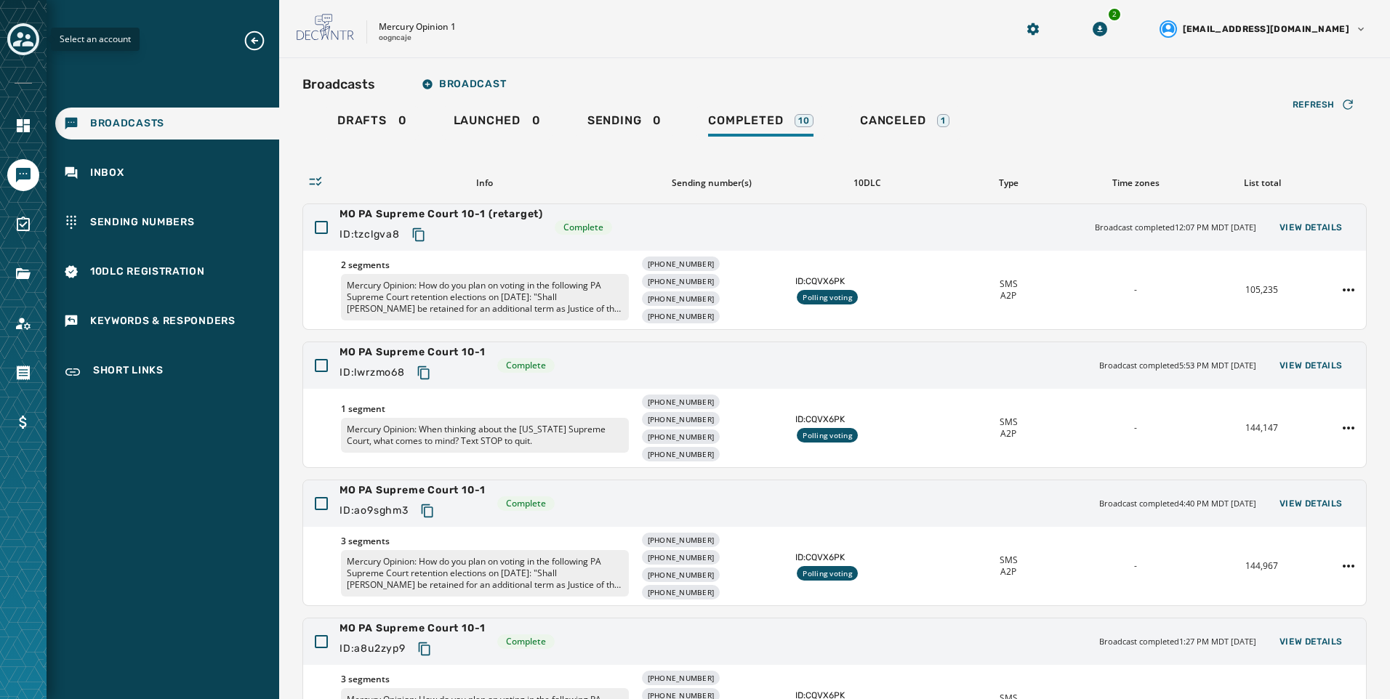
click at [26, 41] on icon "Toggle account select drawer" at bounding box center [23, 39] width 20 height 20
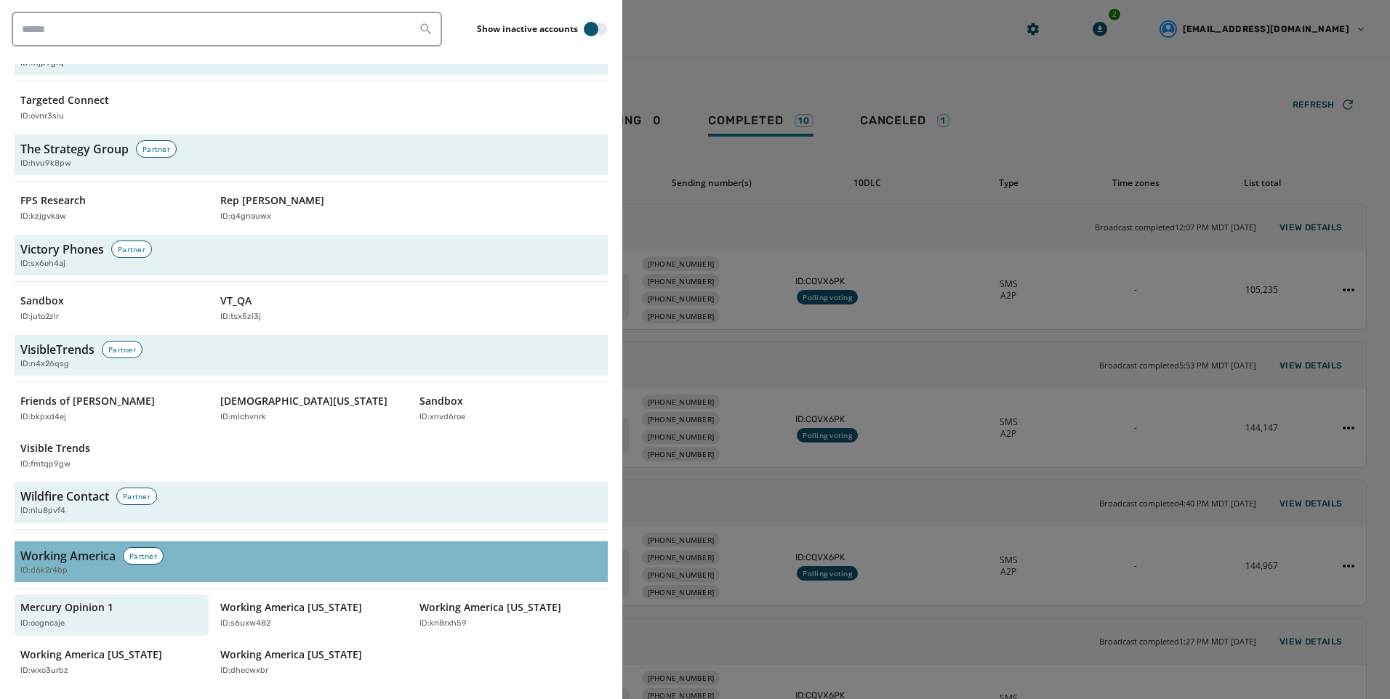
scroll to position [4800, 0]
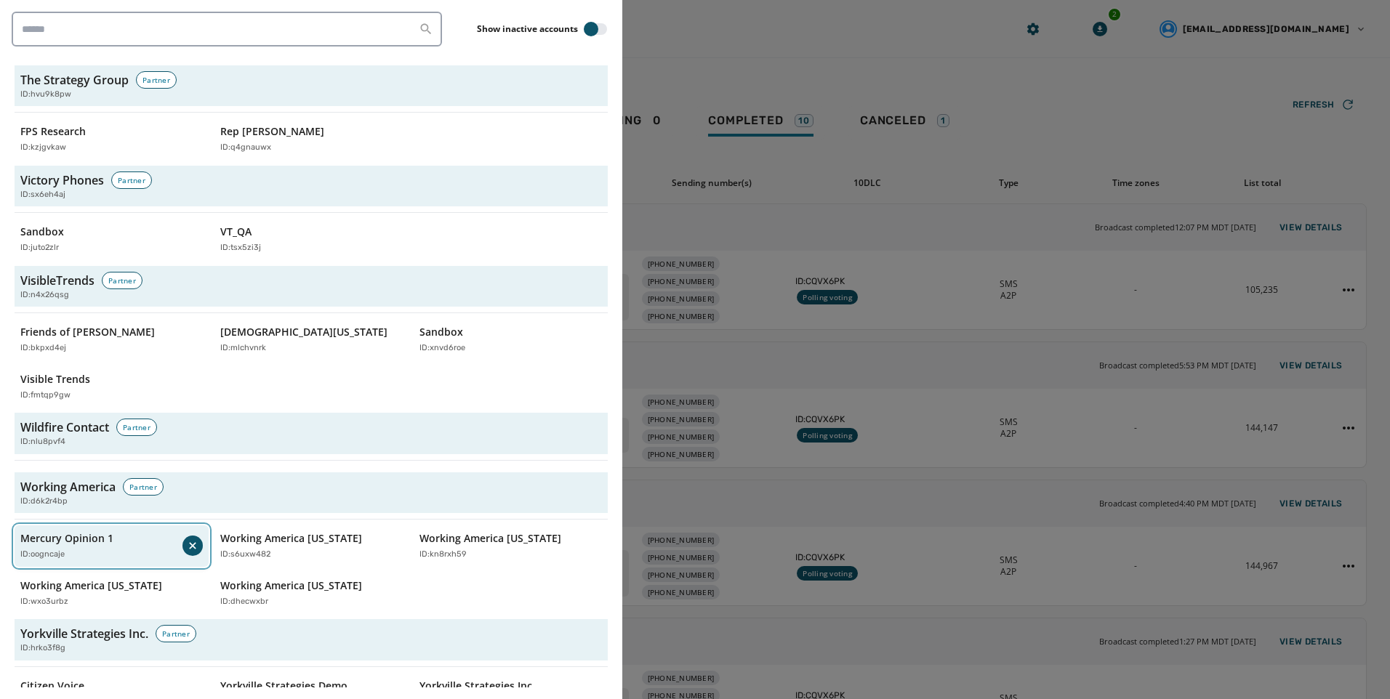
click at [95, 549] on div "ID: oogncaje" at bounding box center [101, 555] width 162 height 12
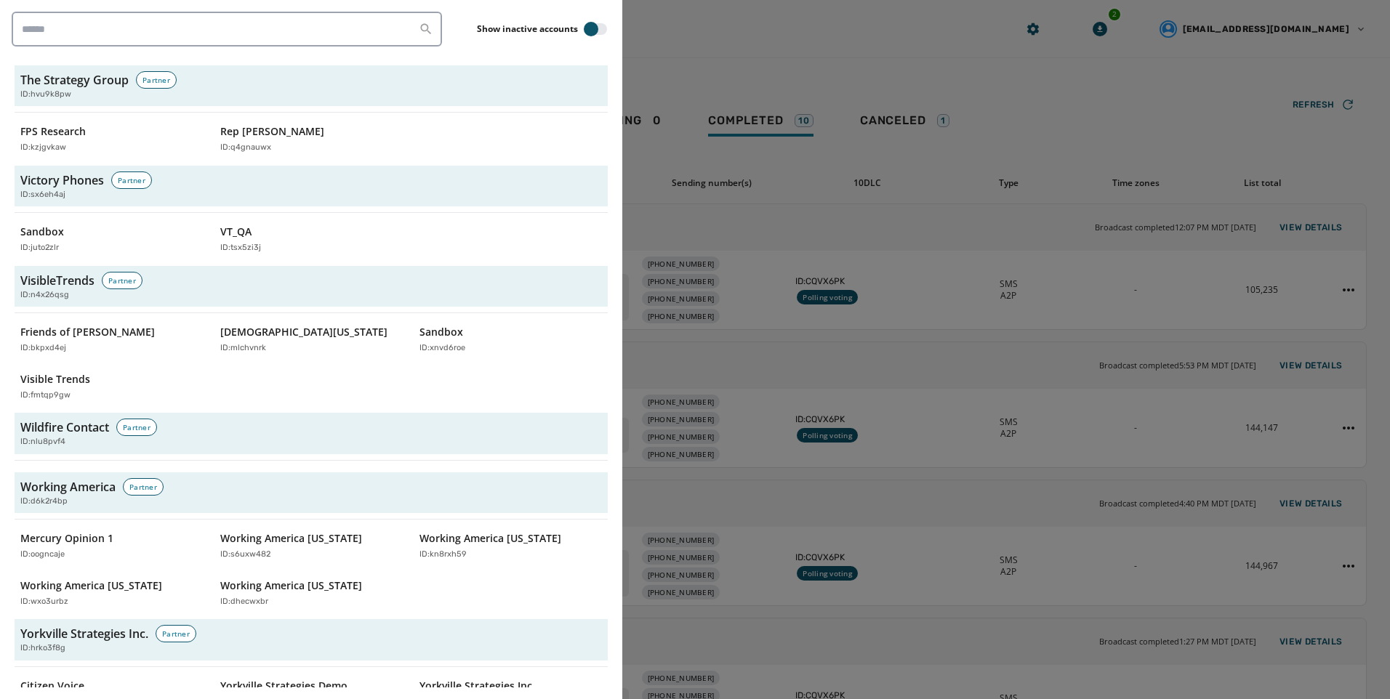
click at [912, 17] on div at bounding box center [695, 349] width 1390 height 699
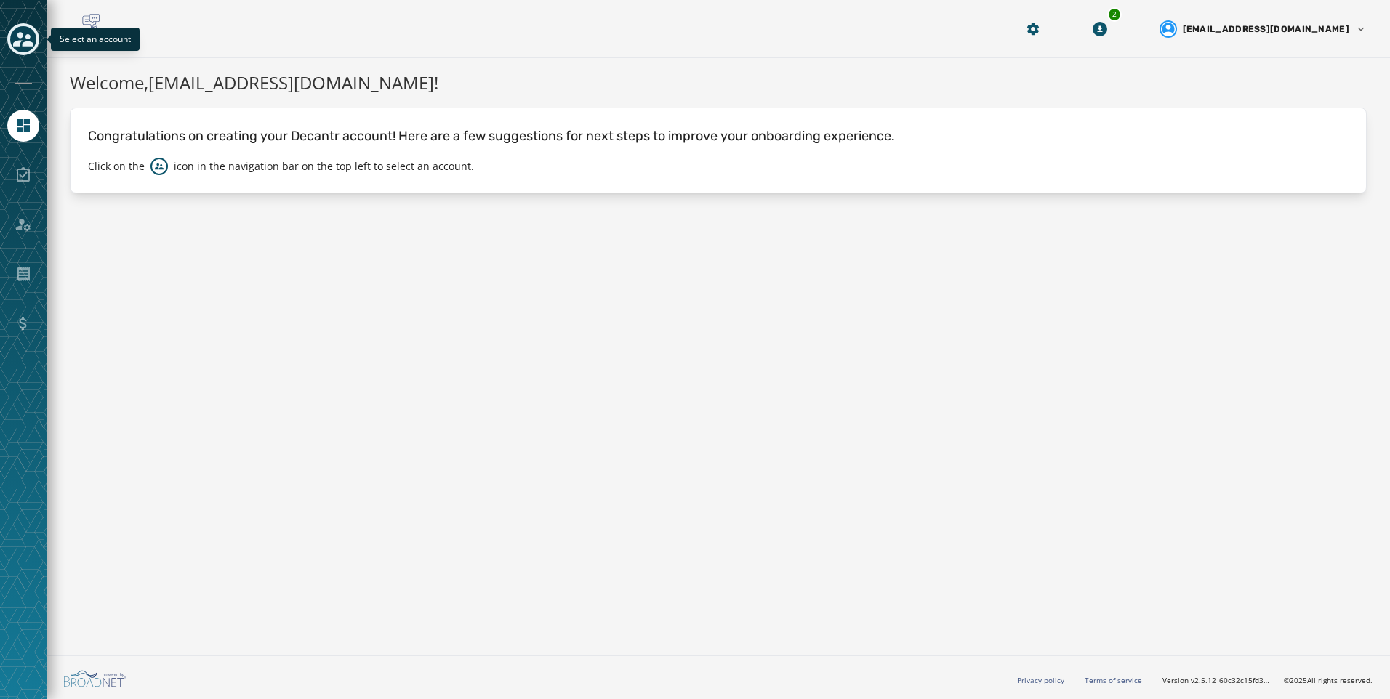
click at [17, 29] on icon "Toggle account select drawer" at bounding box center [23, 39] width 20 height 20
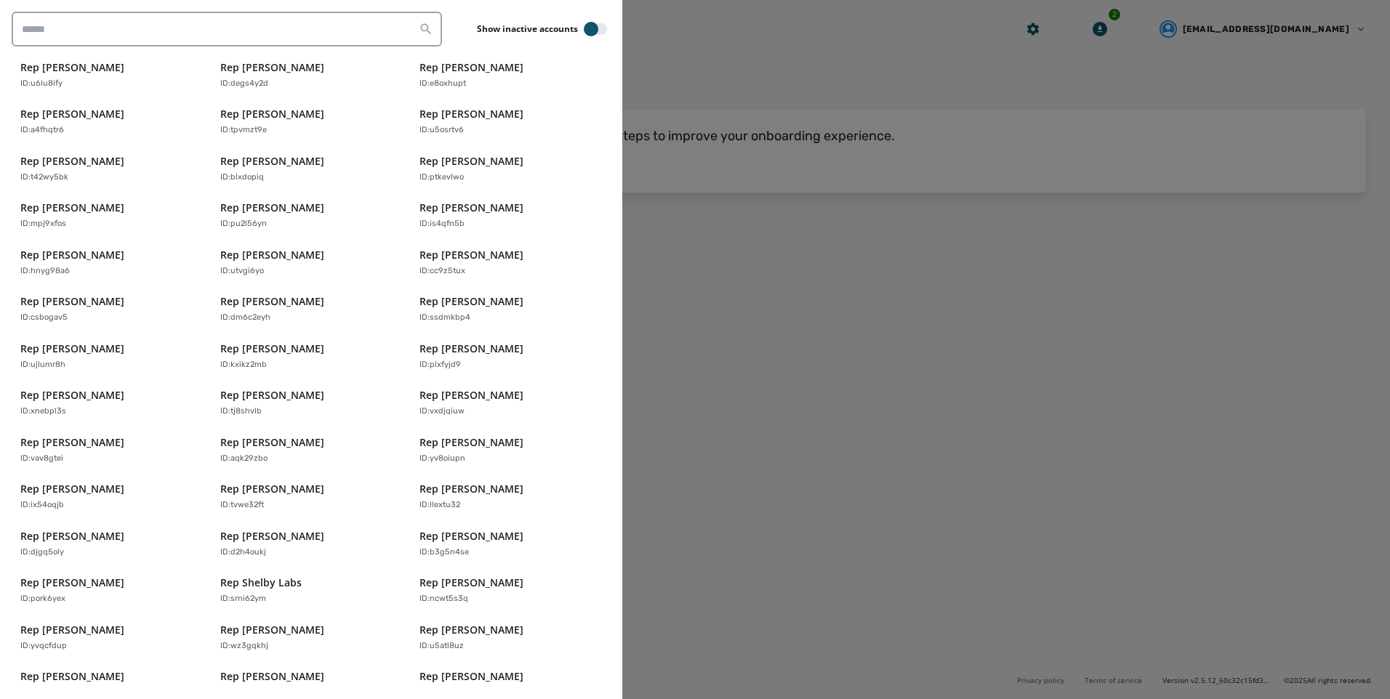
scroll to position [4800, 0]
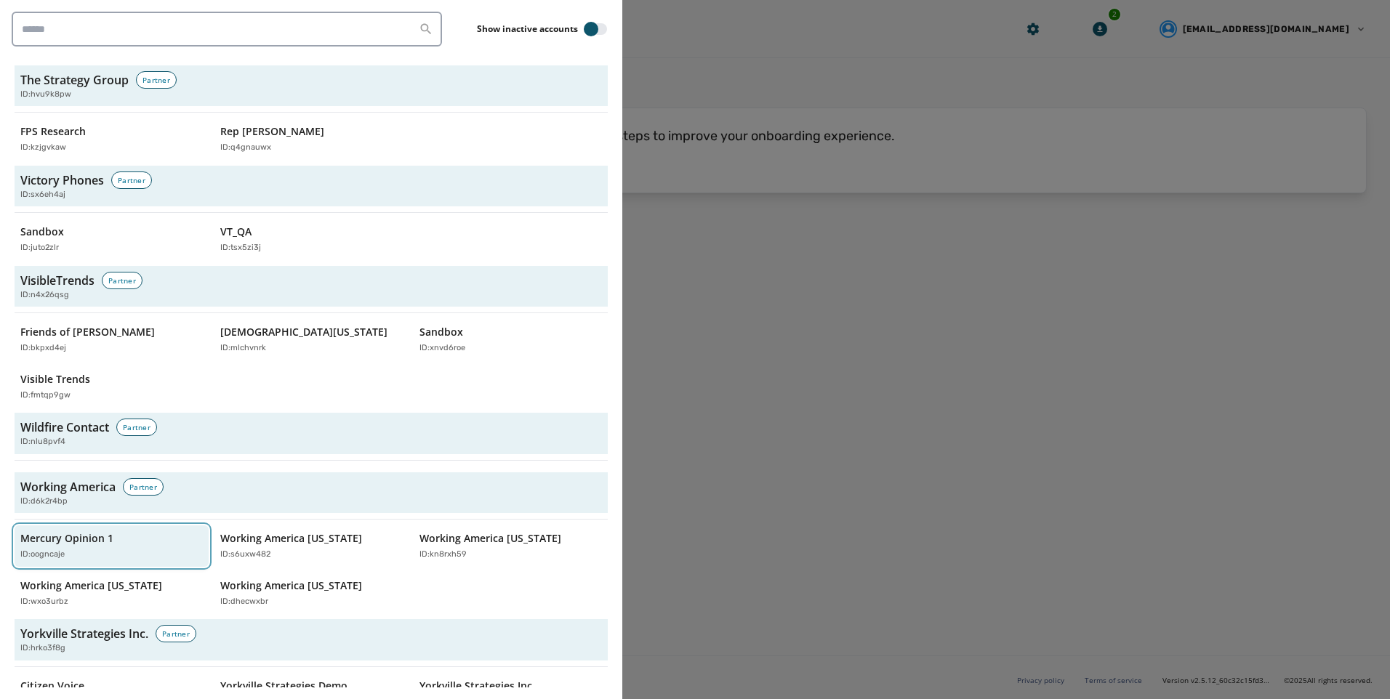
click at [90, 549] on div "ID: oogncaje" at bounding box center [104, 555] width 168 height 12
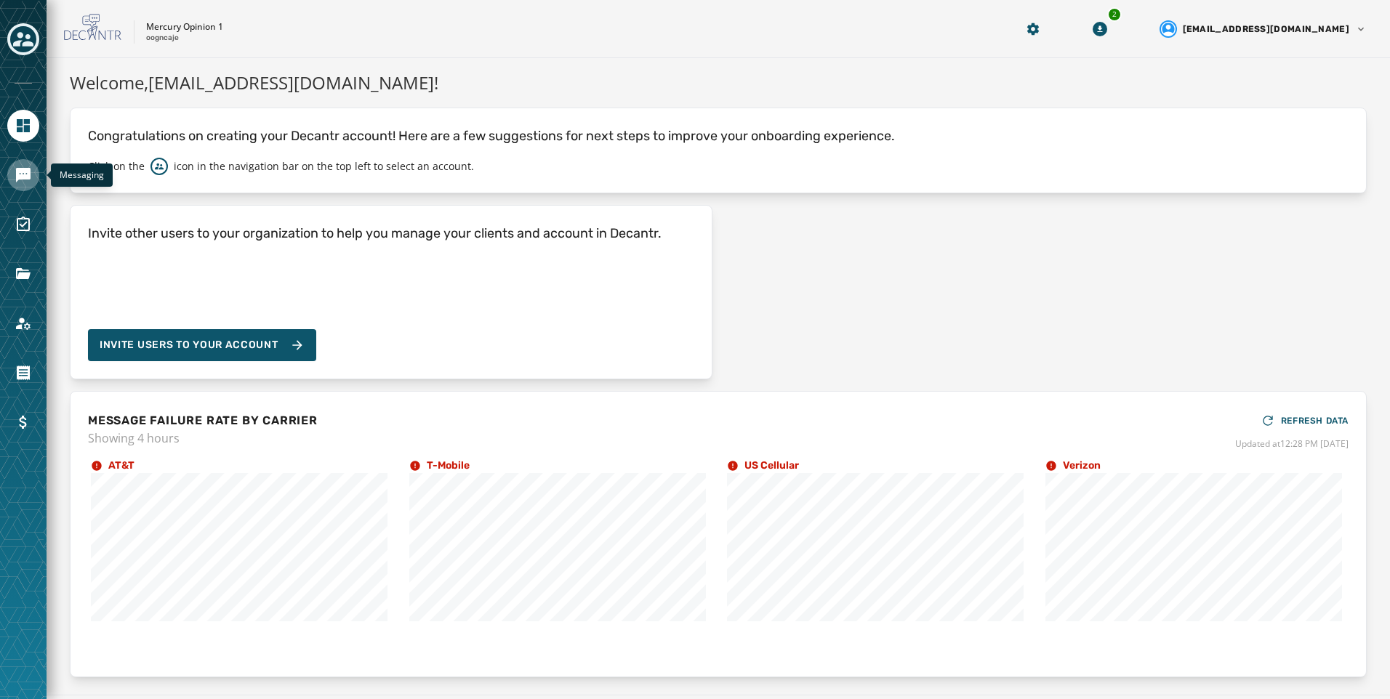
click at [16, 178] on icon "Navigate to Messaging" at bounding box center [23, 175] width 15 height 15
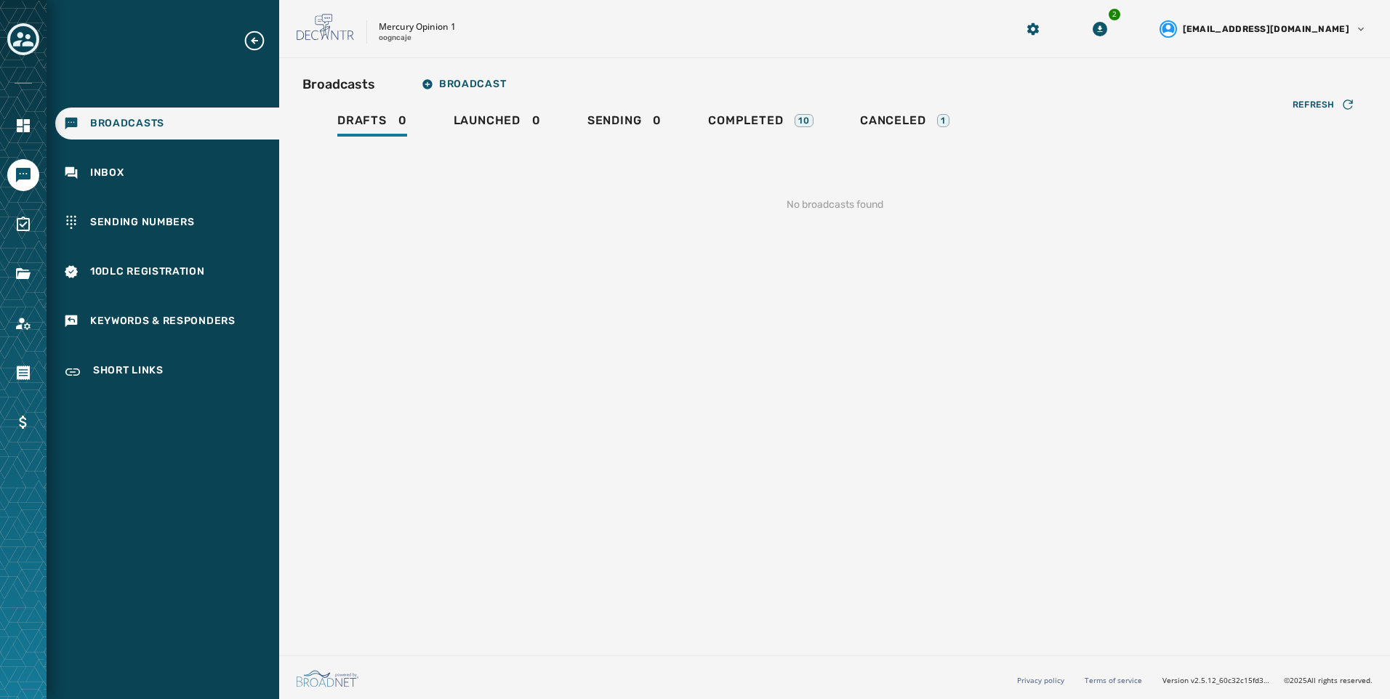
click at [743, 141] on div "Refresh No broadcasts found" at bounding box center [834, 188] width 1064 height 96
click at [743, 134] on div "Completed 10" at bounding box center [760, 124] width 105 height 23
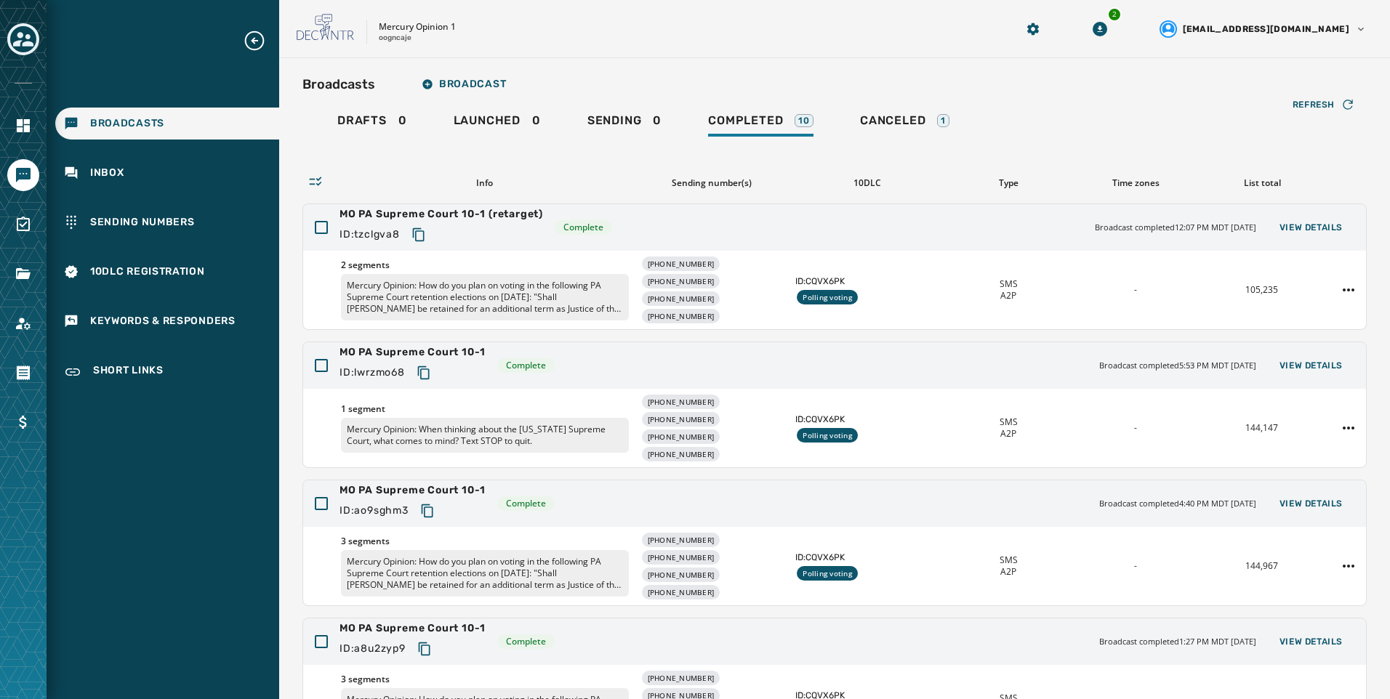
click at [908, 31] on div "Mercury Opinion 1 oogncaje" at bounding box center [638, 29] width 683 height 31
